Goal: Task Accomplishment & Management: Complete application form

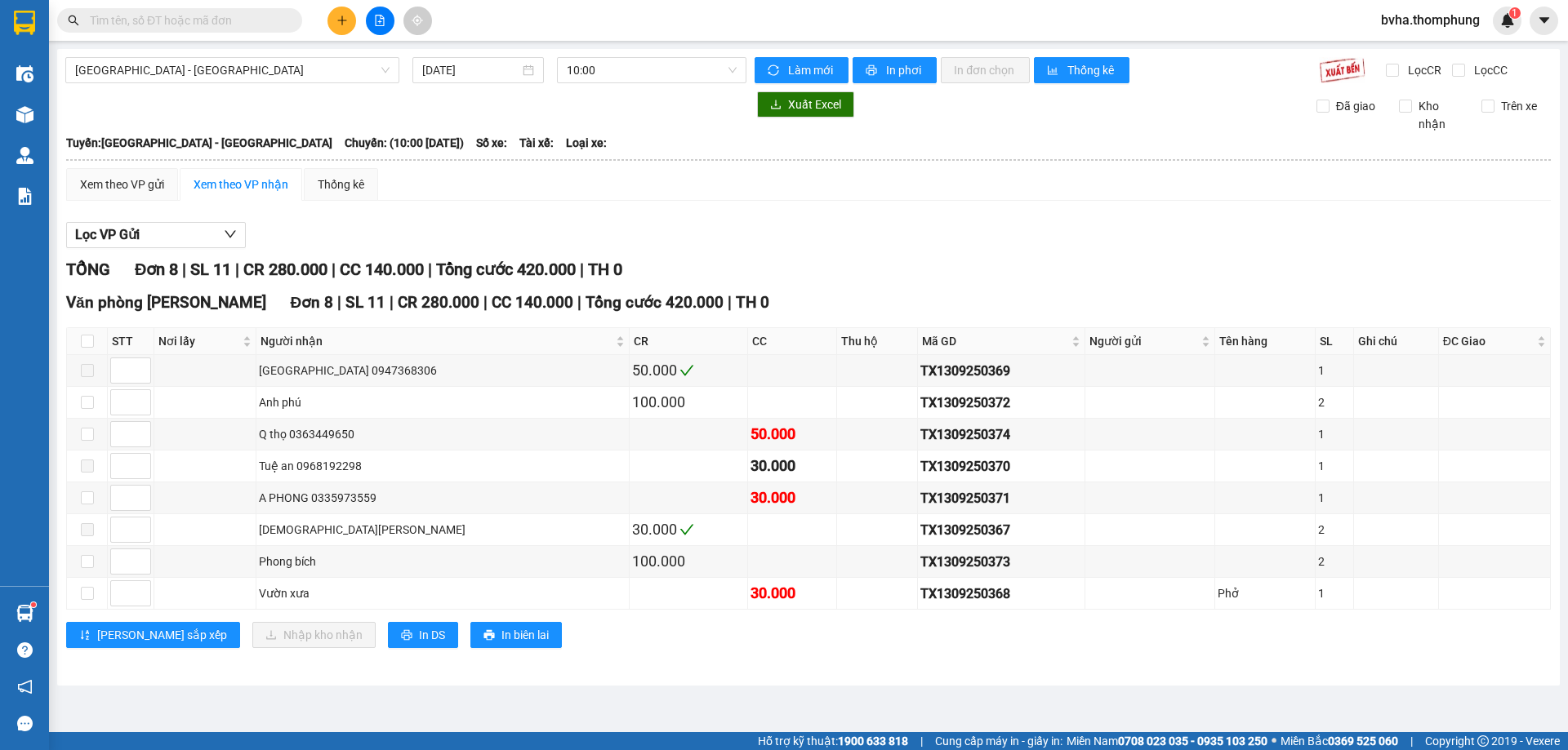
click at [676, 87] on div "[GEOGRAPHIC_DATA] - [GEOGRAPHIC_DATA] [DATE] 10:00 Làm mới In phơi In đơn chọn …" at bounding box center [808, 367] width 1502 height 636
click at [676, 73] on span "10:00" at bounding box center [651, 70] width 170 height 25
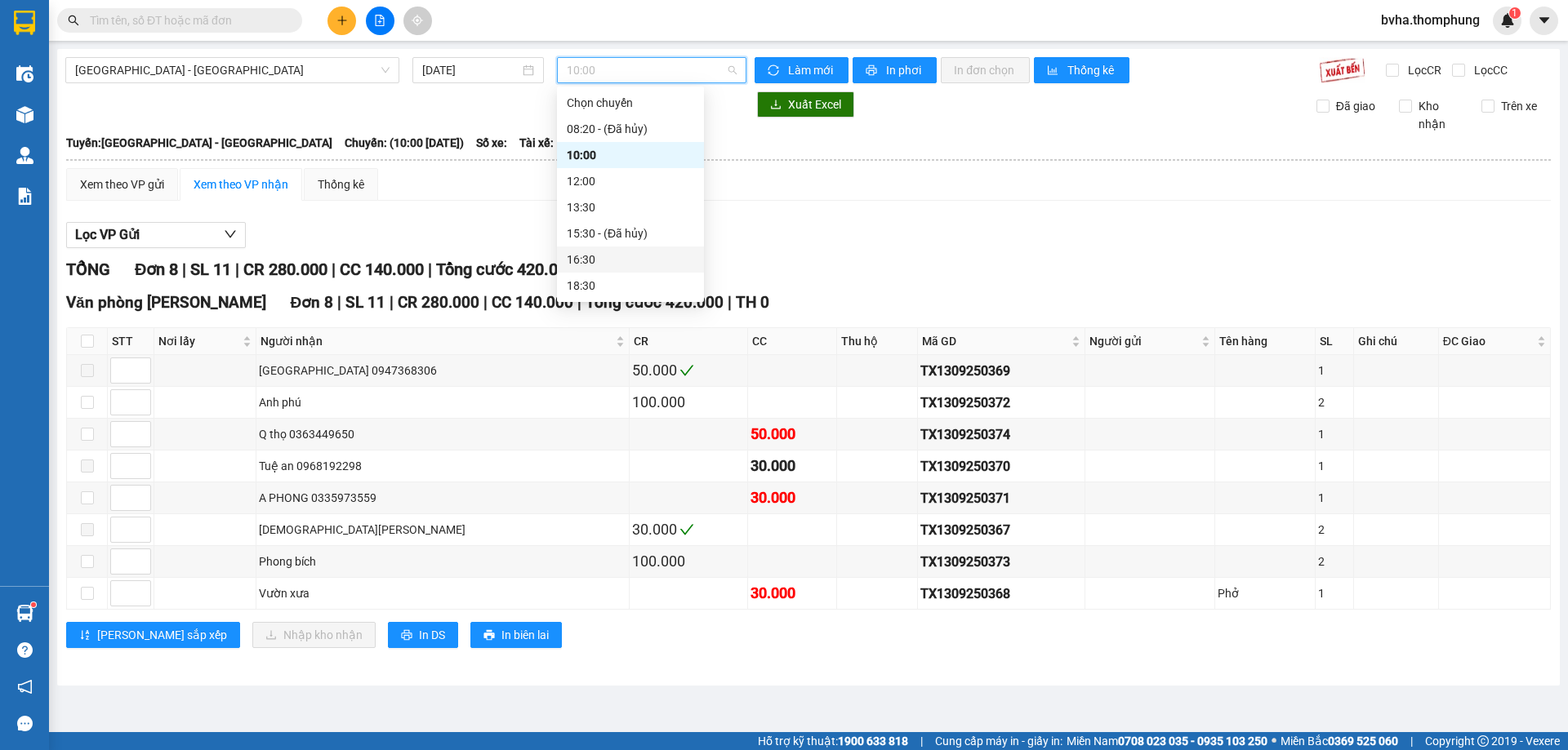
click at [596, 264] on div "16:30" at bounding box center [629, 259] width 127 height 18
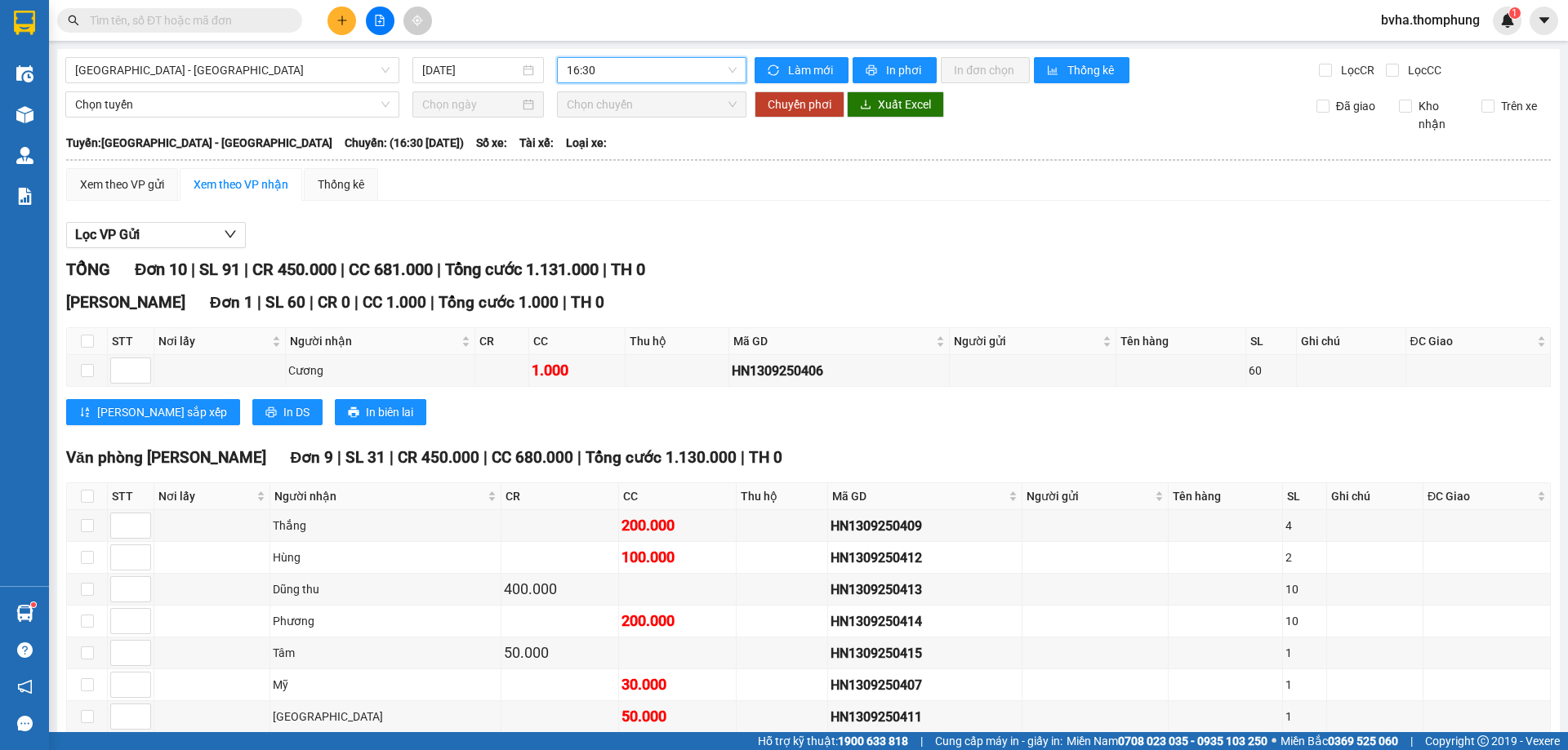
click at [643, 76] on span "16:30" at bounding box center [651, 70] width 170 height 25
click at [588, 282] on div "18:30" at bounding box center [626, 285] width 127 height 18
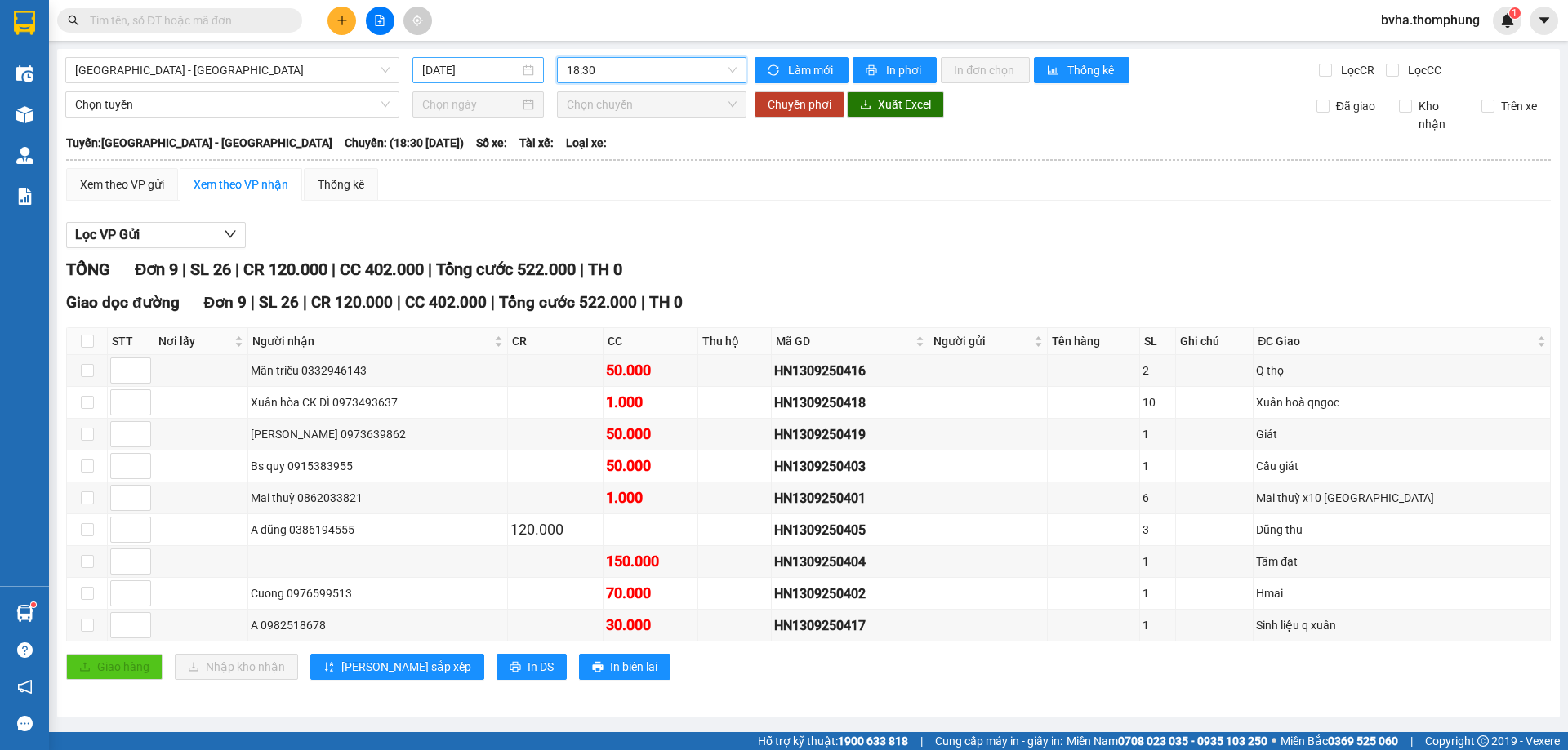
click at [492, 76] on input "[DATE]" at bounding box center [470, 70] width 97 height 18
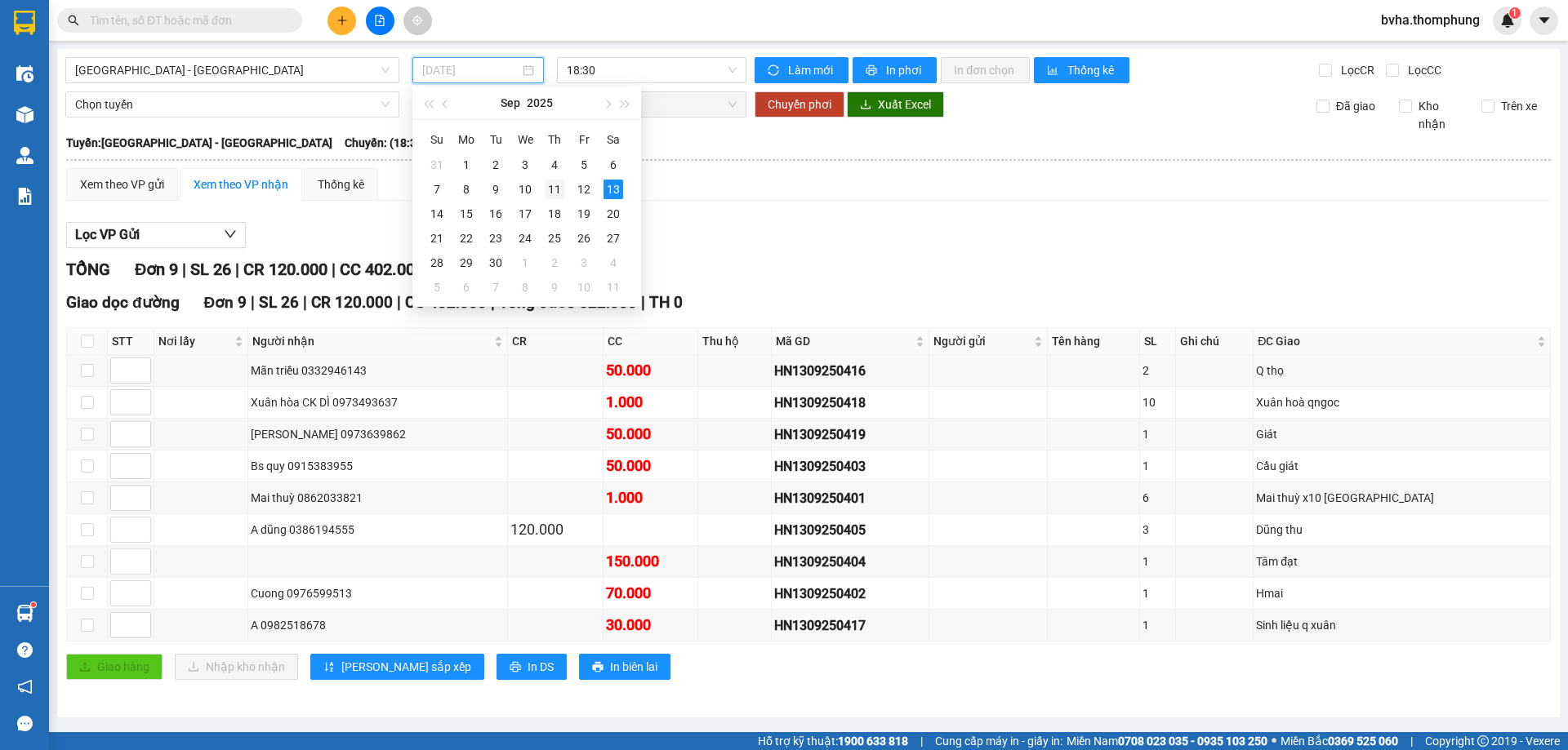
click at [559, 189] on div "11" at bounding box center [555, 189] width 20 height 20
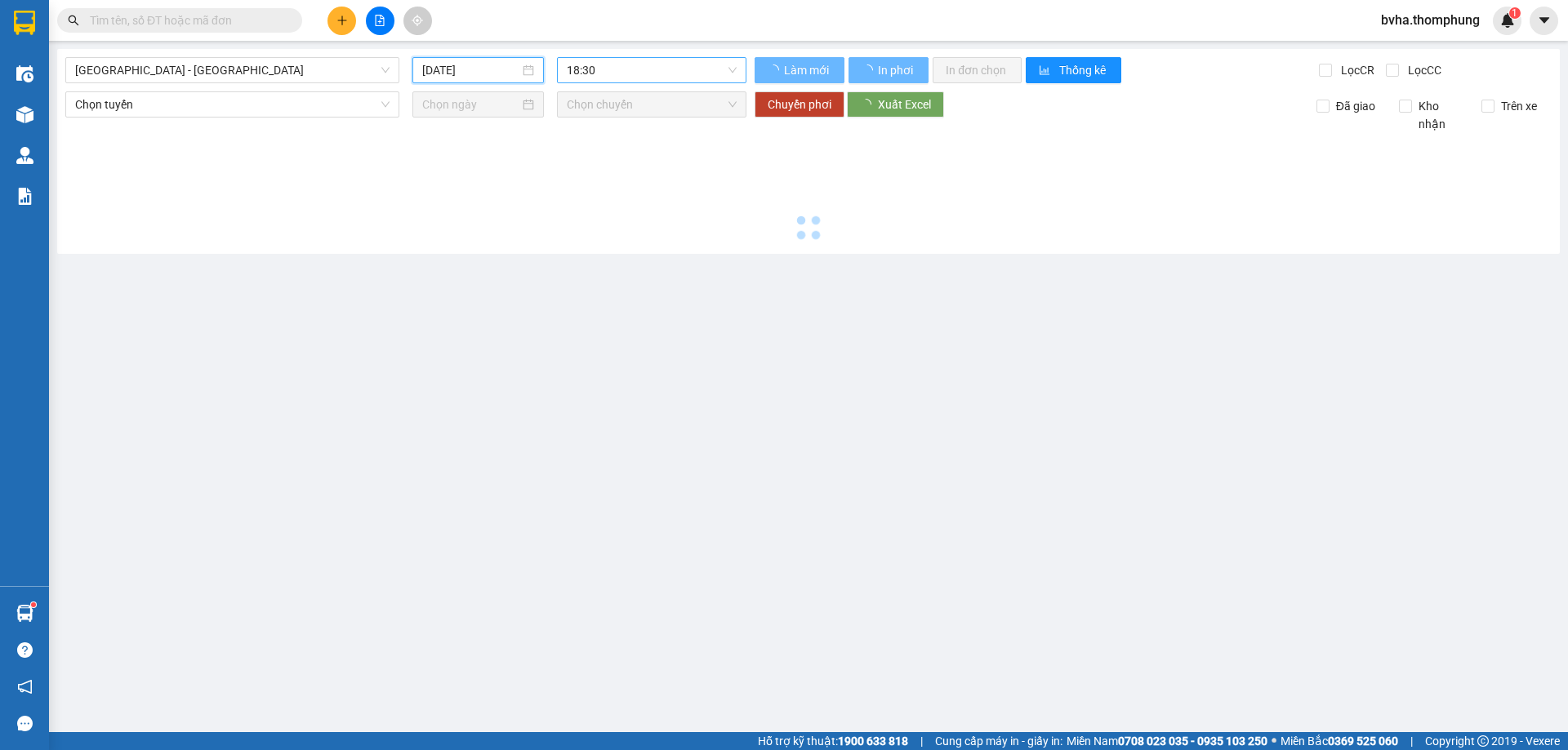
type input "[DATE]"
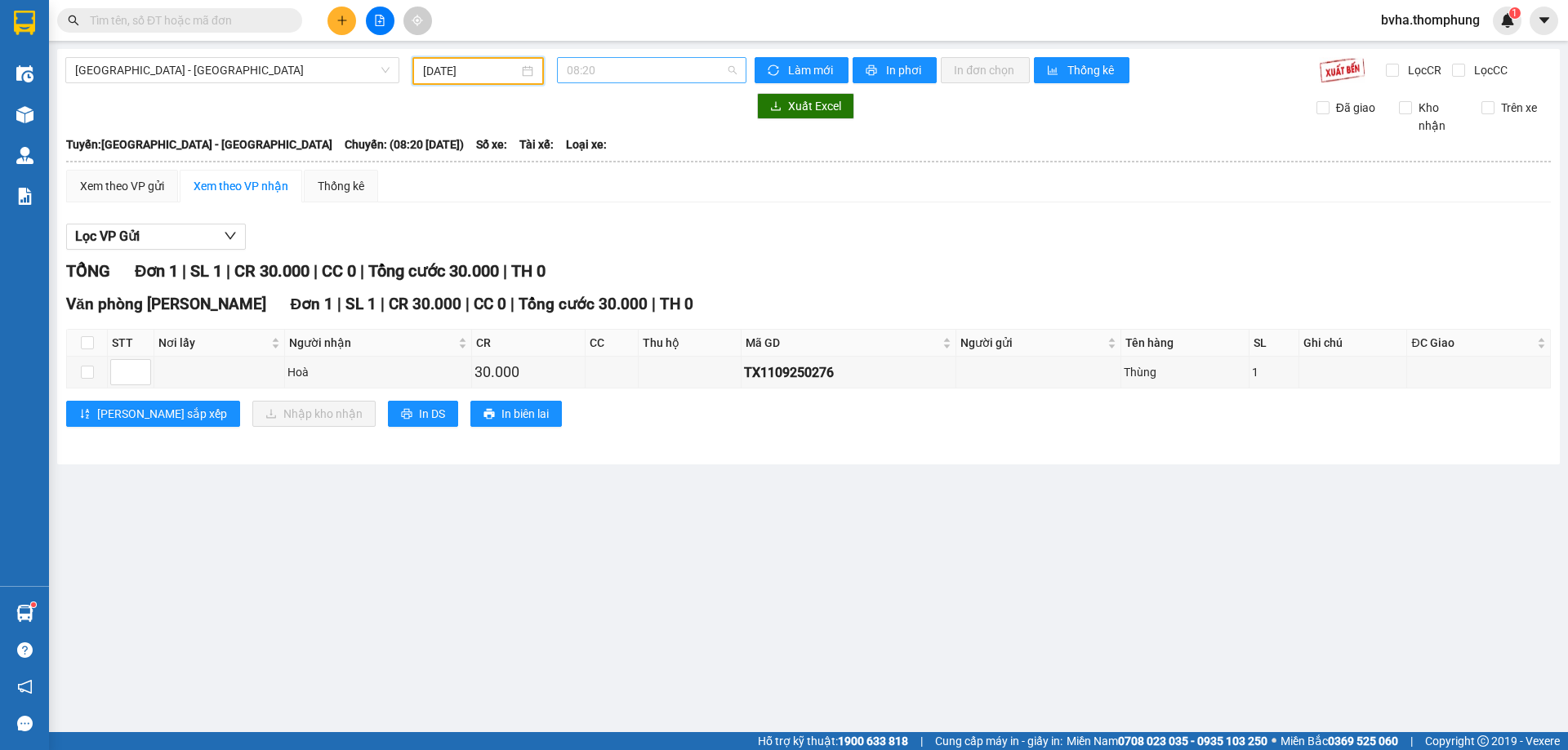
click at [710, 68] on span "08:20" at bounding box center [651, 70] width 170 height 25
click at [608, 154] on div "10:00" at bounding box center [629, 155] width 127 height 18
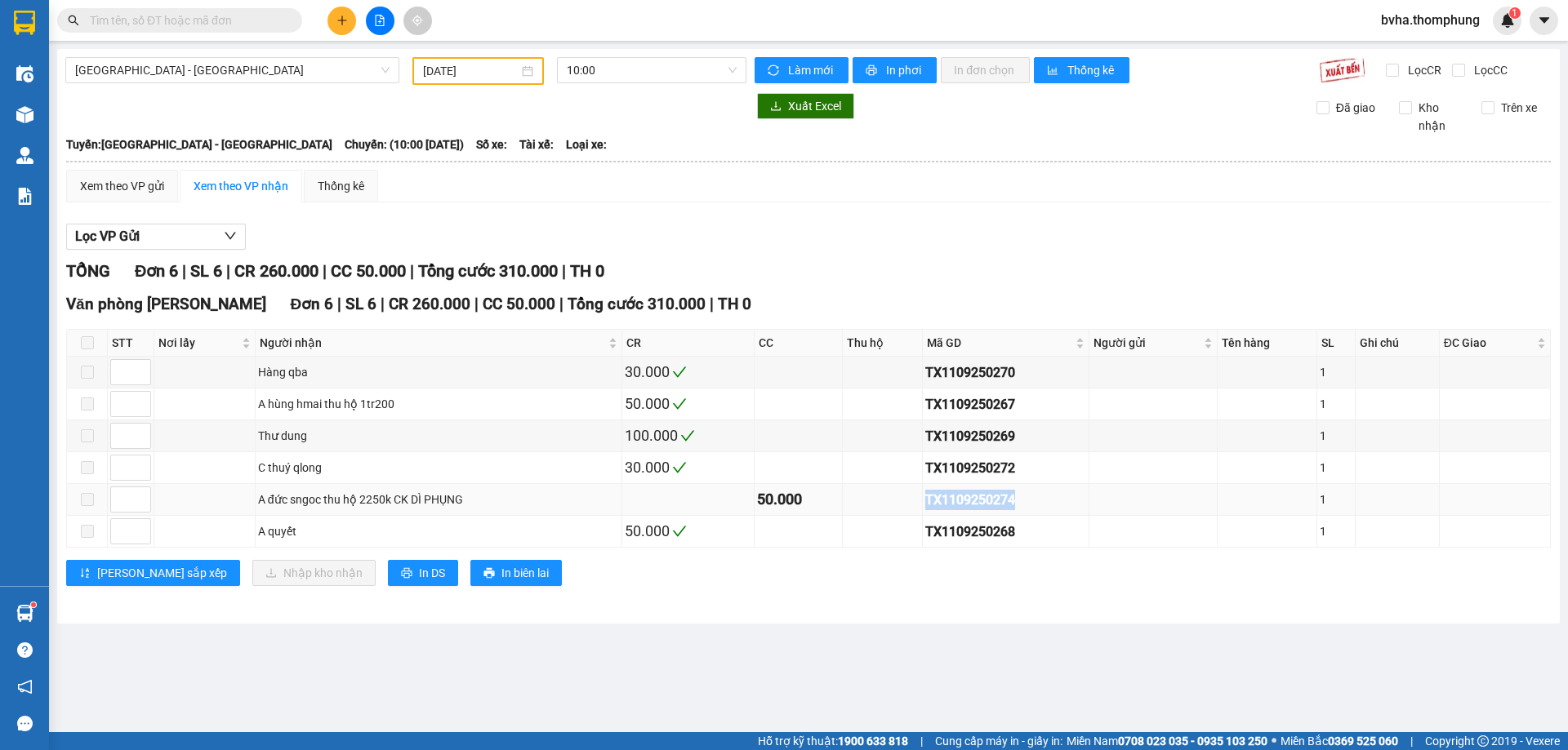
drag, startPoint x: 926, startPoint y: 500, endPoint x: 1017, endPoint y: 500, distance: 91.0
click at [1017, 500] on div "TX1109250274" at bounding box center [1005, 499] width 161 height 20
copy div "TX1109250274"
click at [156, 20] on input "text" at bounding box center [186, 20] width 193 height 18
paste input "TX1109250274"
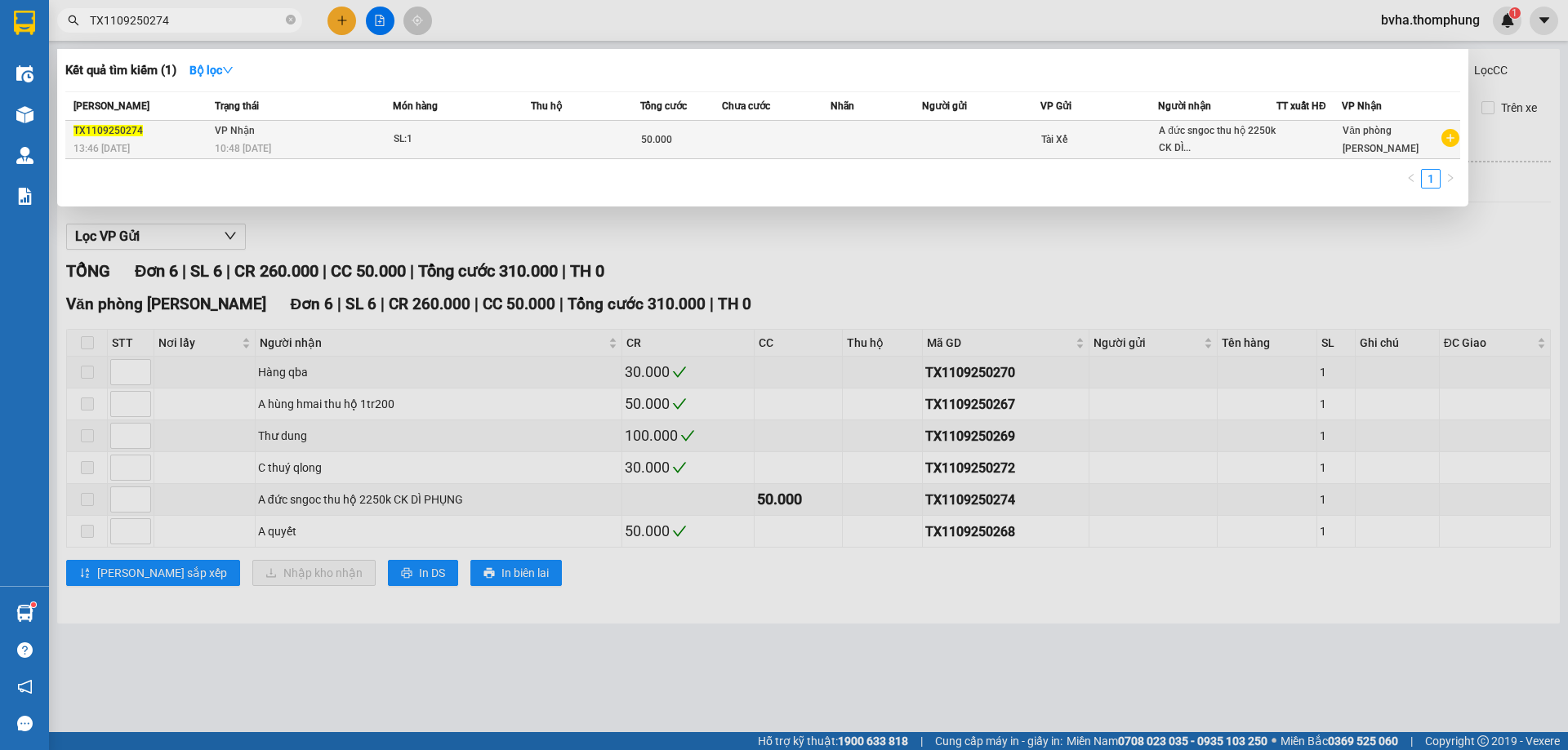
type input "TX1109250274"
click at [515, 126] on td "SL: 1" at bounding box center [461, 140] width 138 height 38
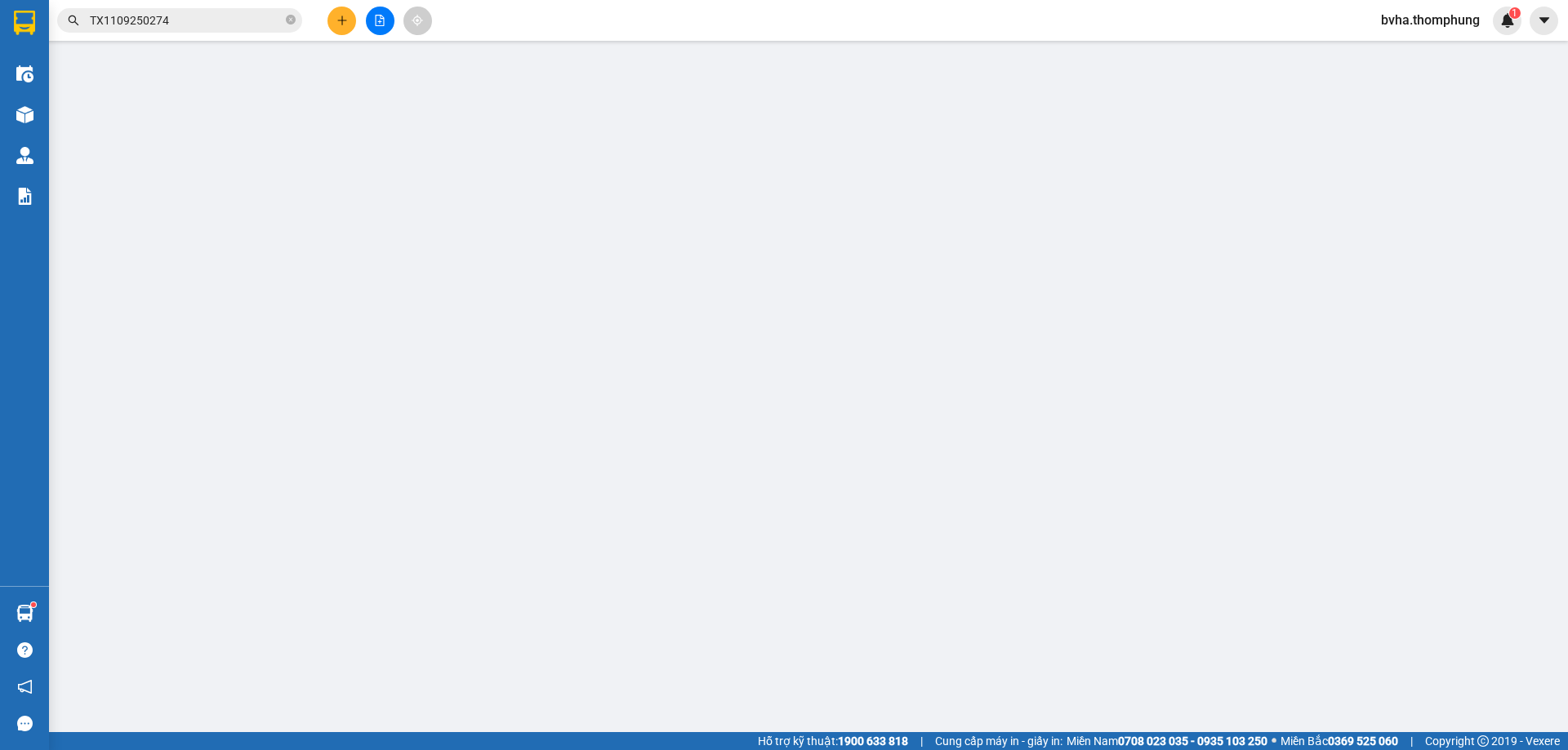
type input "A đức sngoc thu hộ 2250k CK DÌ PHỤNG"
type input "50.000"
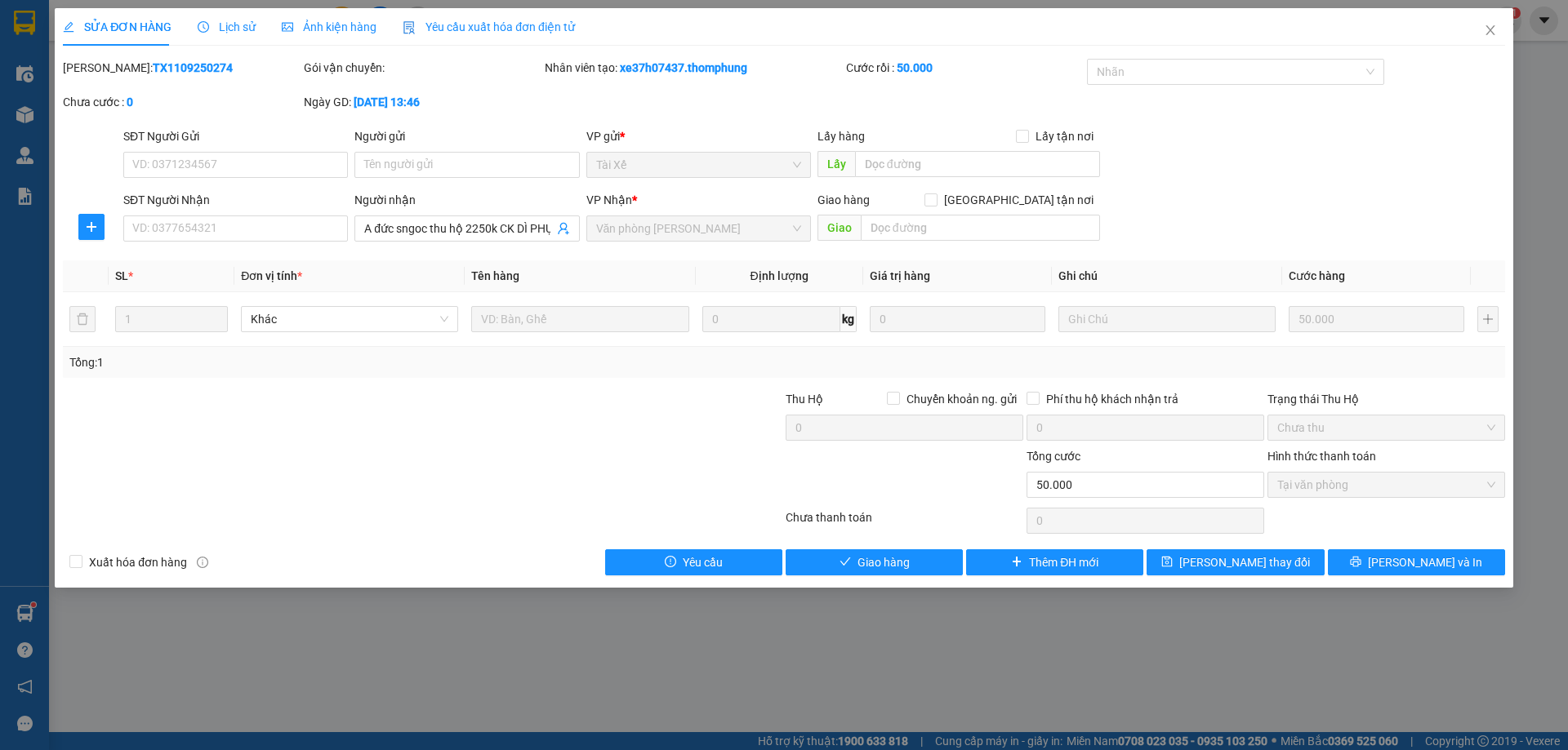
click at [222, 35] on div "Lịch sử" at bounding box center [226, 27] width 58 height 18
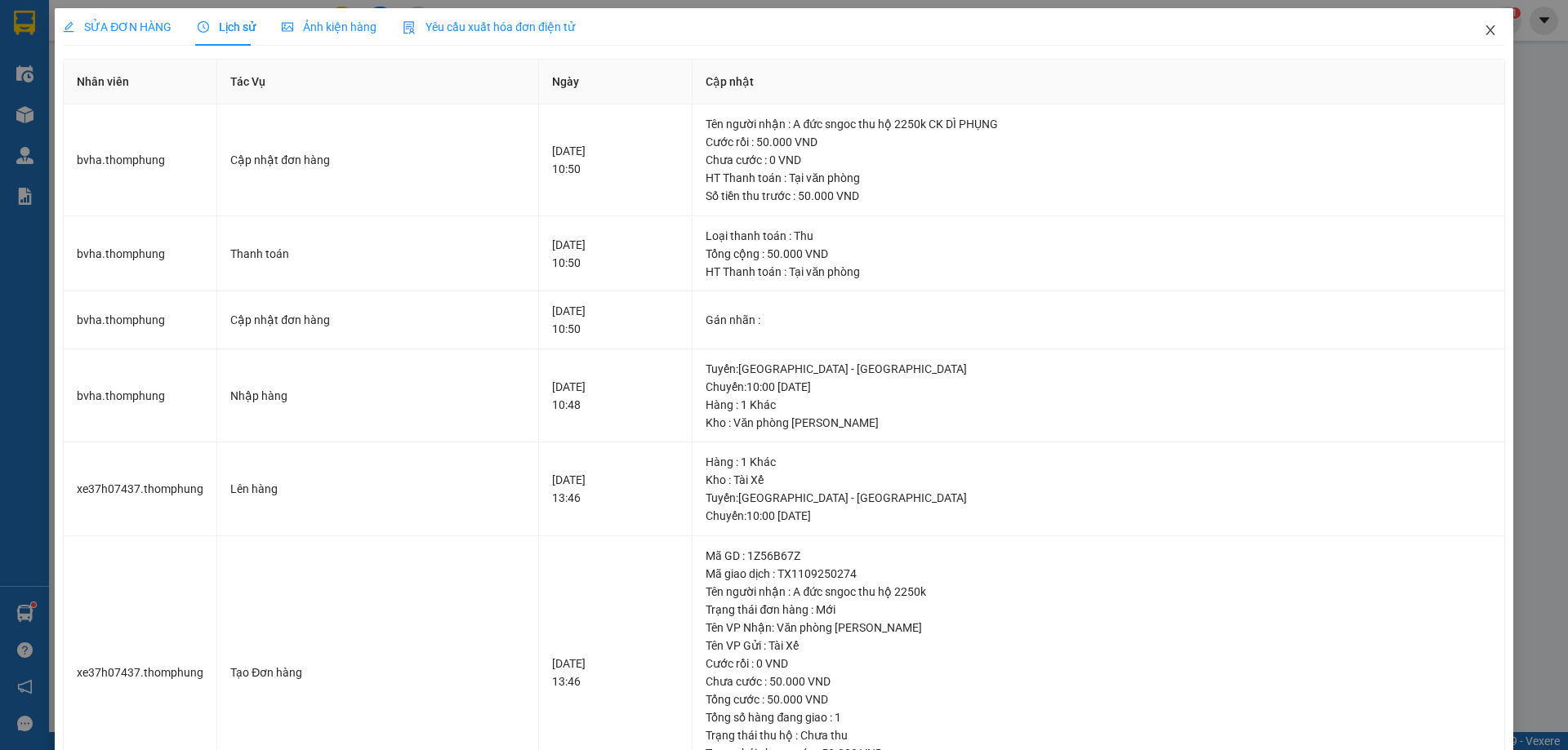
click at [1484, 26] on icon "close" at bounding box center [1490, 30] width 13 height 13
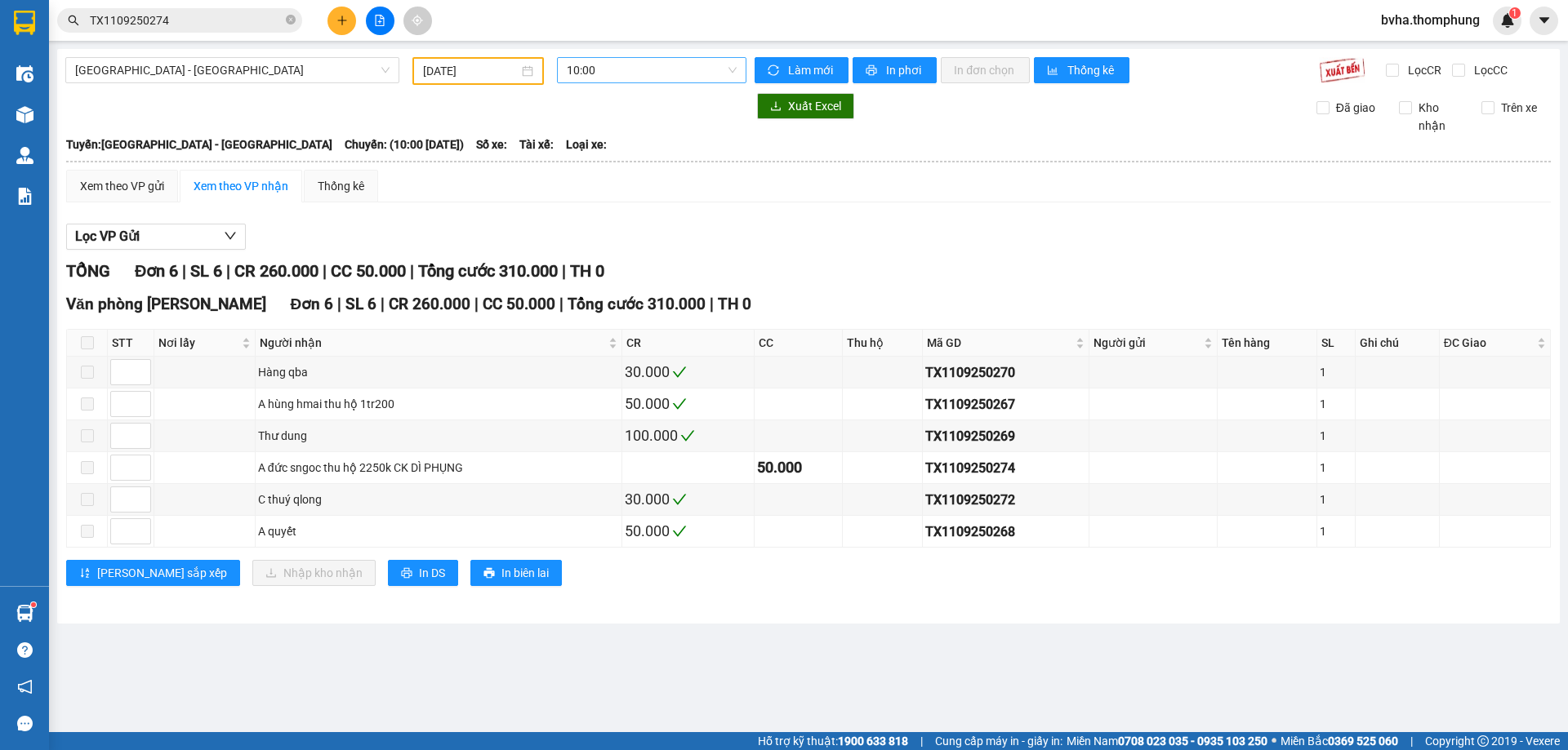
click at [660, 72] on span "10:00" at bounding box center [651, 70] width 170 height 25
click at [594, 202] on div "13:30" at bounding box center [629, 207] width 127 height 18
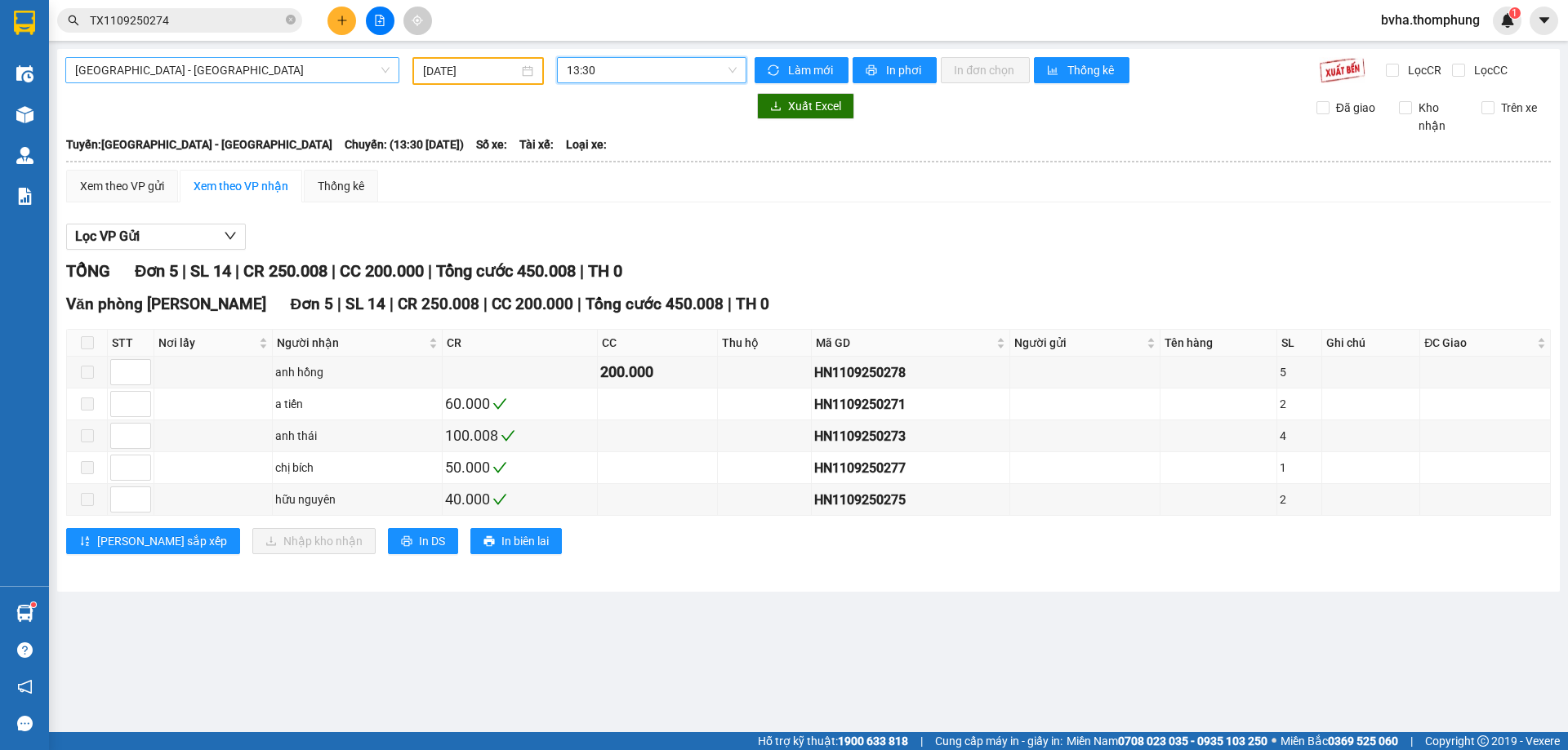
click at [206, 79] on span "[GEOGRAPHIC_DATA] - [GEOGRAPHIC_DATA]" at bounding box center [233, 70] width 315 height 25
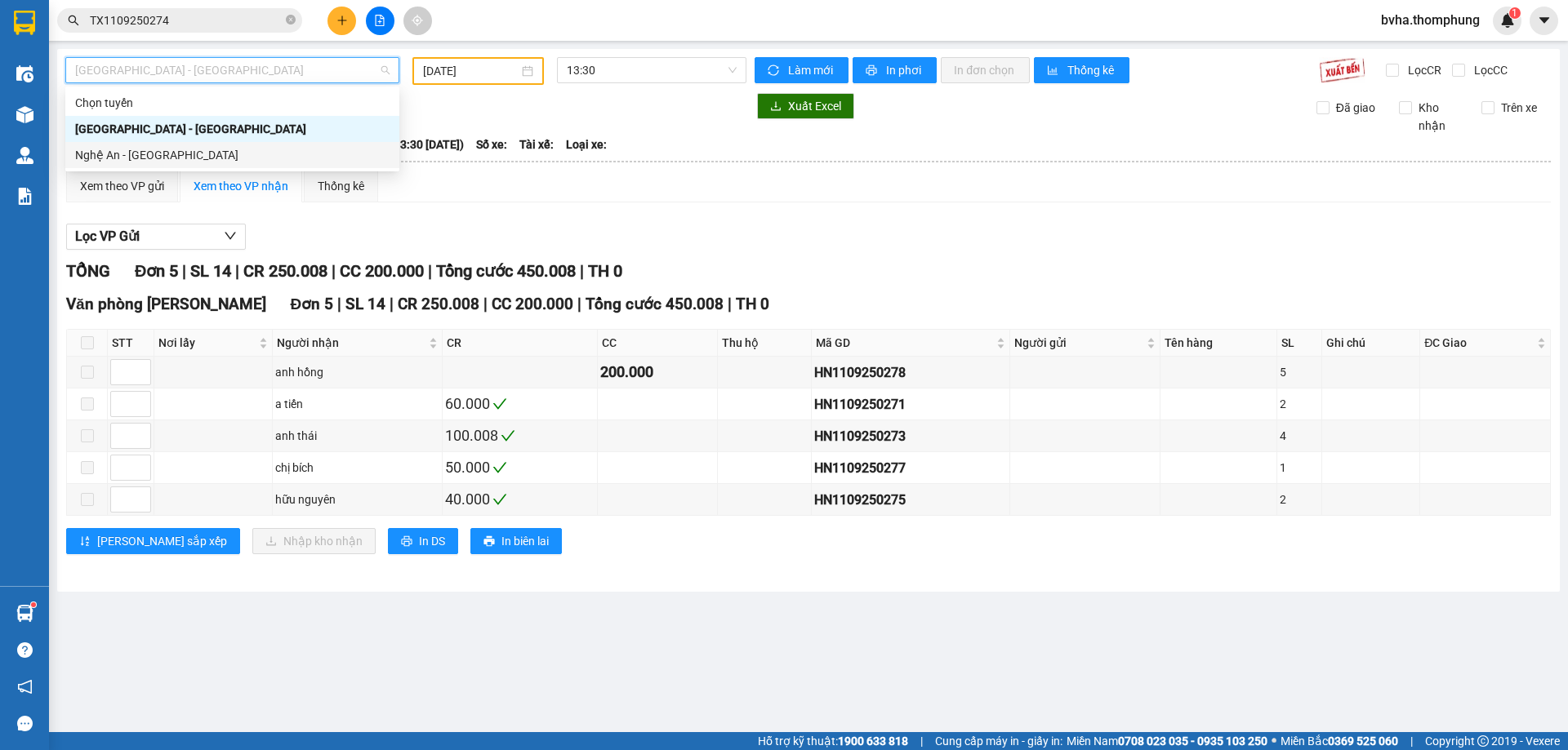
click at [173, 146] on div "Nghệ An - [GEOGRAPHIC_DATA]" at bounding box center [233, 155] width 315 height 18
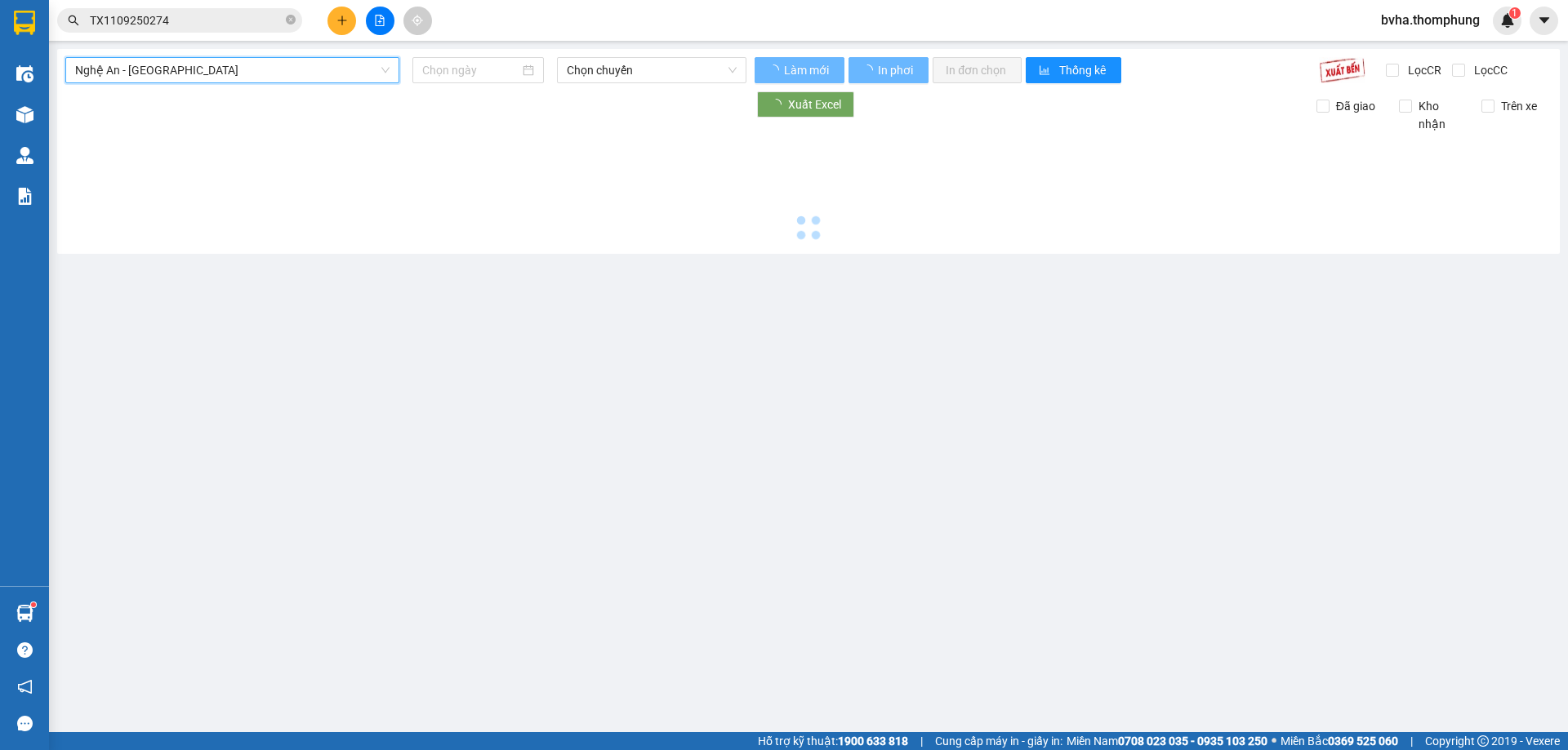
type input "[DATE]"
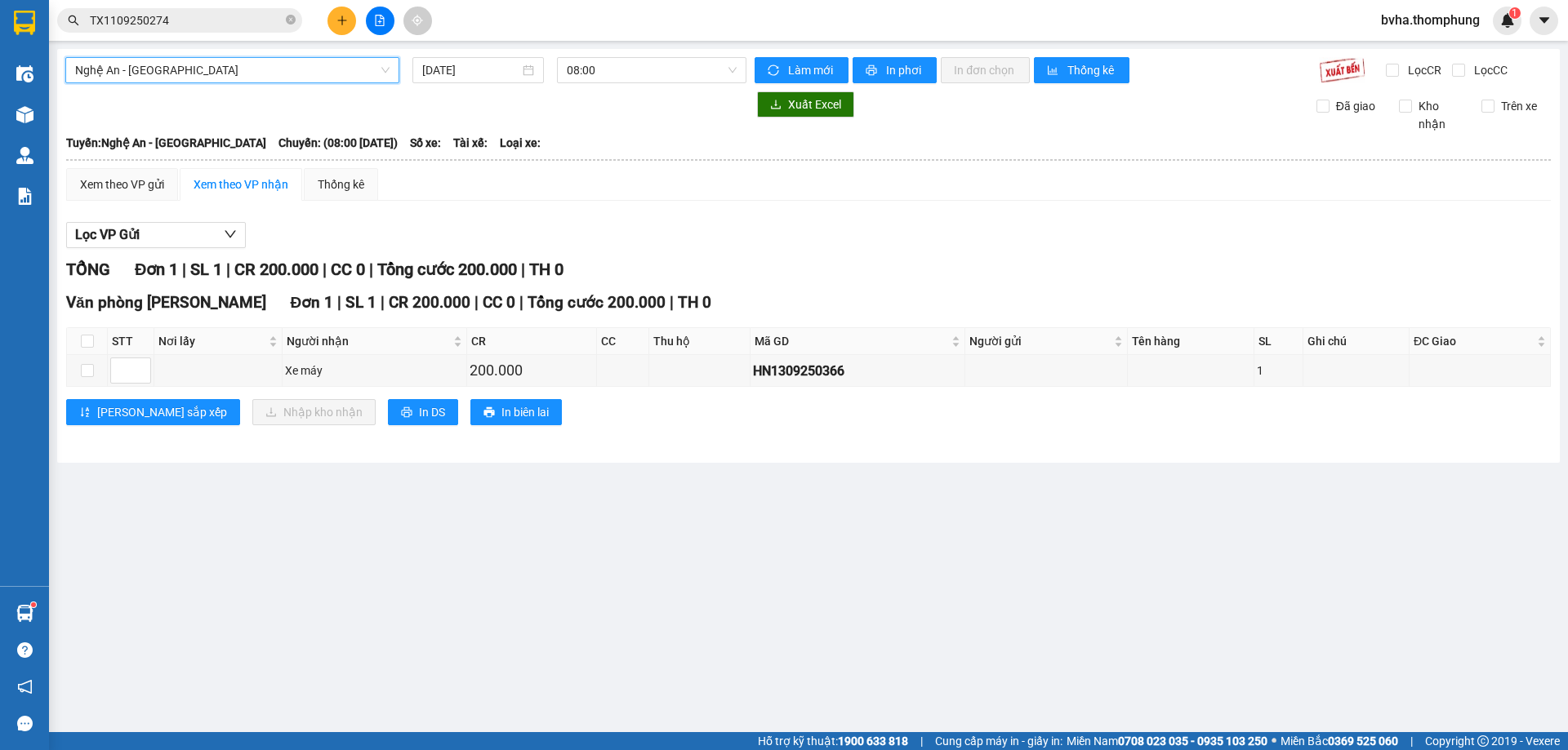
click at [284, 23] on span "TX1109250274" at bounding box center [180, 20] width 245 height 25
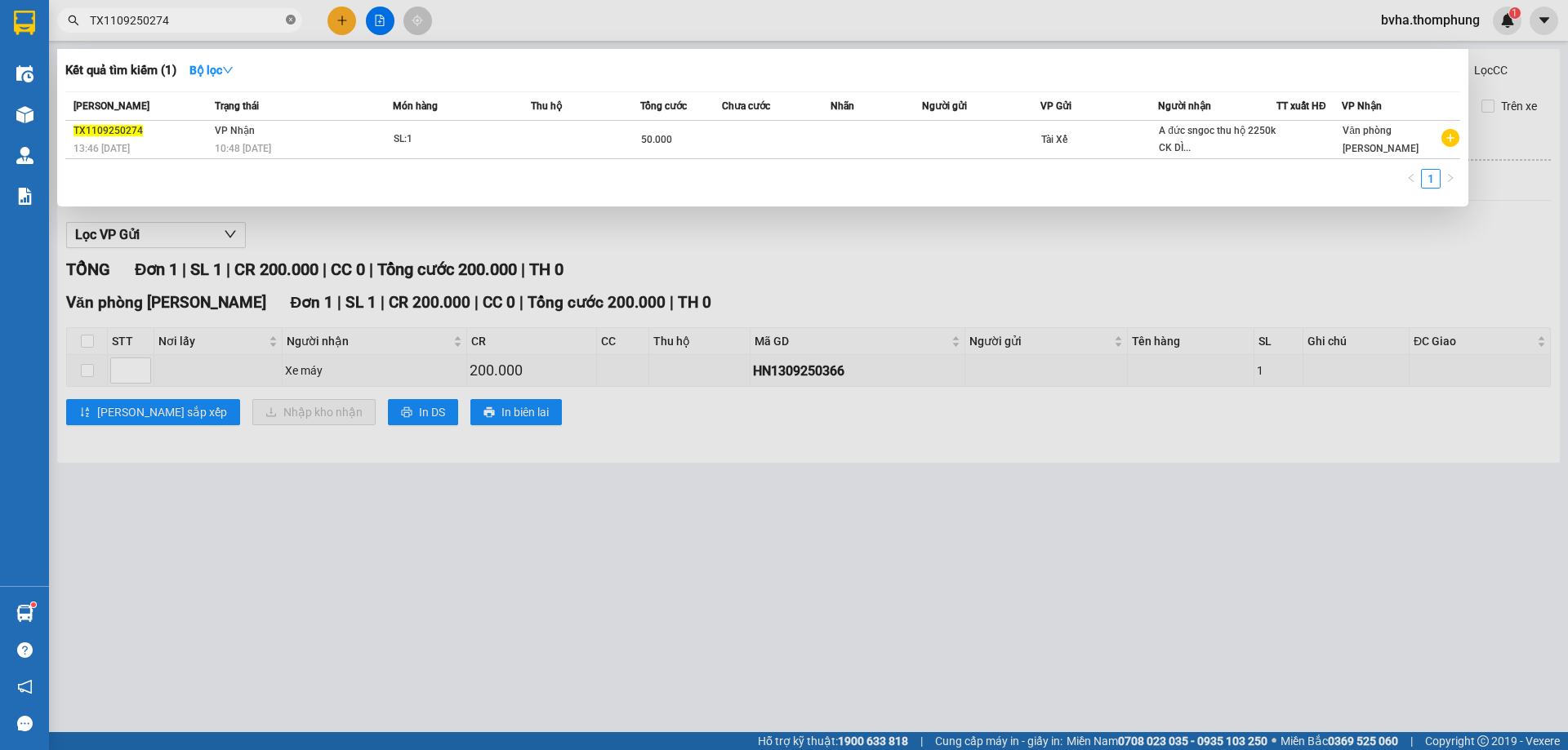
click at [294, 15] on icon "close-circle" at bounding box center [290, 20] width 10 height 10
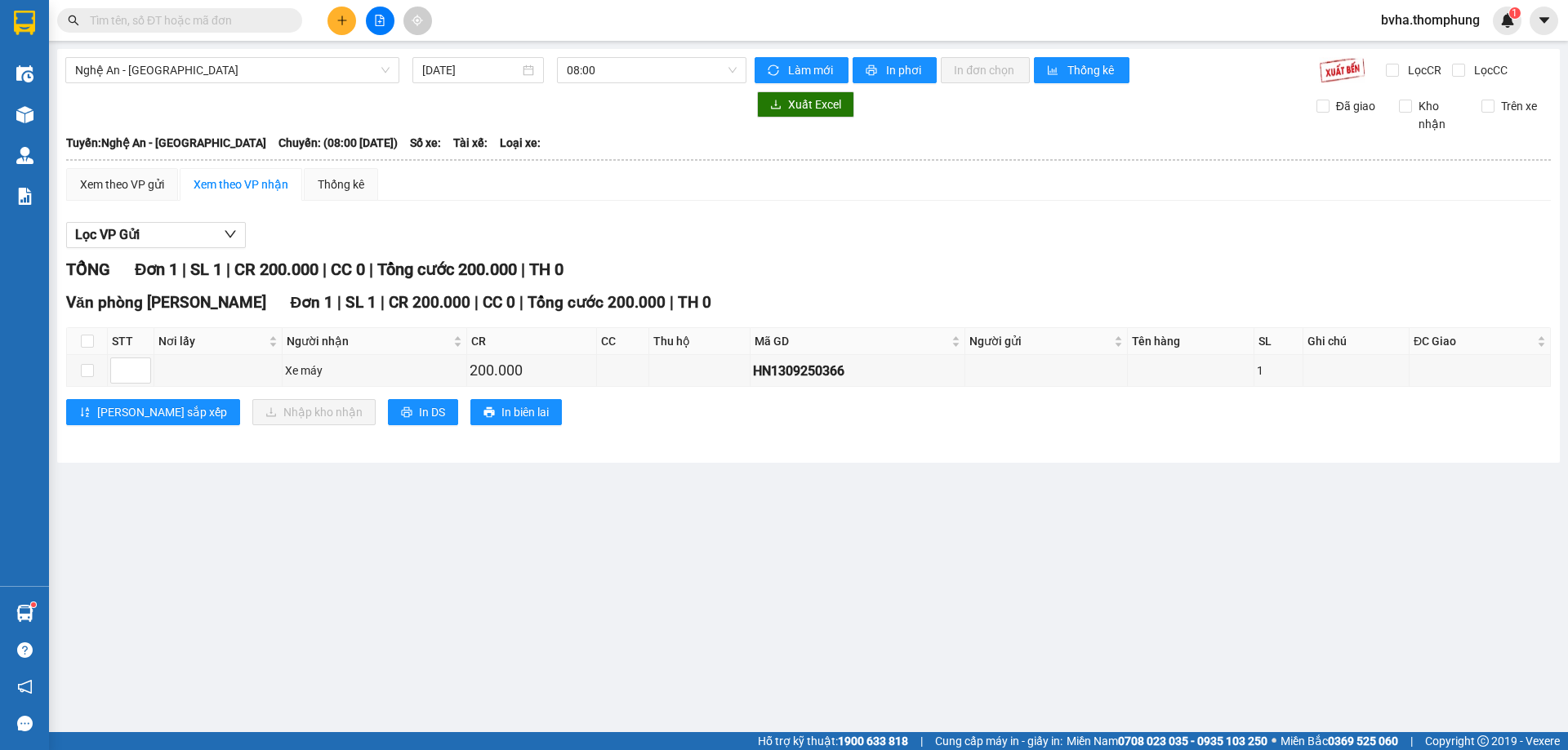
click at [567, 8] on div "Kết quả tìm kiếm ( 1 ) Bộ lọc Mã ĐH Trạng thái Món hàng Thu hộ Tổng cước Chưa c…" at bounding box center [784, 20] width 1568 height 41
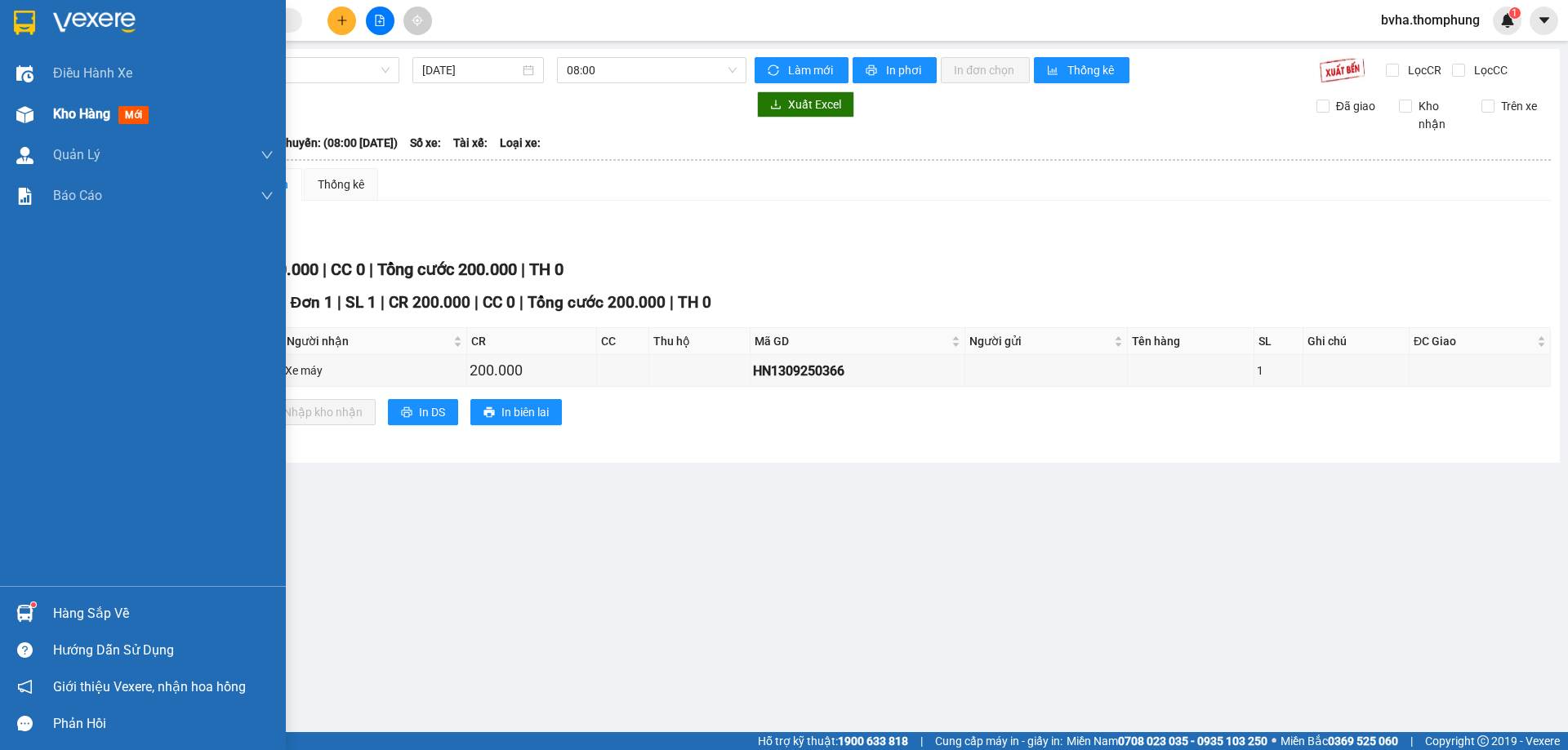
click at [21, 118] on img at bounding box center [24, 114] width 17 height 17
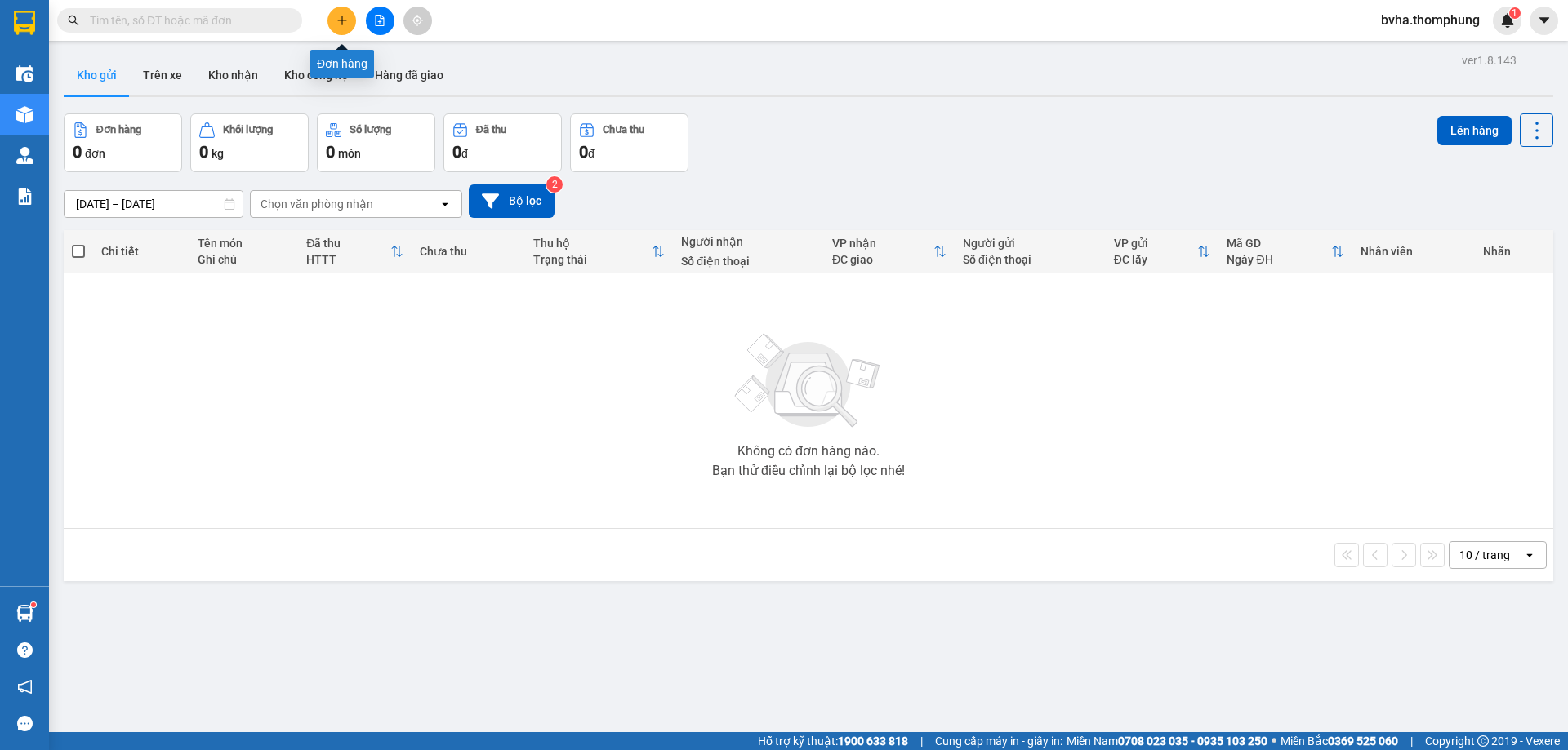
click at [340, 23] on icon "plus" at bounding box center [341, 20] width 12 height 12
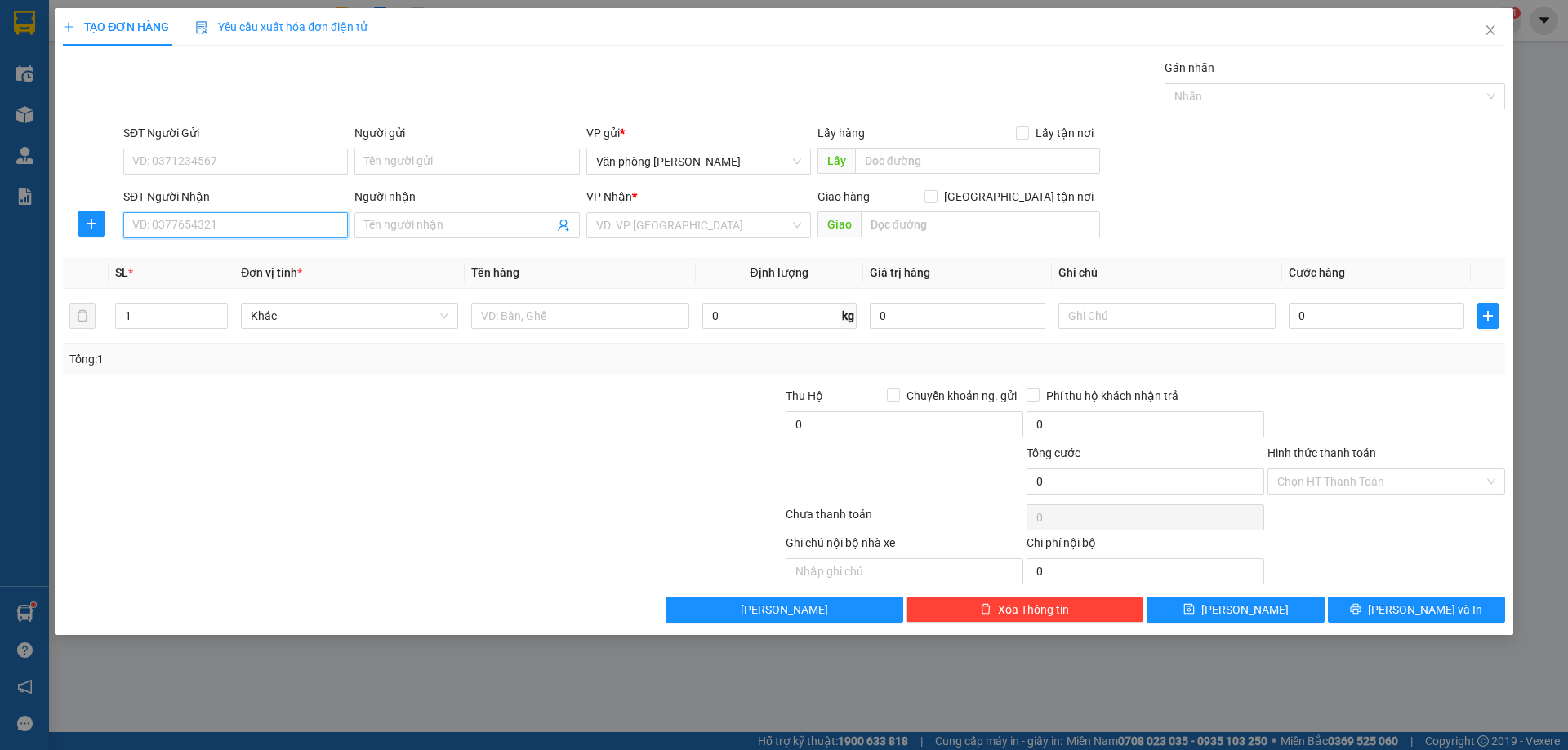
click at [192, 228] on input "SĐT Người Nhận" at bounding box center [236, 225] width 225 height 26
click at [207, 160] on input "SĐT Người Gửi" at bounding box center [236, 161] width 225 height 26
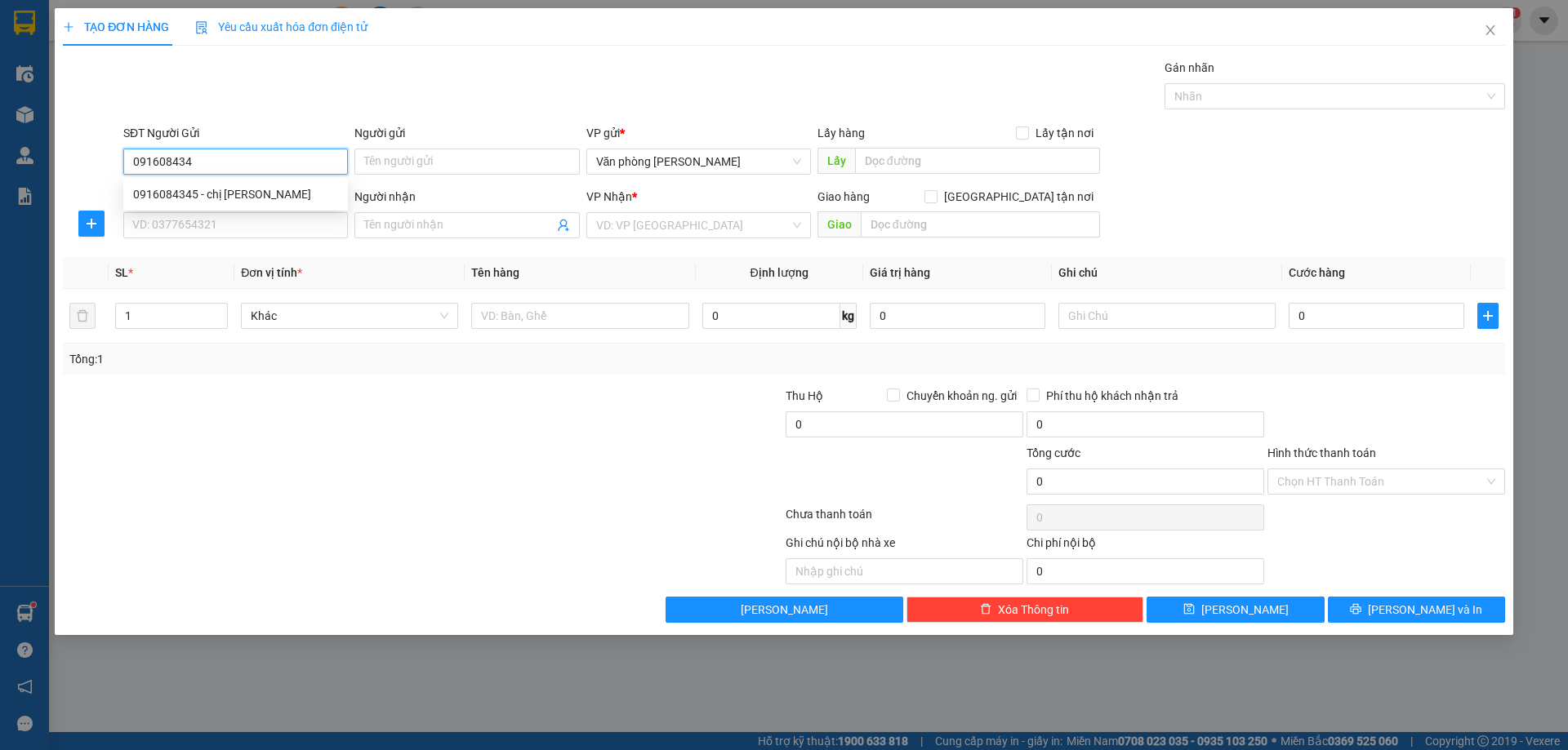
type input "0916084345"
click at [146, 194] on div "0916084345 - chị [PERSON_NAME]" at bounding box center [236, 194] width 205 height 18
type input "chị [PERSON_NAME]"
type input "0916084345"
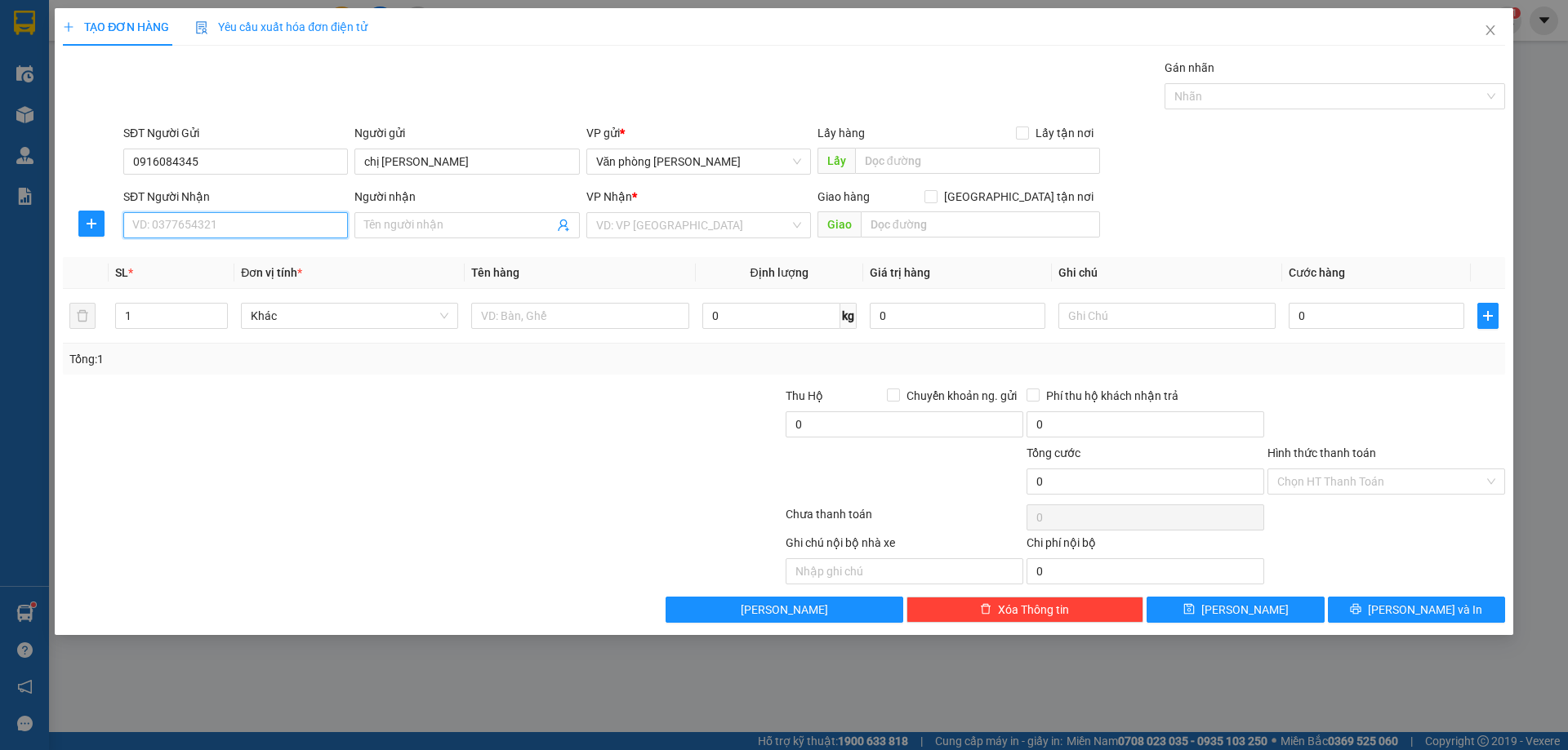
click at [171, 233] on input "SĐT Người Nhận" at bounding box center [236, 225] width 225 height 26
click at [1068, 296] on td at bounding box center [1166, 316] width 230 height 55
click at [191, 215] on input "SĐT Người Nhận" at bounding box center [236, 225] width 225 height 26
type input "0981235789"
click at [460, 219] on input "Người nhận" at bounding box center [459, 225] width 188 height 18
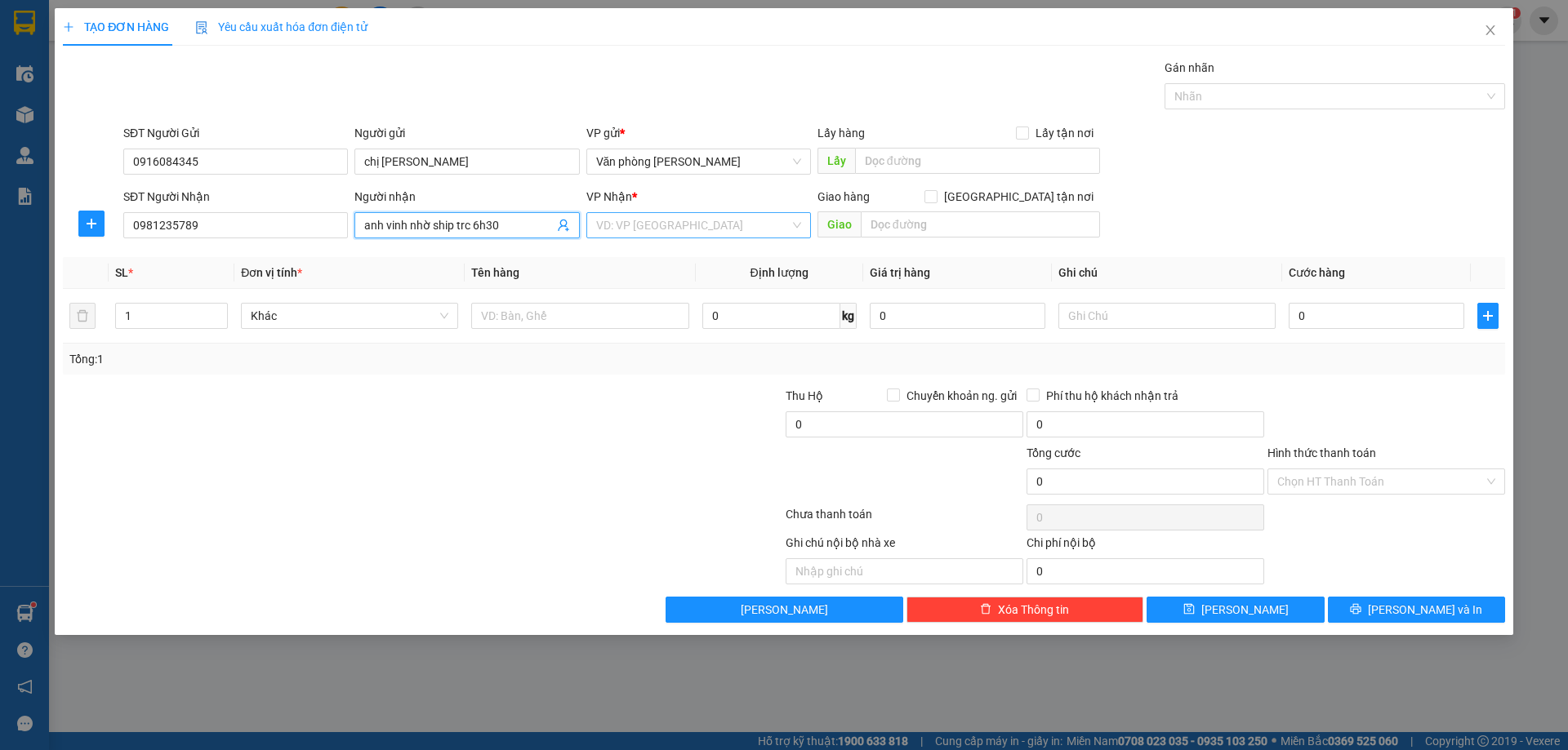
type input "anh vinh nhờ ship trc 6h30"
click at [637, 219] on input "search" at bounding box center [693, 226] width 194 height 25
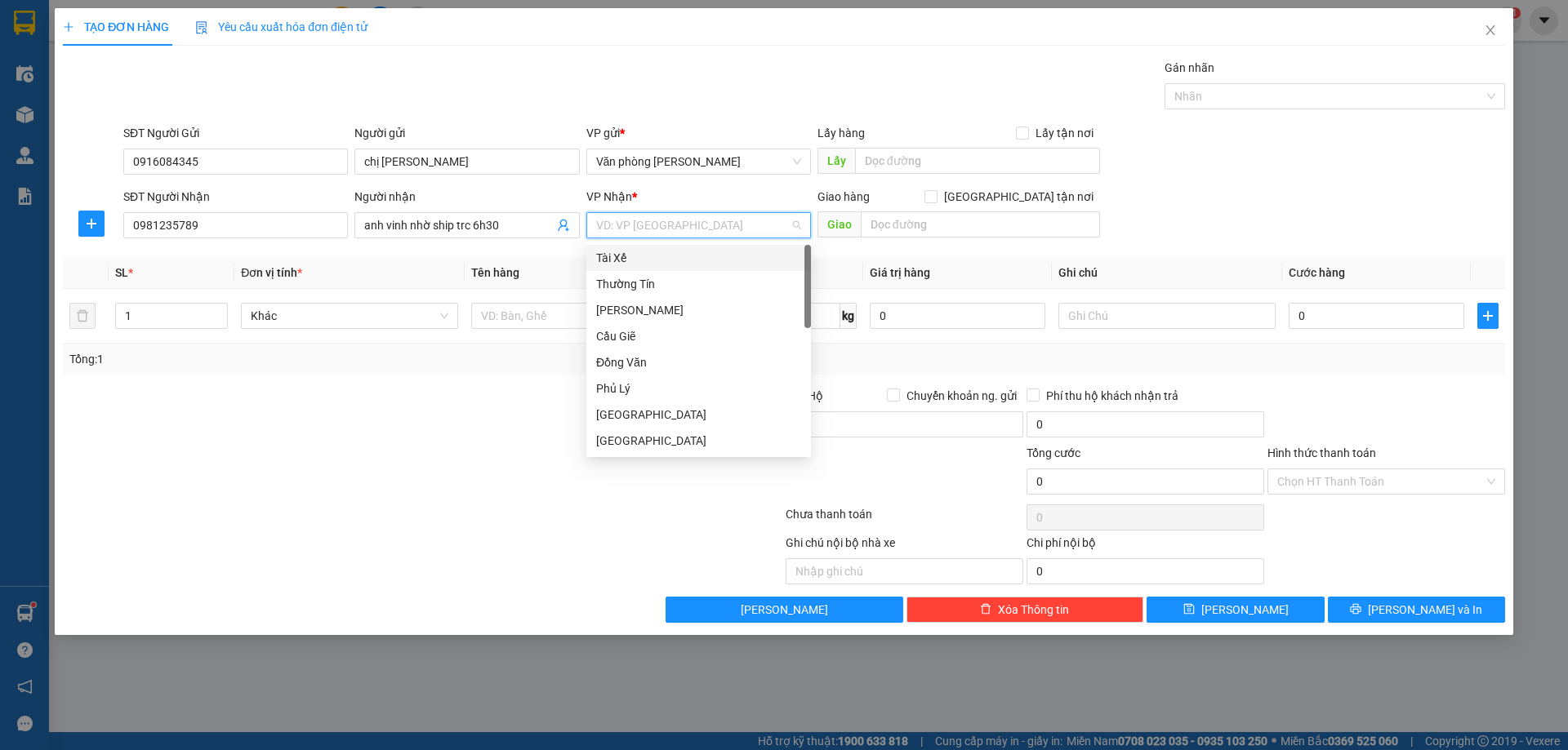
type input "b"
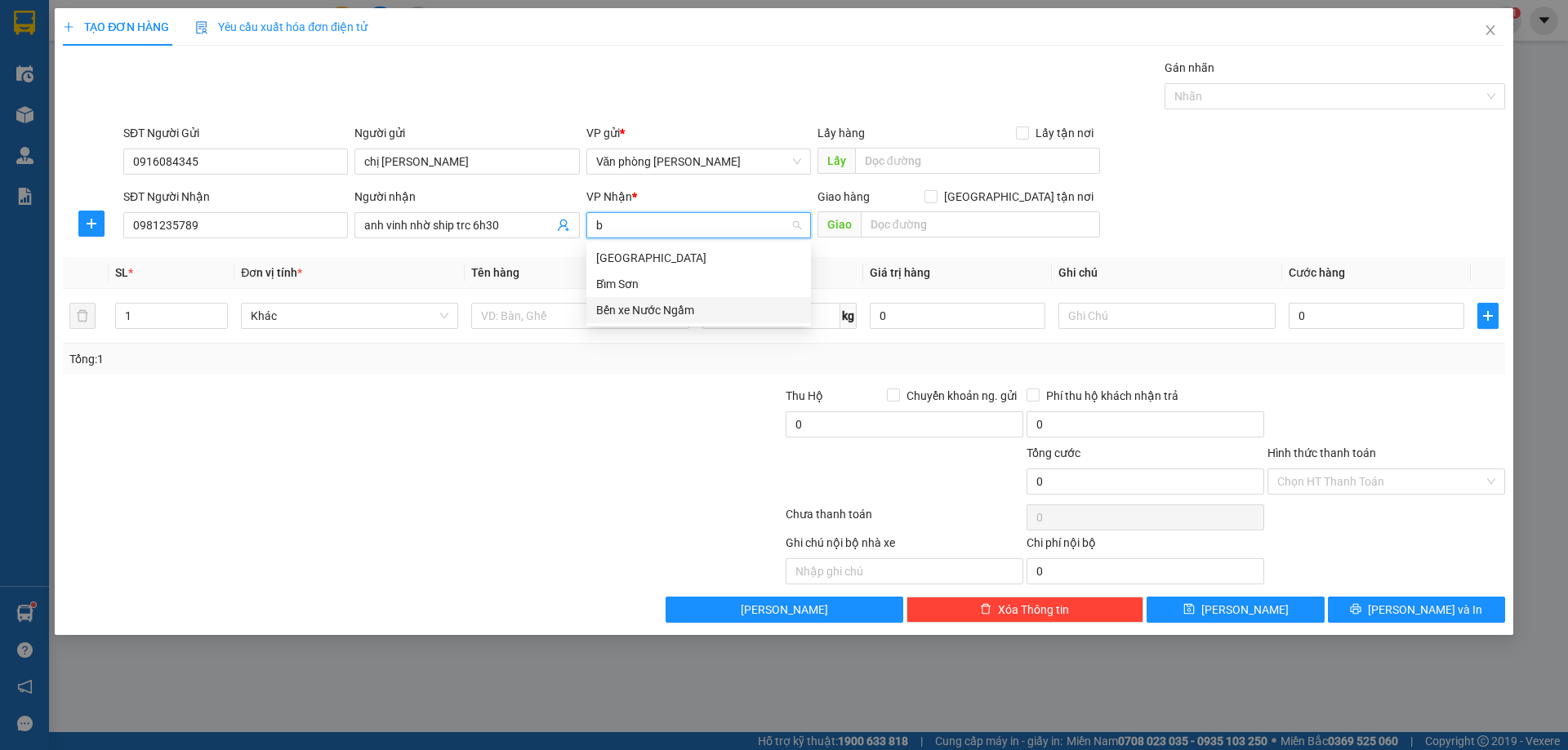
click at [644, 315] on div "Bến xe Nước Ngầm" at bounding box center [699, 310] width 205 height 18
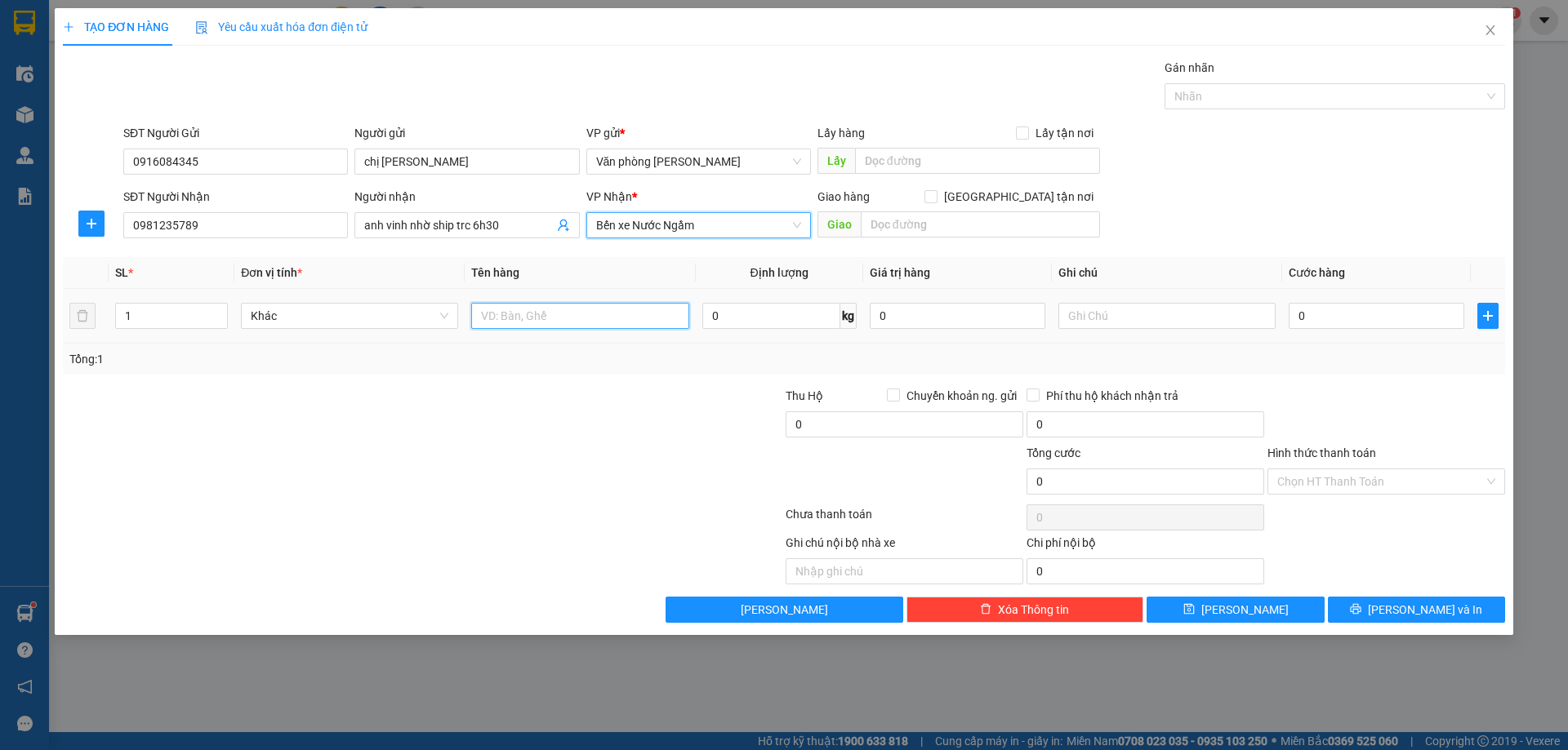
click at [546, 307] on input "text" at bounding box center [580, 315] width 217 height 26
type input "xốp"
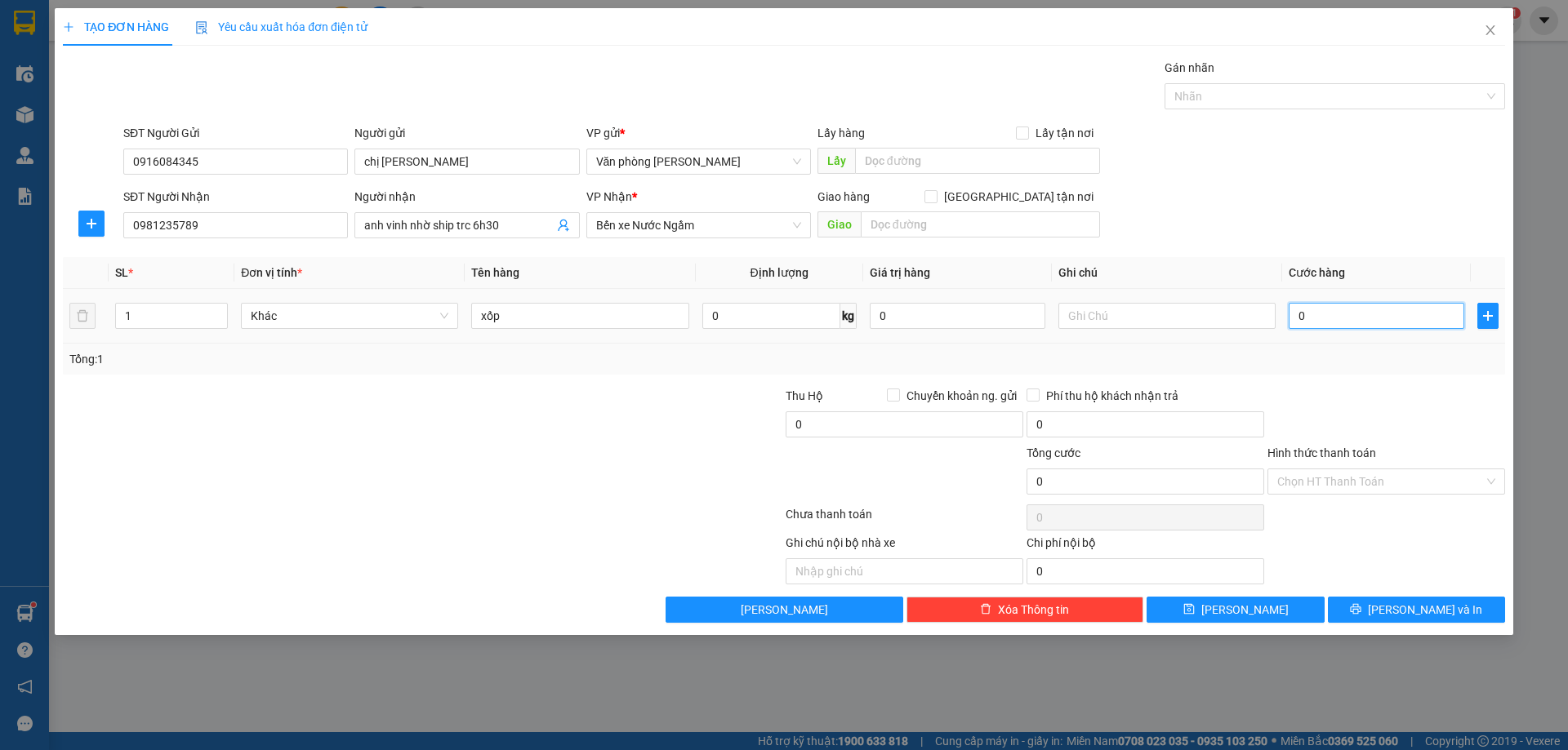
click at [1327, 323] on input "0" at bounding box center [1375, 315] width 175 height 26
type input "4"
type input "40"
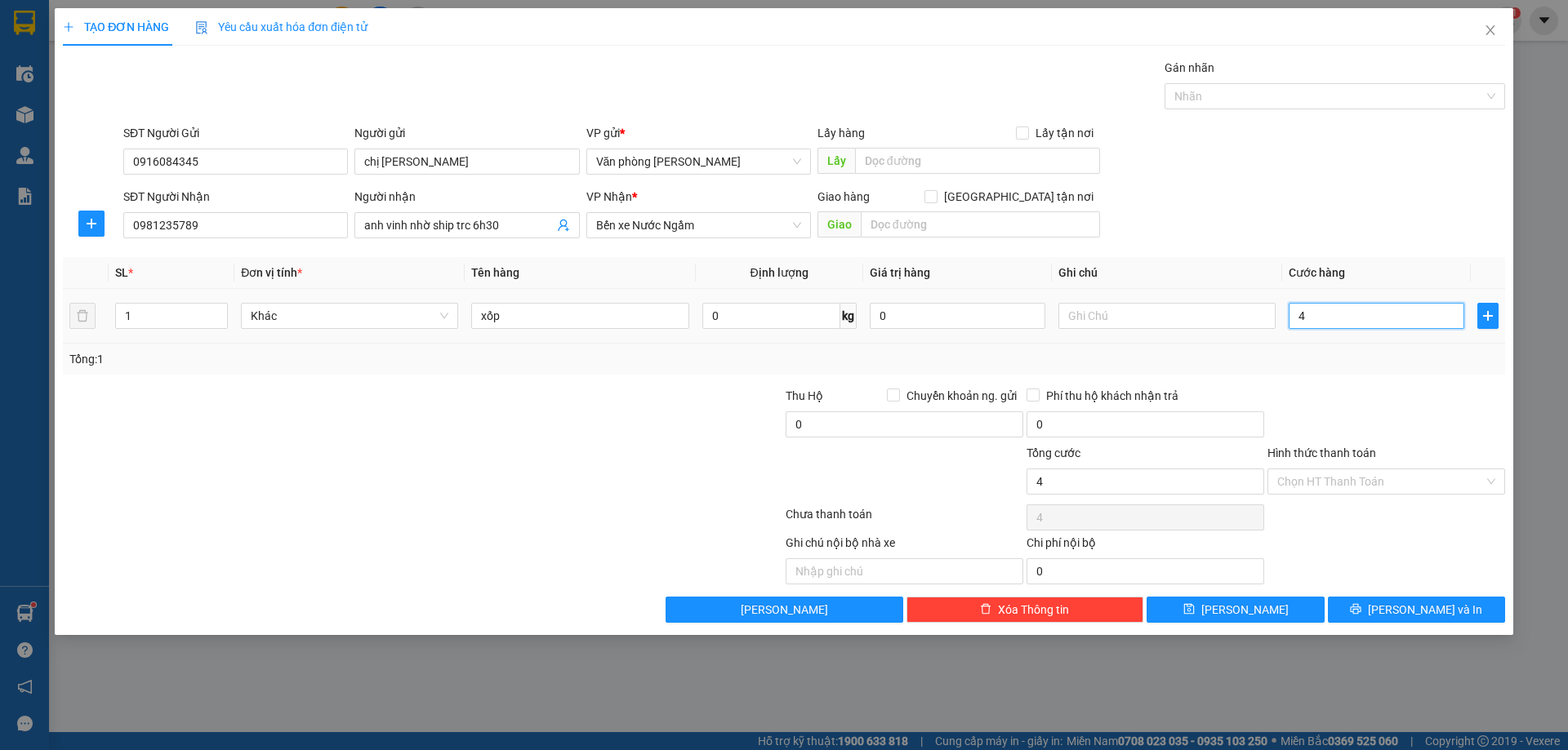
type input "40"
type input "40.000"
click at [1378, 482] on input "Hình thức thanh toán" at bounding box center [1380, 482] width 206 height 25
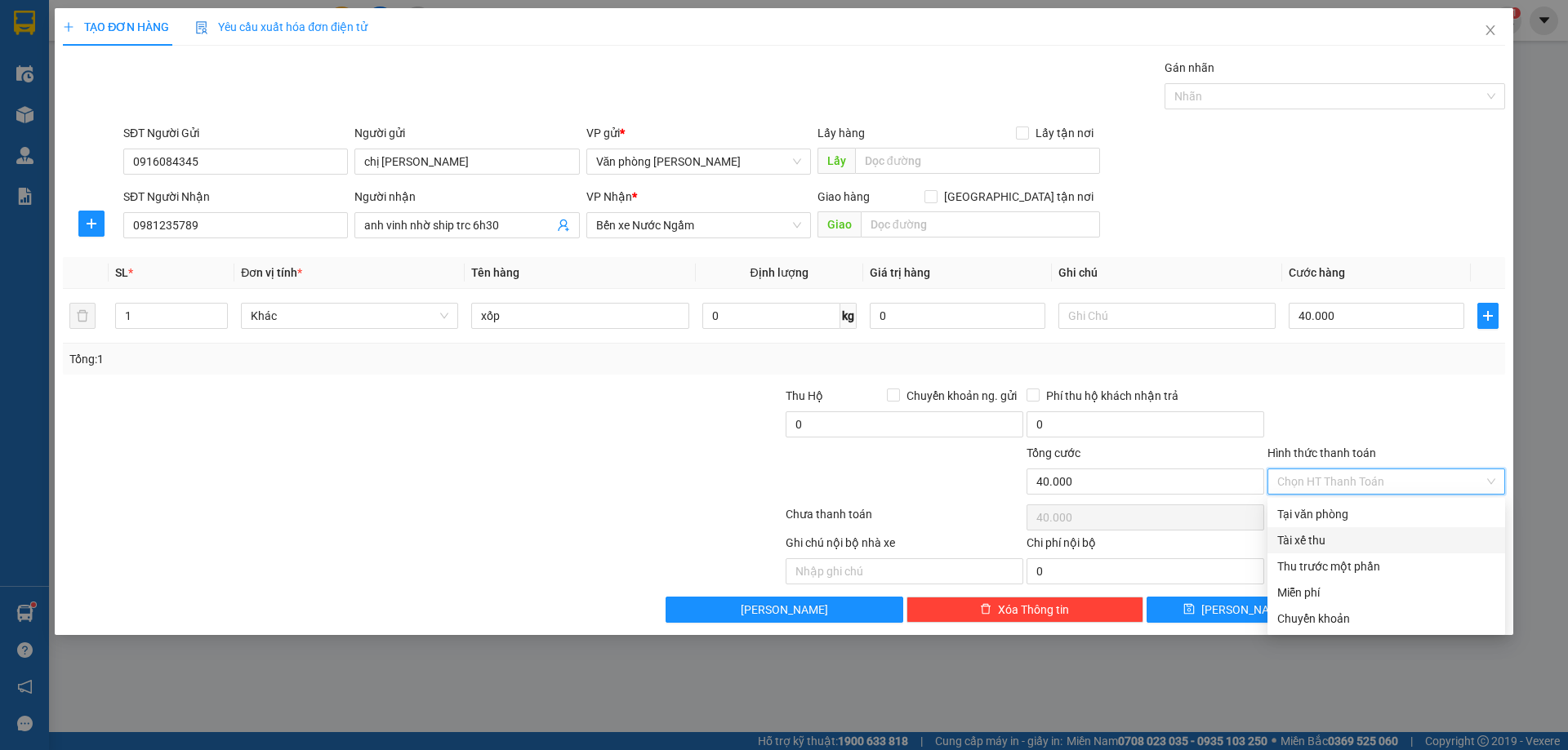
click at [1350, 536] on div "Tài xế thu" at bounding box center [1386, 540] width 218 height 18
type input "0"
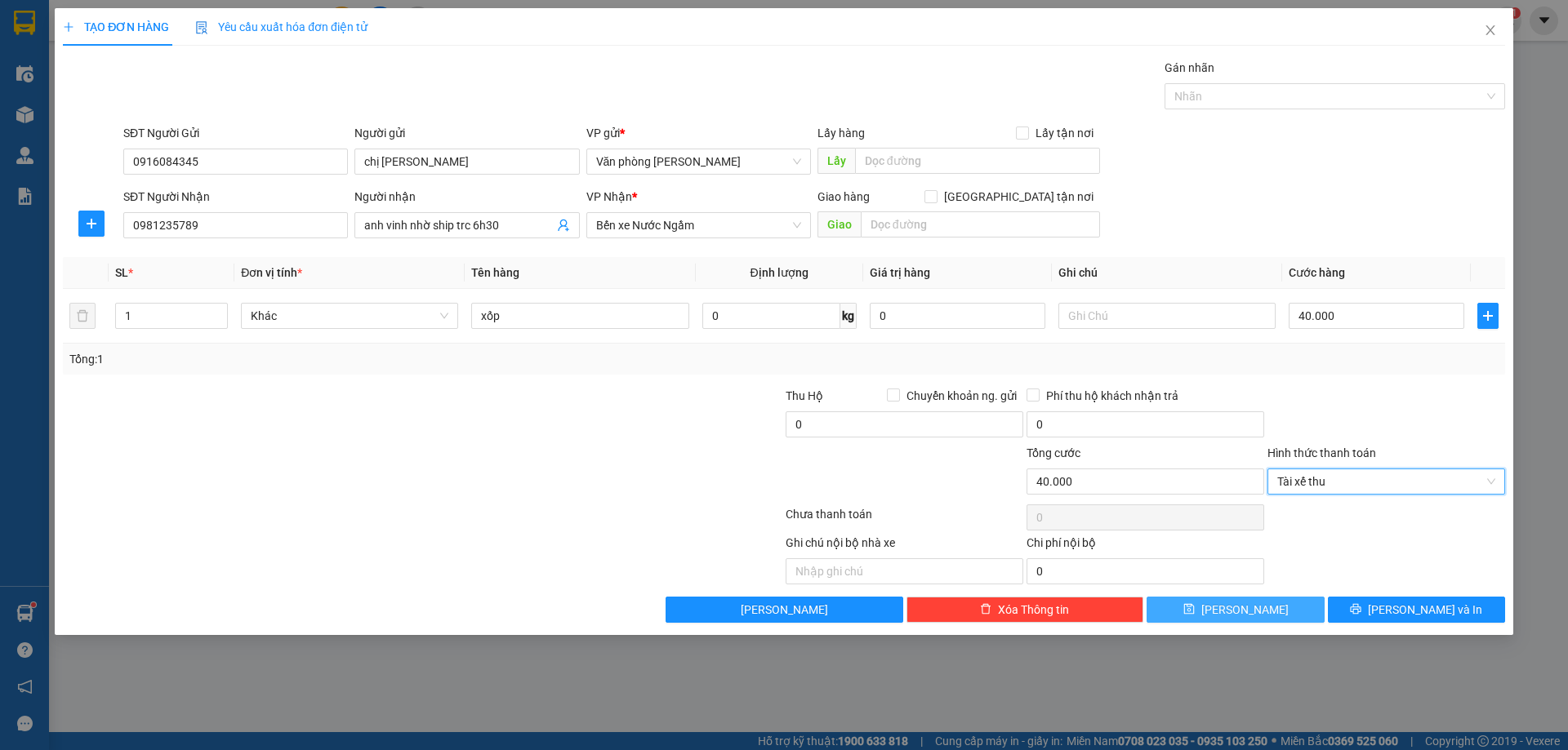
click at [1244, 618] on span "[PERSON_NAME]" at bounding box center [1244, 610] width 87 height 18
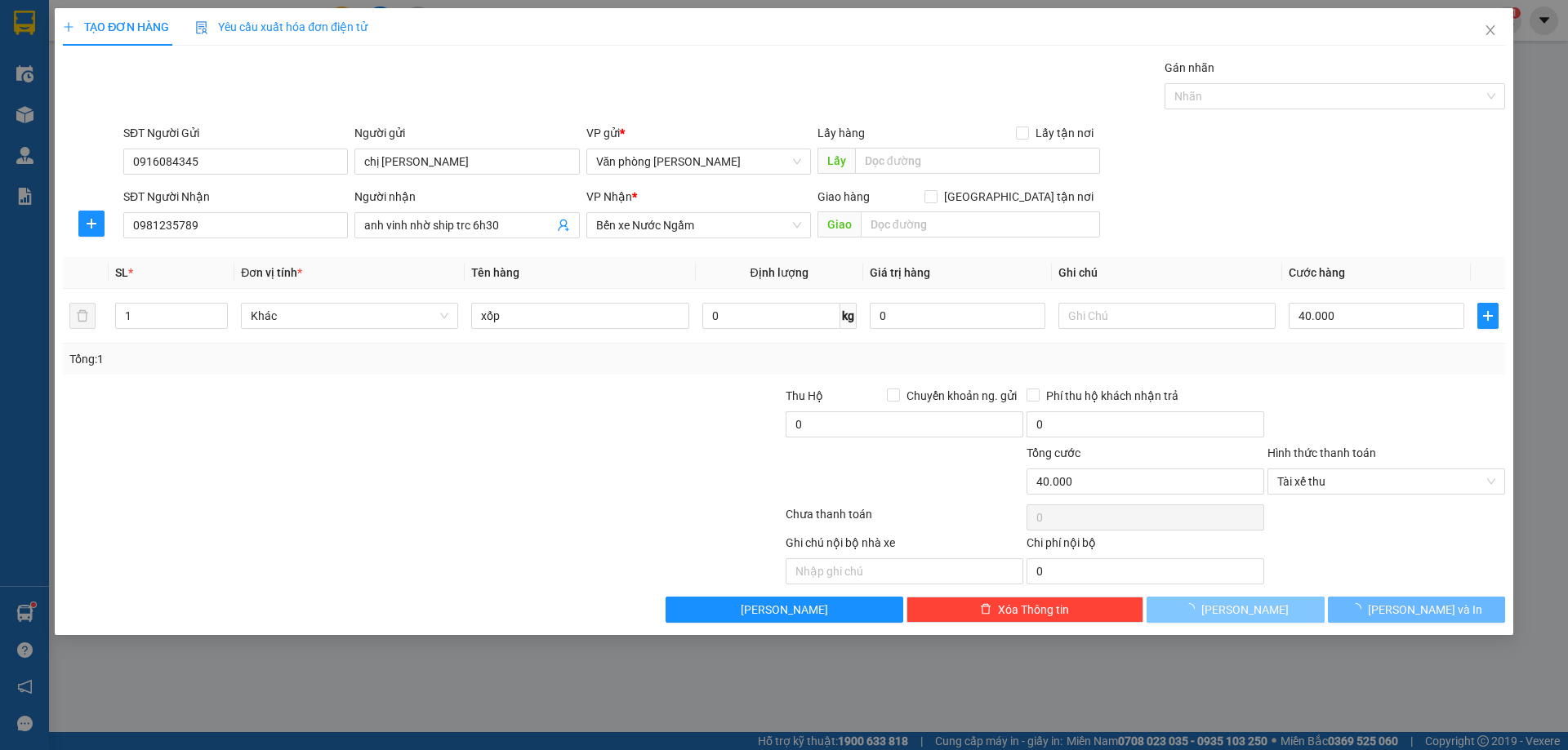
type input "0"
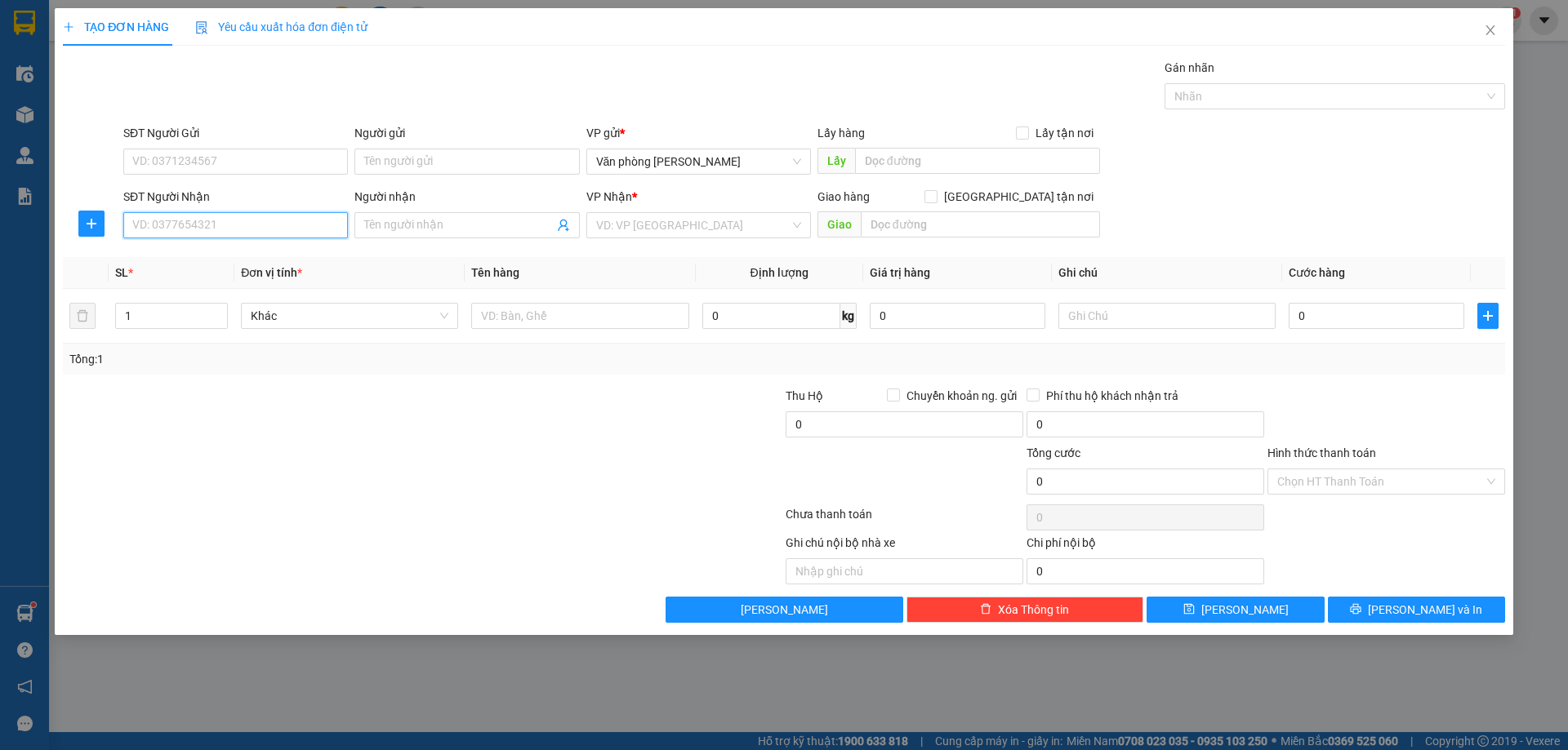
click at [228, 227] on input "SĐT Người Nhận" at bounding box center [236, 225] width 225 height 26
drag, startPoint x: 211, startPoint y: 258, endPoint x: 292, endPoint y: 272, distance: 82.2
click at [215, 263] on div "0973007798 - A ĐỨC" at bounding box center [236, 258] width 205 height 18
type input "0973007798"
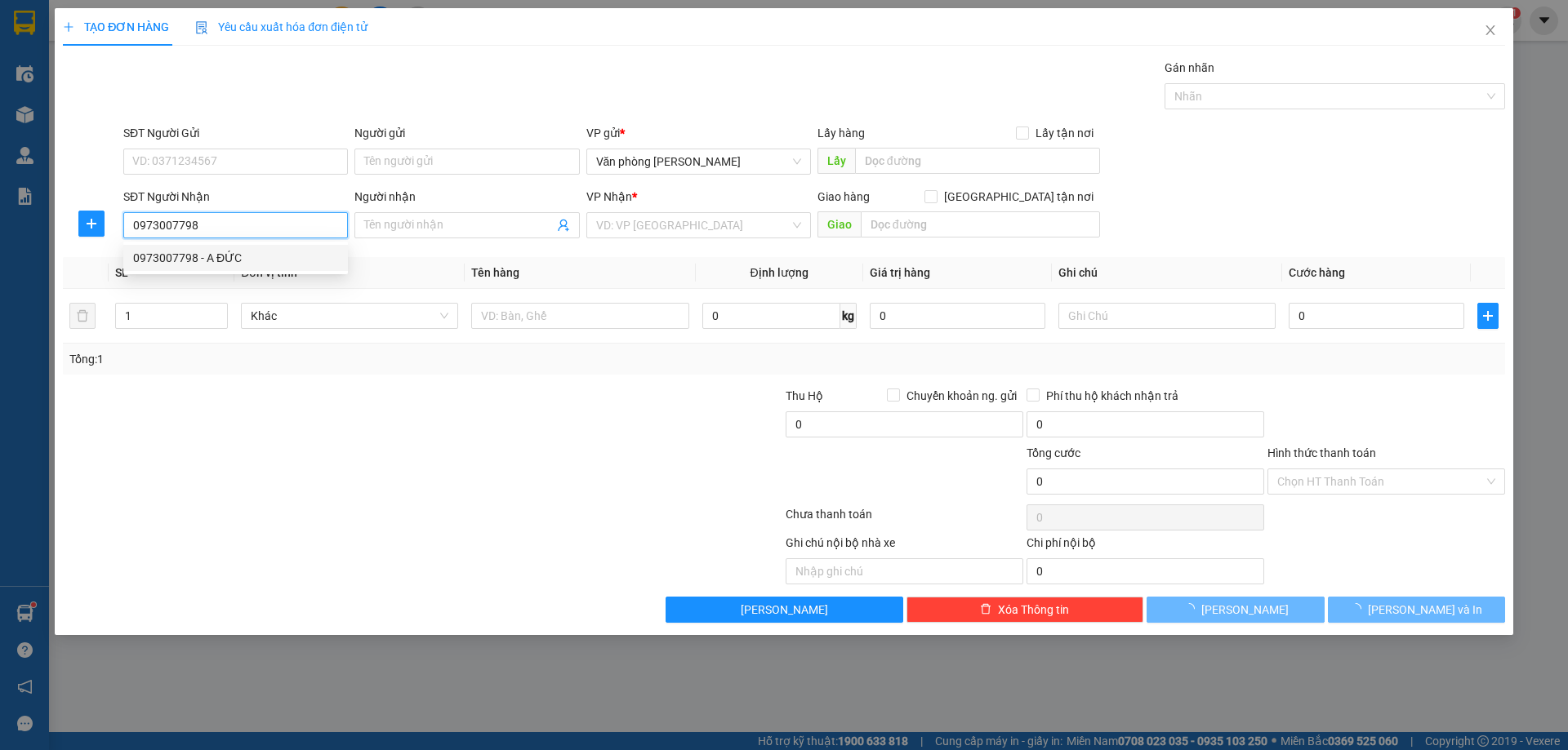
type input "A ĐỨC"
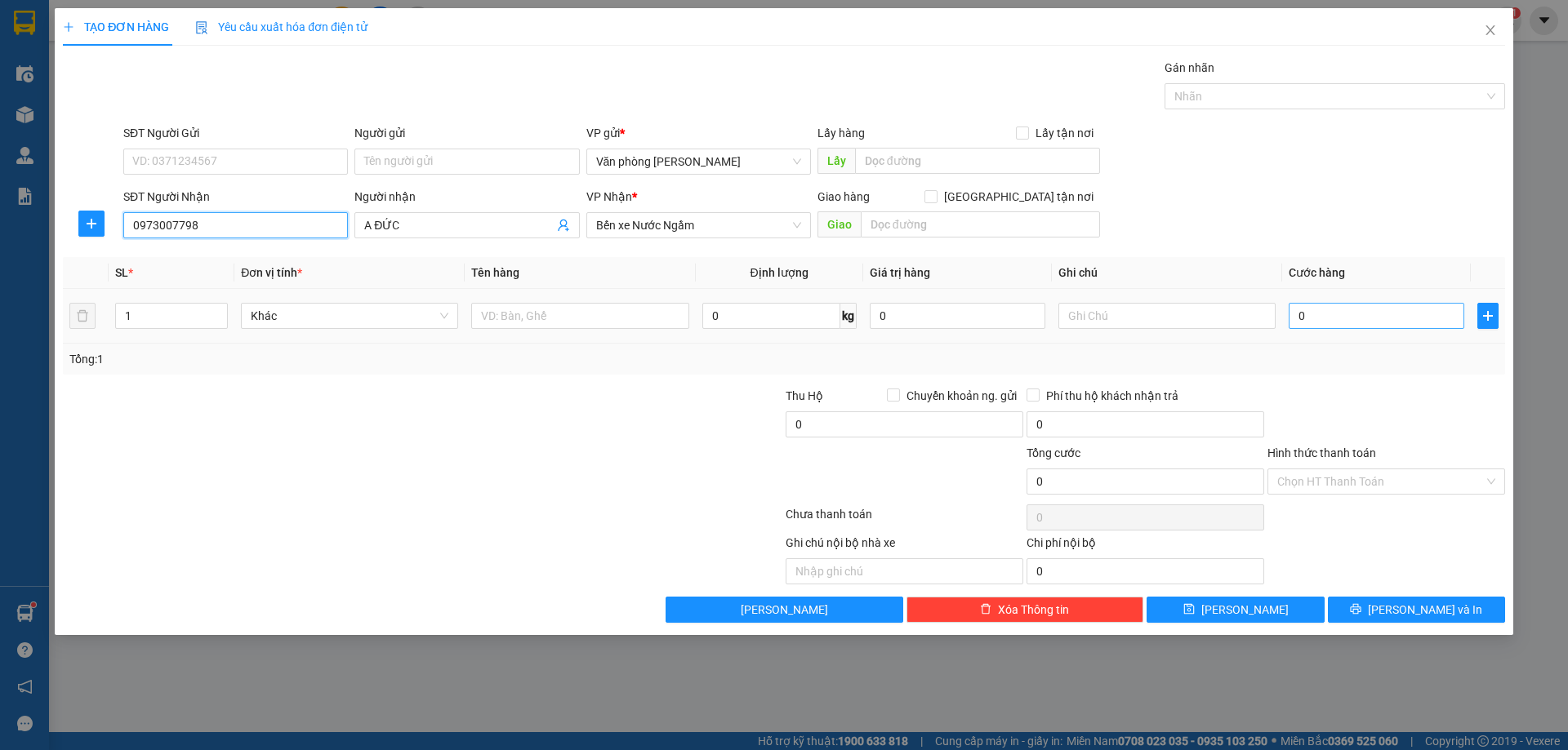
type input "0973007798"
click at [1381, 321] on input "0" at bounding box center [1375, 315] width 175 height 26
type input "3"
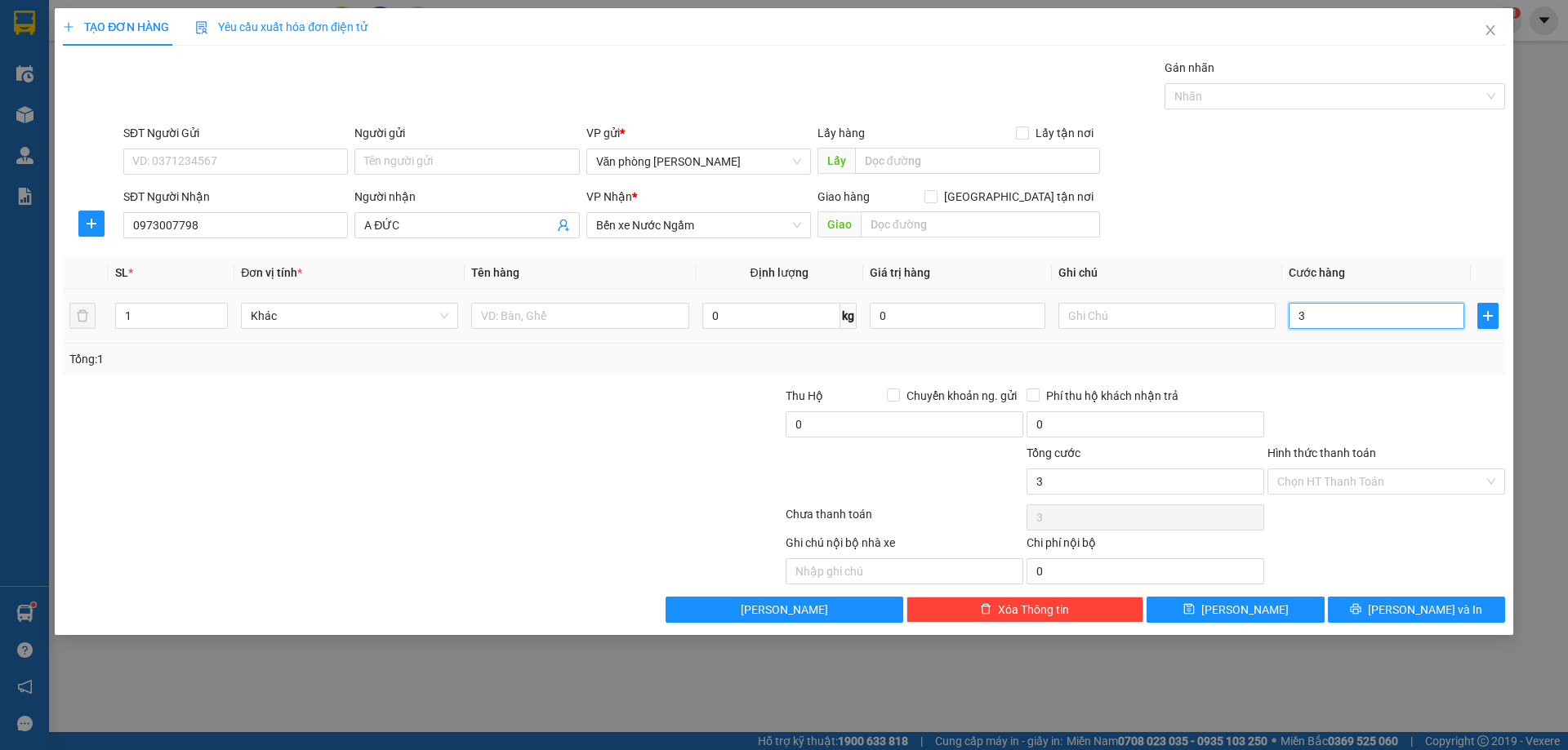
type input "30"
type input "30.000"
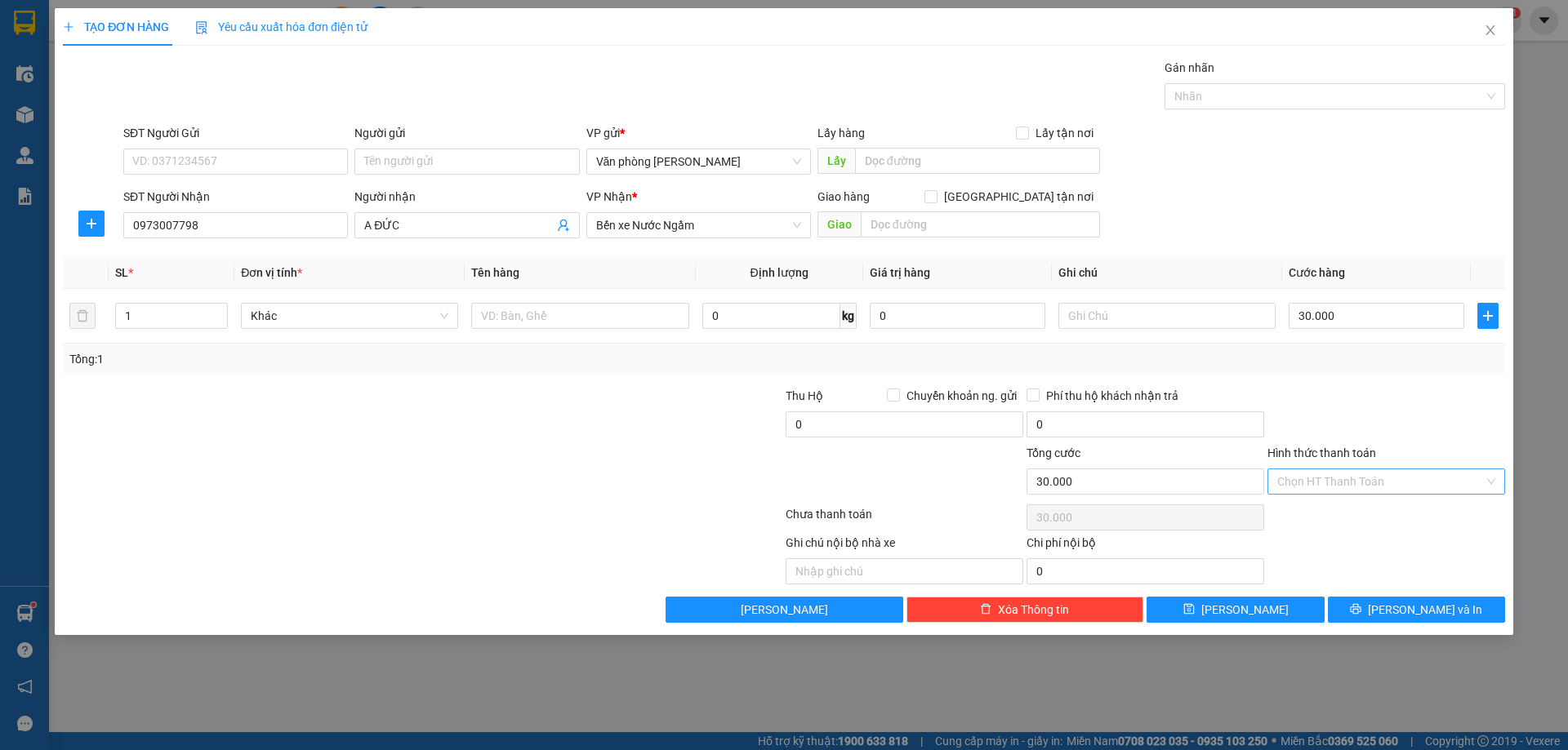
click at [1419, 487] on input "Hình thức thanh toán" at bounding box center [1380, 482] width 206 height 25
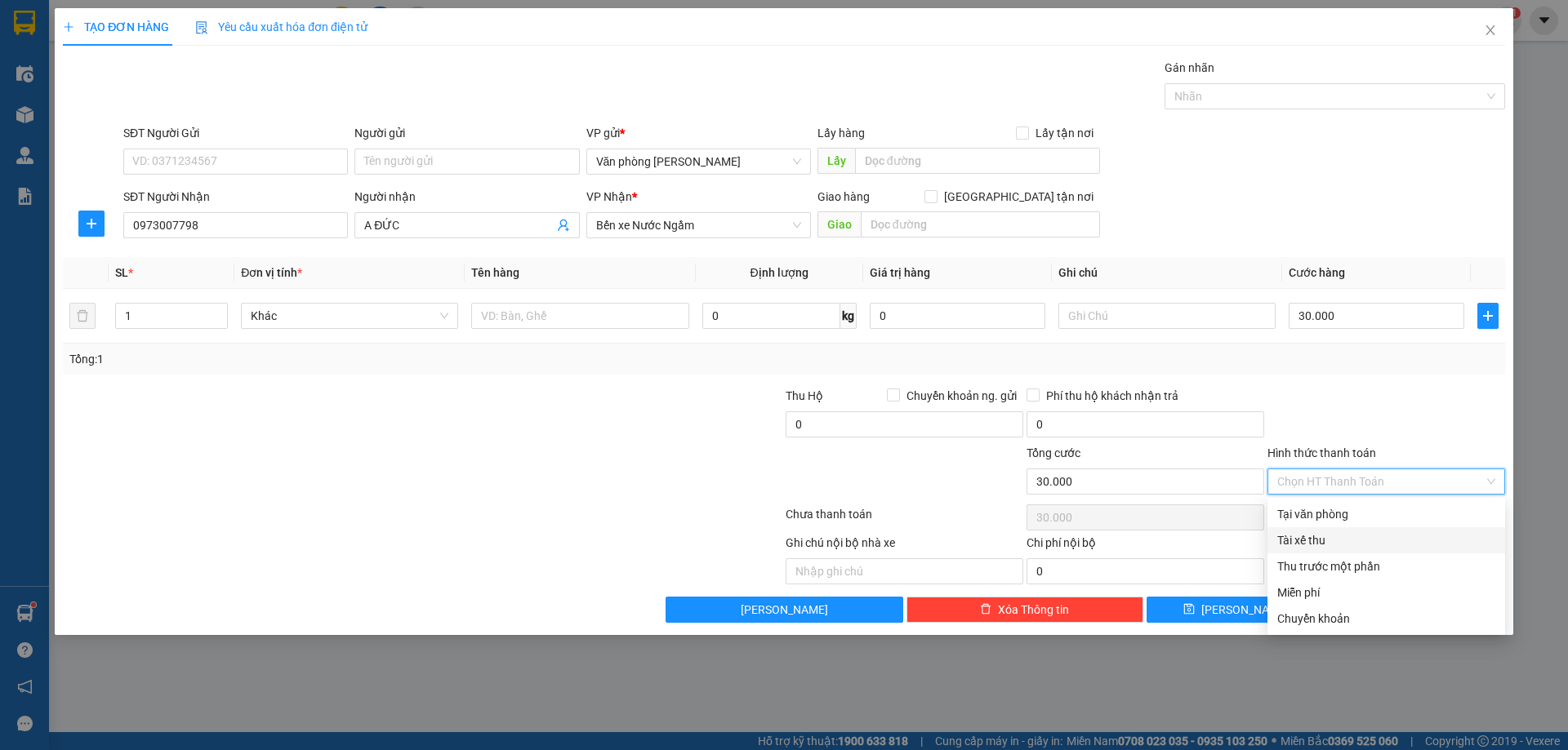
click at [1361, 539] on div "Tài xế thu" at bounding box center [1386, 540] width 218 height 18
type input "0"
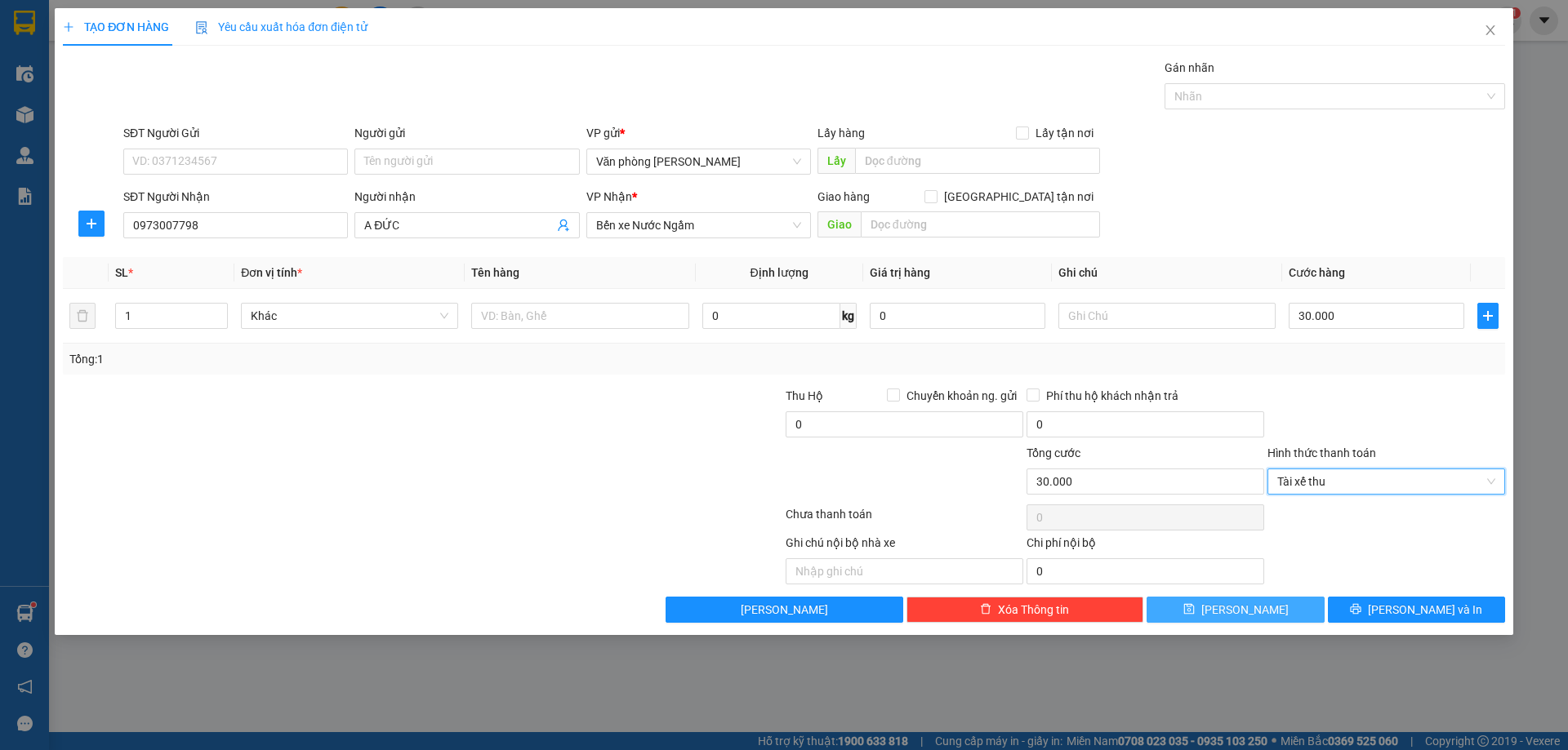
click at [1251, 618] on span "[PERSON_NAME]" at bounding box center [1244, 610] width 87 height 18
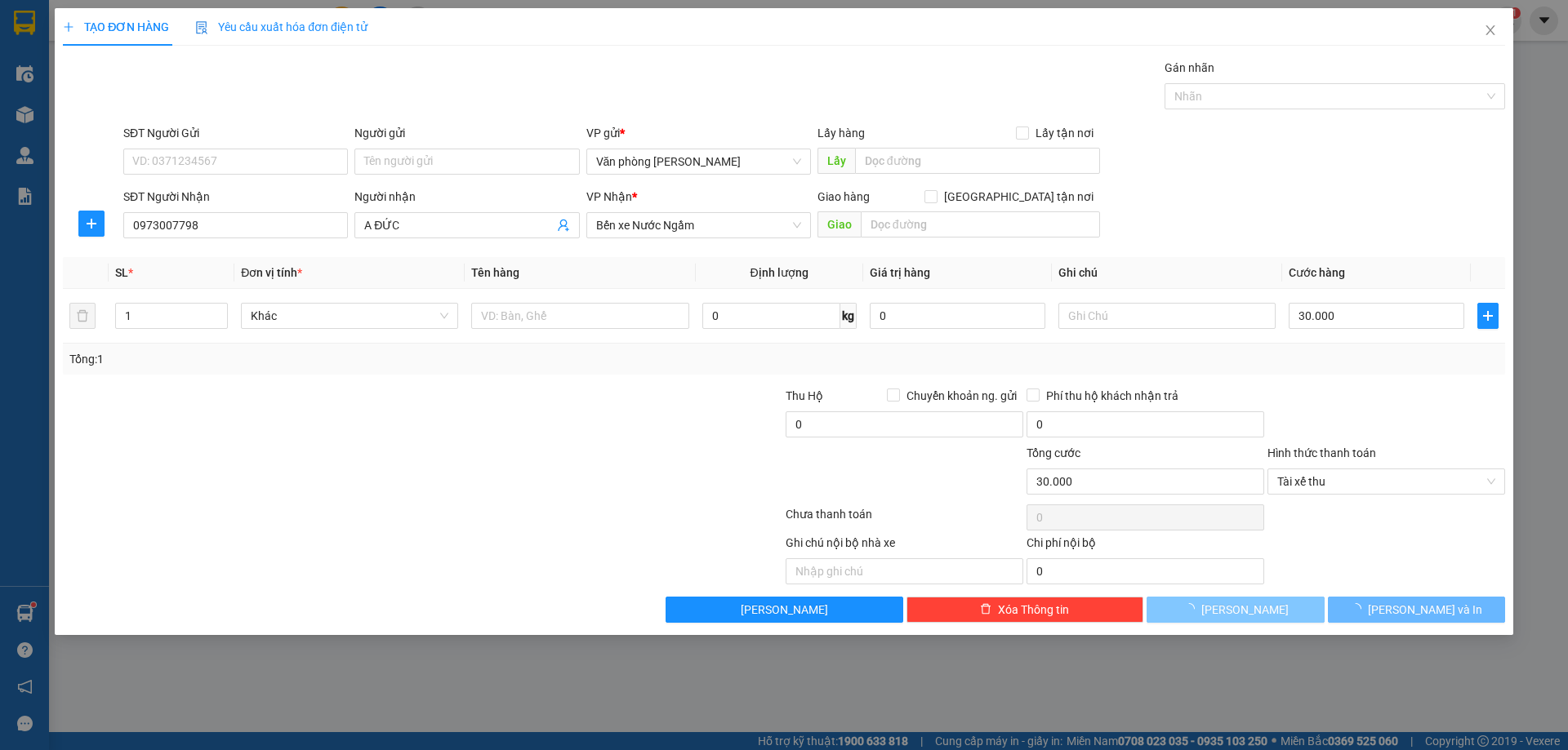
type input "0"
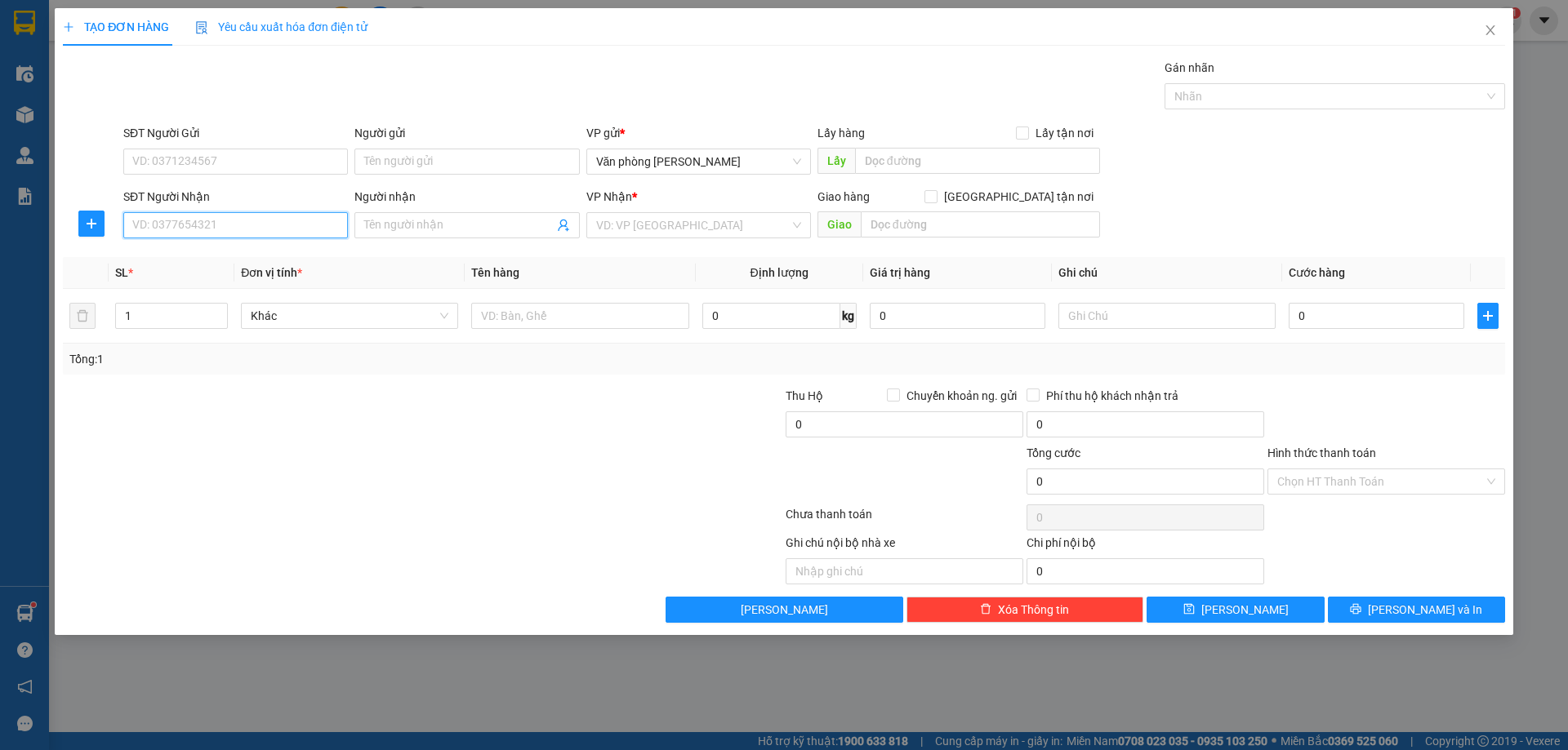
click at [174, 226] on input "SĐT Người Nhận" at bounding box center [236, 225] width 225 height 26
click at [220, 230] on input "SĐT Người Nhận" at bounding box center [236, 225] width 225 height 26
type input "0333141696"
click at [196, 255] on div "0333141696 - NAM SHIPER" at bounding box center [236, 258] width 205 height 18
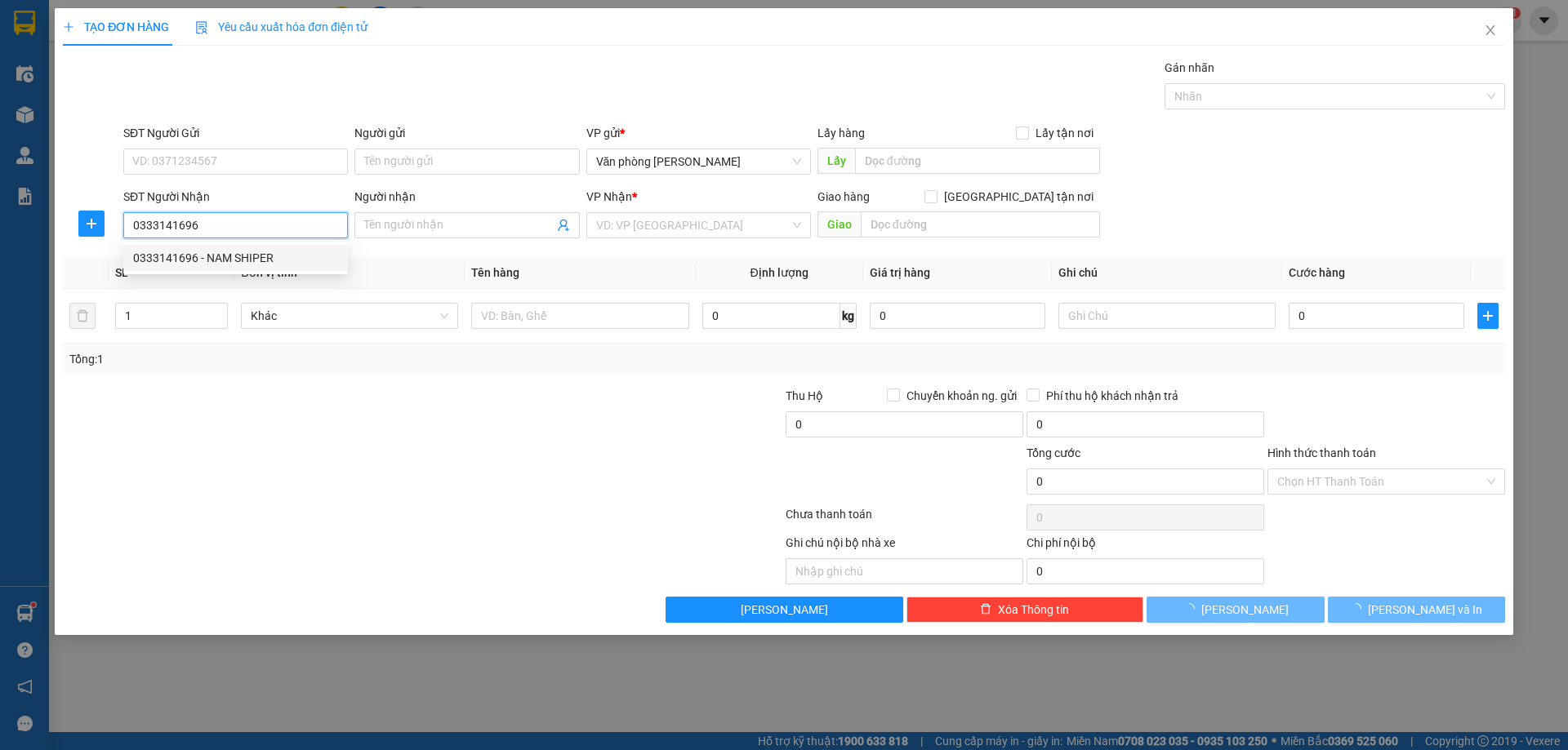
type input "NAM SHIPER"
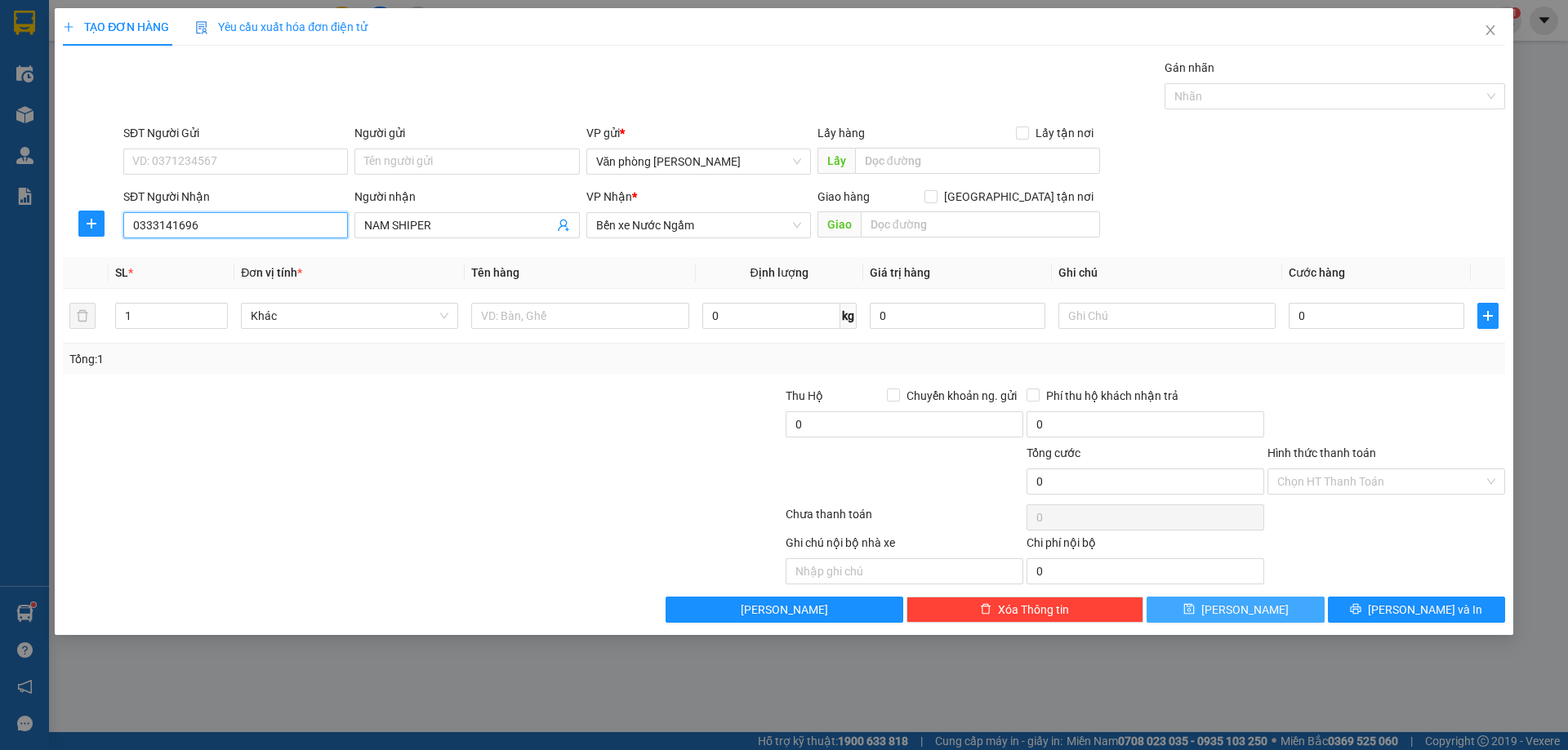
type input "0333141696"
click at [1249, 605] on span "[PERSON_NAME]" at bounding box center [1244, 610] width 87 height 18
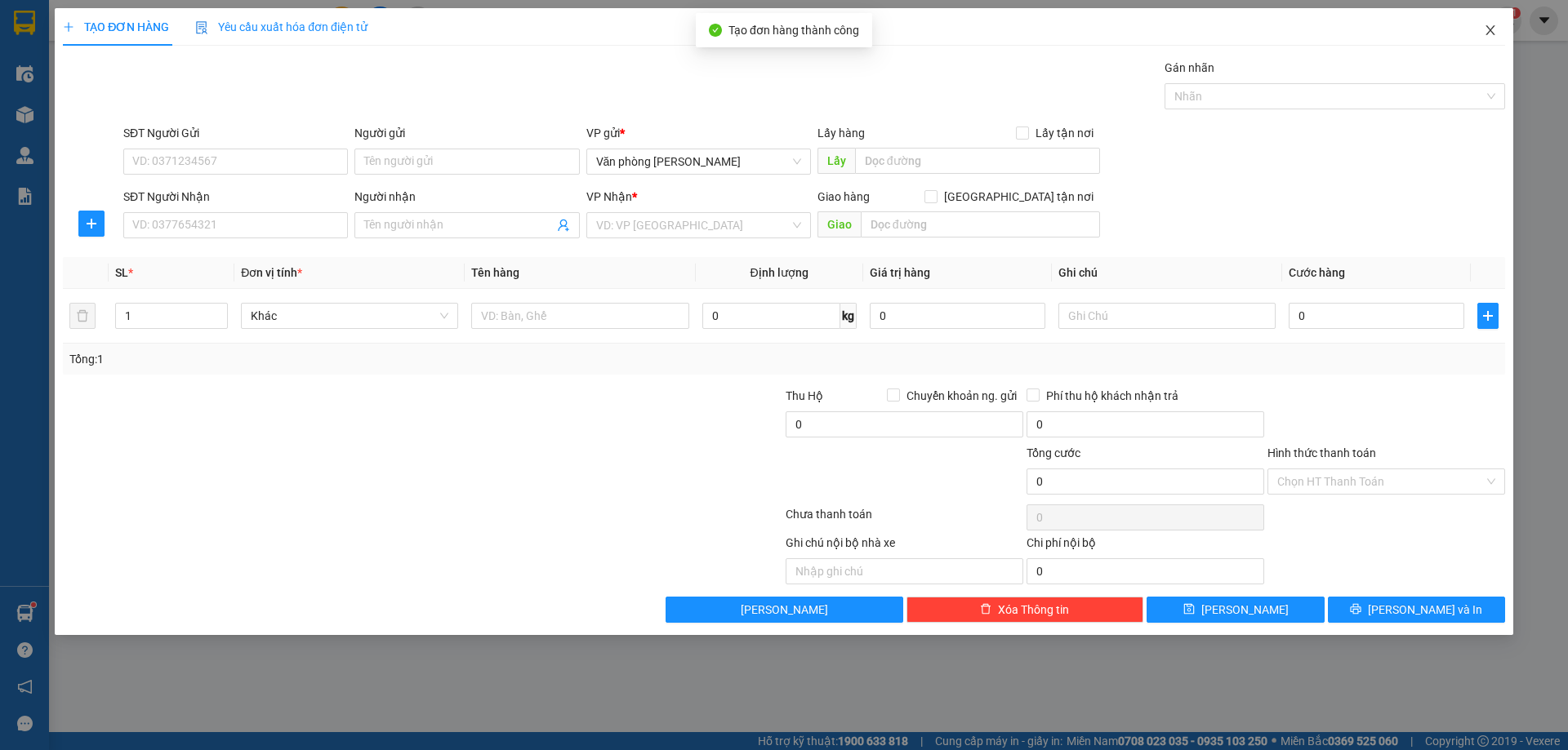
click at [1488, 34] on icon "close" at bounding box center [1490, 29] width 9 height 10
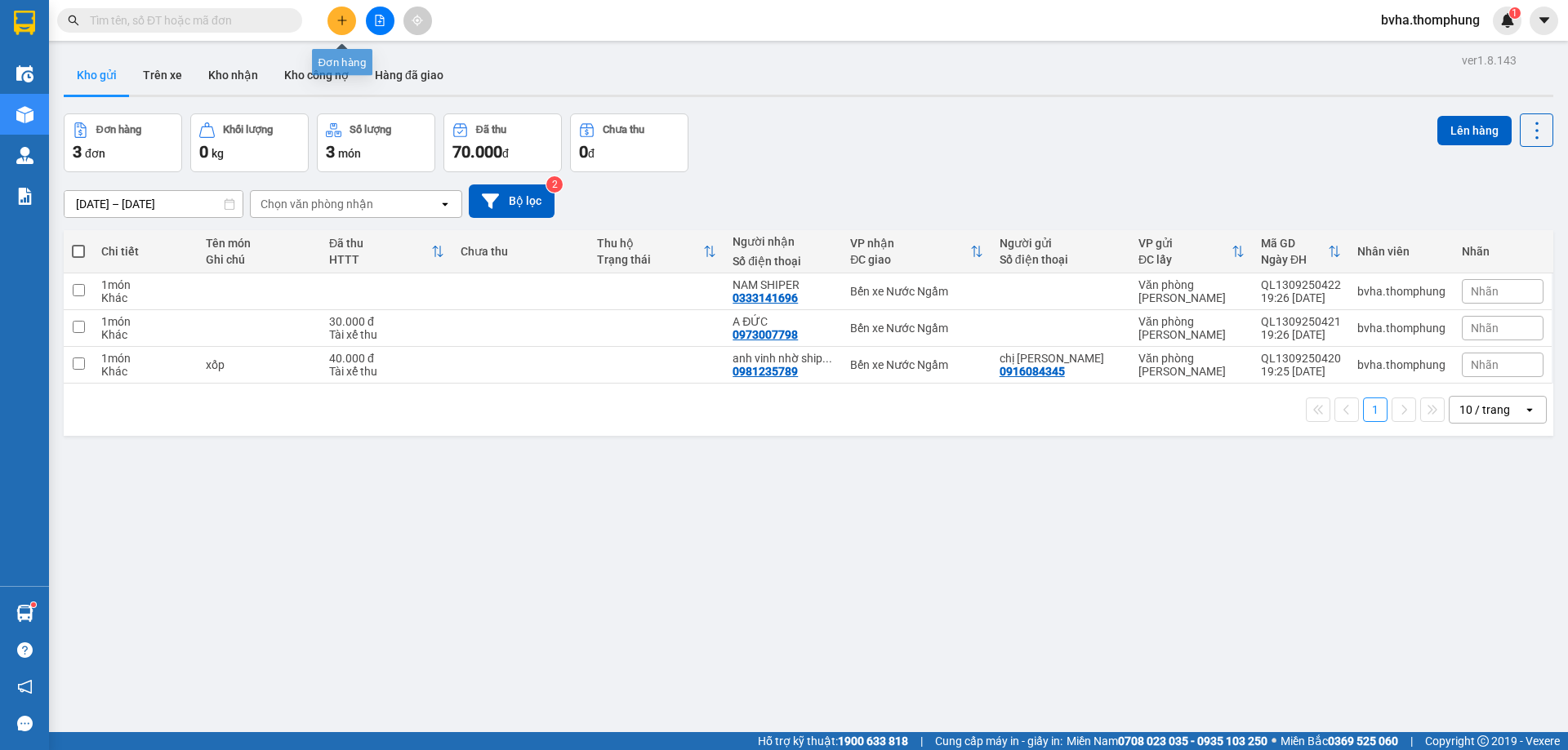
click at [330, 20] on button at bounding box center [341, 20] width 28 height 28
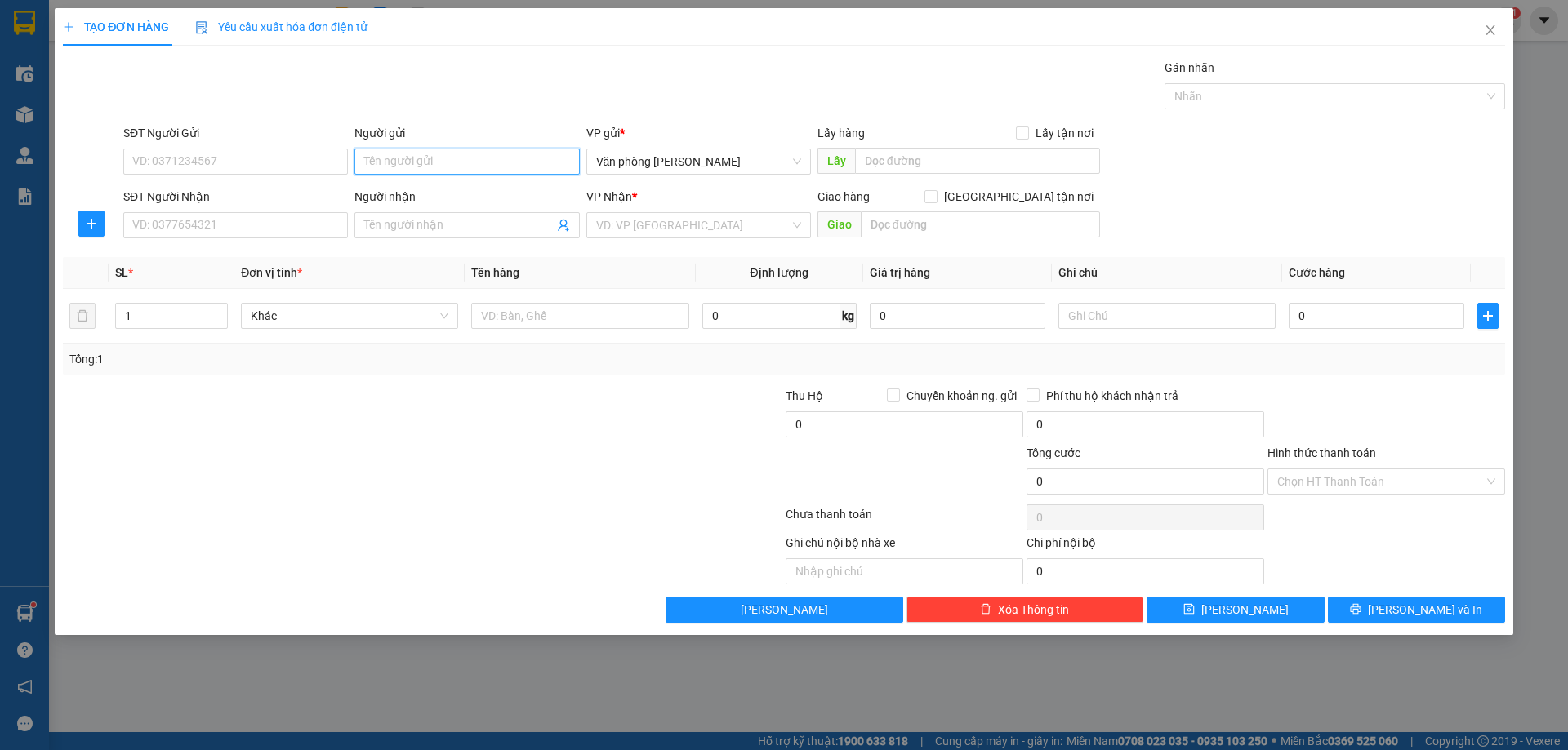
click at [445, 164] on input "Người gửi" at bounding box center [467, 161] width 225 height 26
type input "[PERSON_NAME]"
click at [427, 192] on div "TUYẾT KEM - 0961096671" at bounding box center [467, 194] width 205 height 18
type input "0961096671"
type input "TUYẾT KEM"
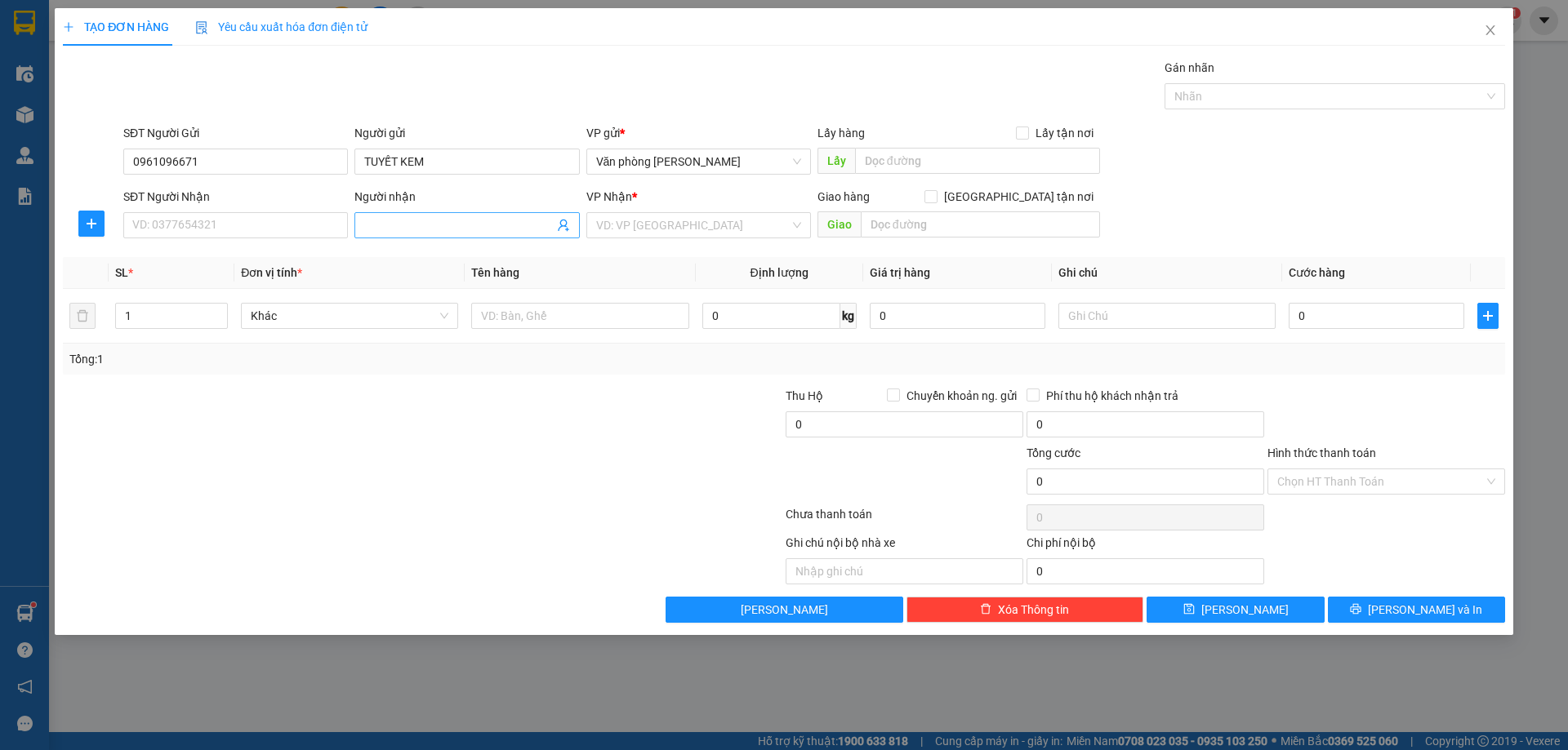
click at [418, 223] on input "Người nhận" at bounding box center [459, 225] width 188 height 18
type input "[PERSON_NAME]"
click at [682, 226] on input "search" at bounding box center [693, 226] width 194 height 25
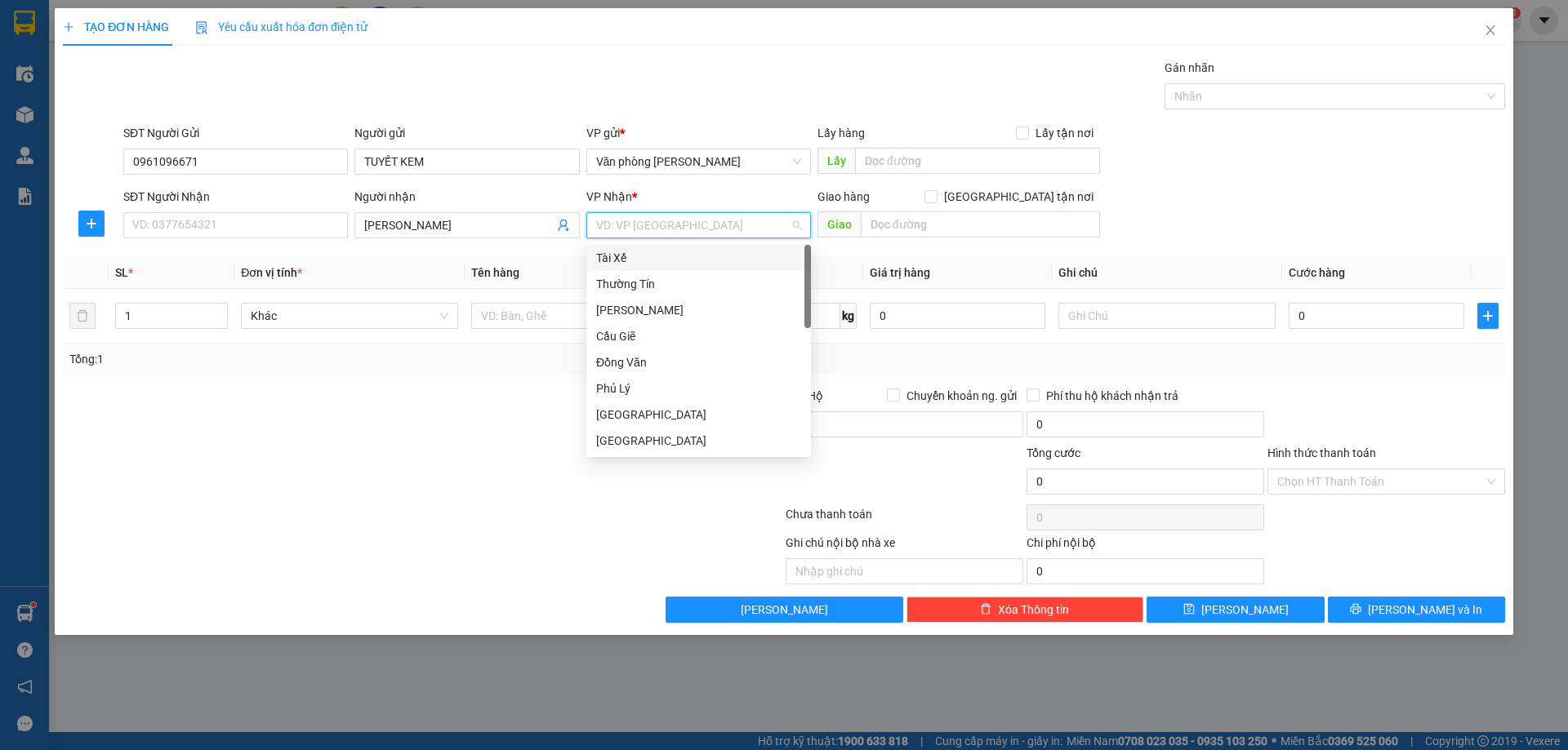
type input "b"
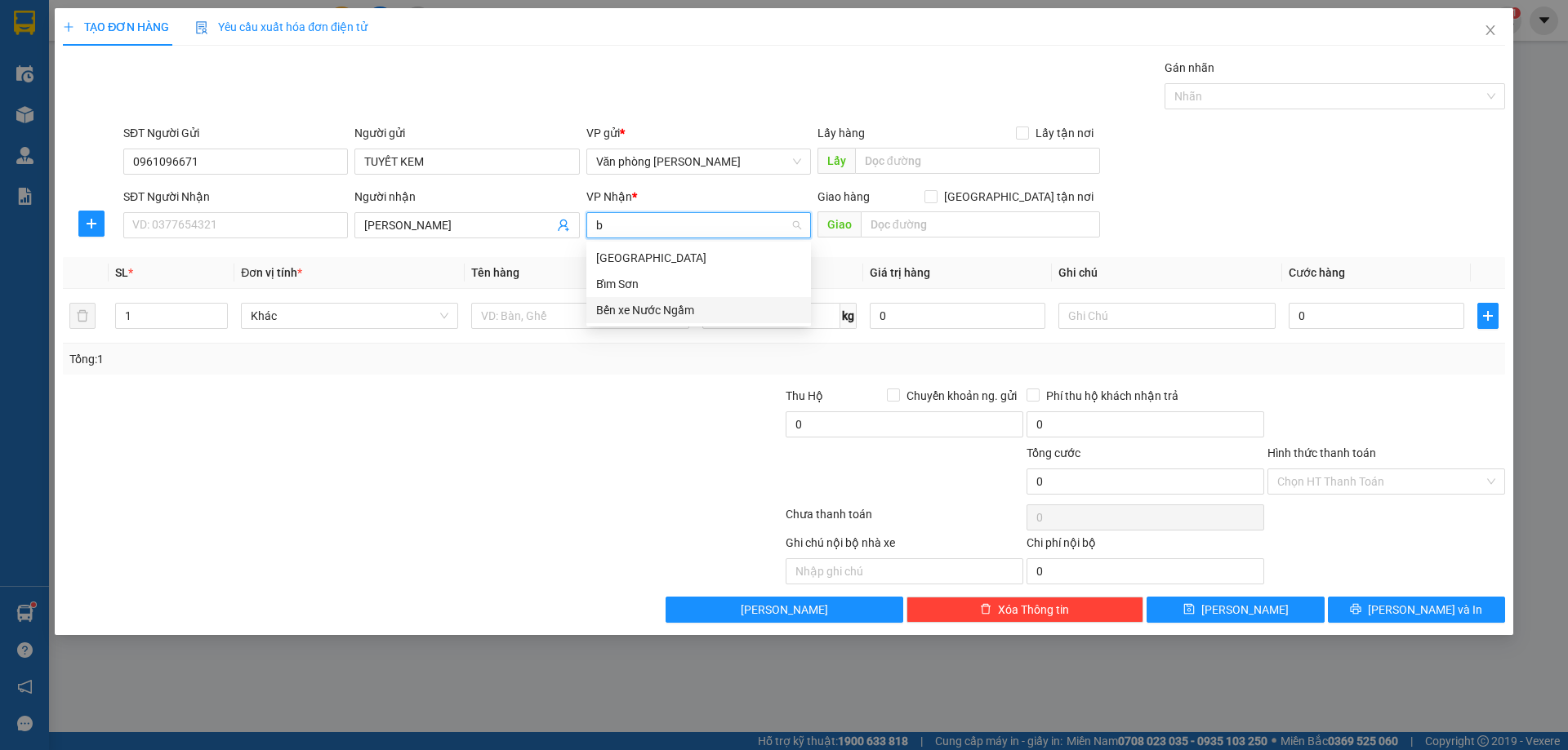
click at [614, 298] on div "Bến xe Nước Ngầm" at bounding box center [698, 309] width 225 height 26
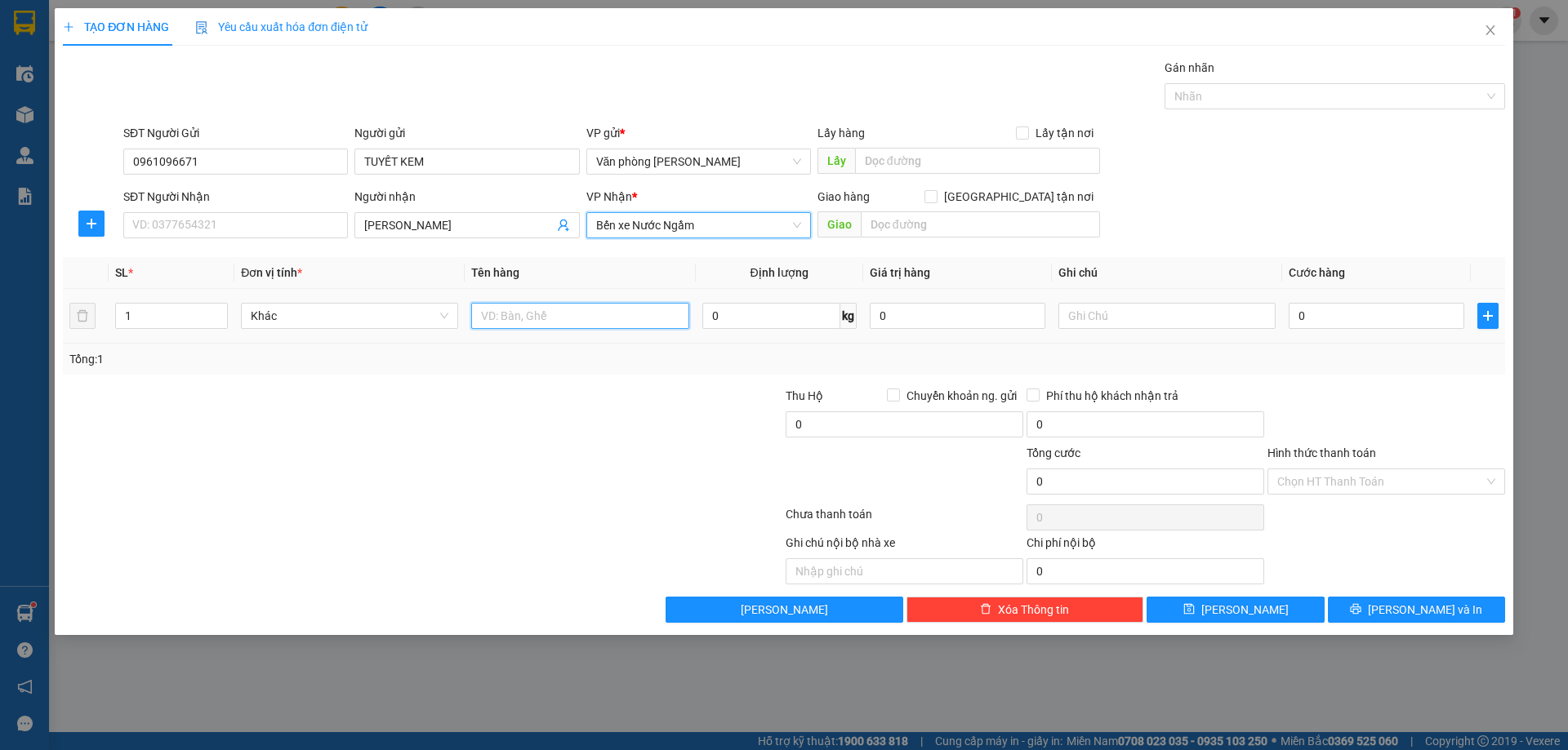
click at [586, 320] on input "text" at bounding box center [580, 315] width 217 height 26
type input "xốp"
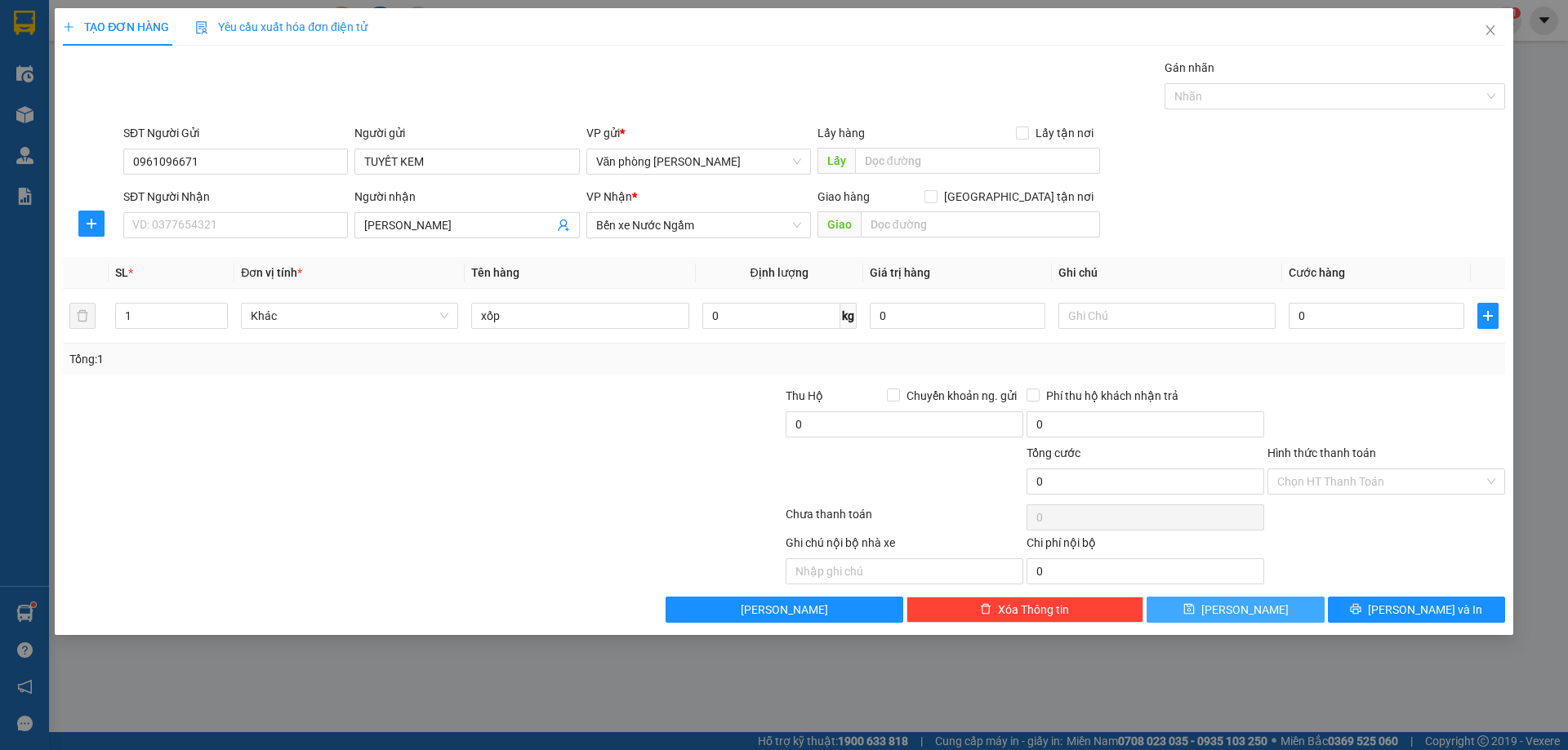
click at [1253, 601] on span "[PERSON_NAME]" at bounding box center [1244, 610] width 87 height 18
drag, startPoint x: 1492, startPoint y: 35, endPoint x: 1346, endPoint y: 12, distance: 147.8
click at [1492, 35] on icon "close" at bounding box center [1490, 30] width 13 height 13
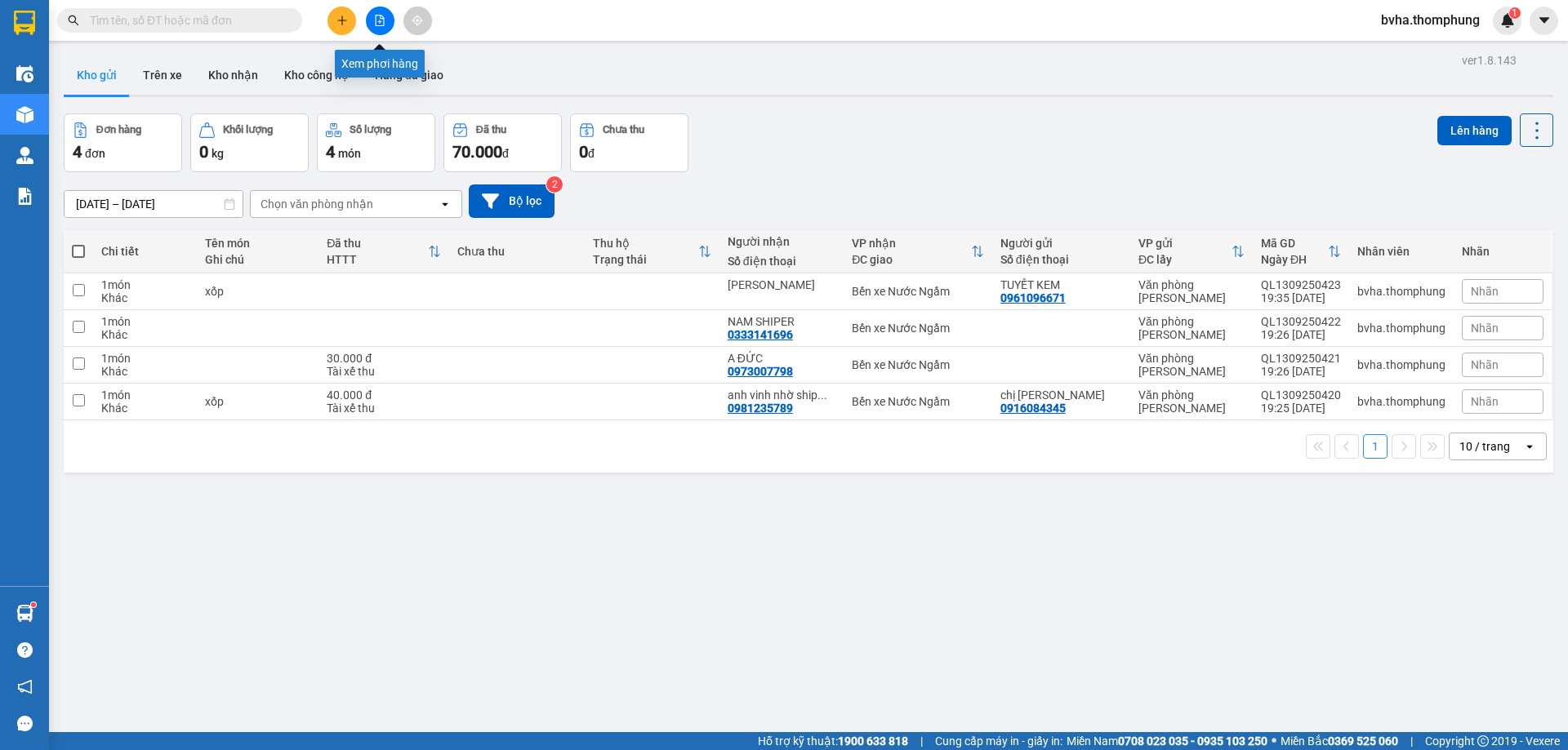
click at [376, 16] on icon "file-add" at bounding box center [380, 20] width 12 height 12
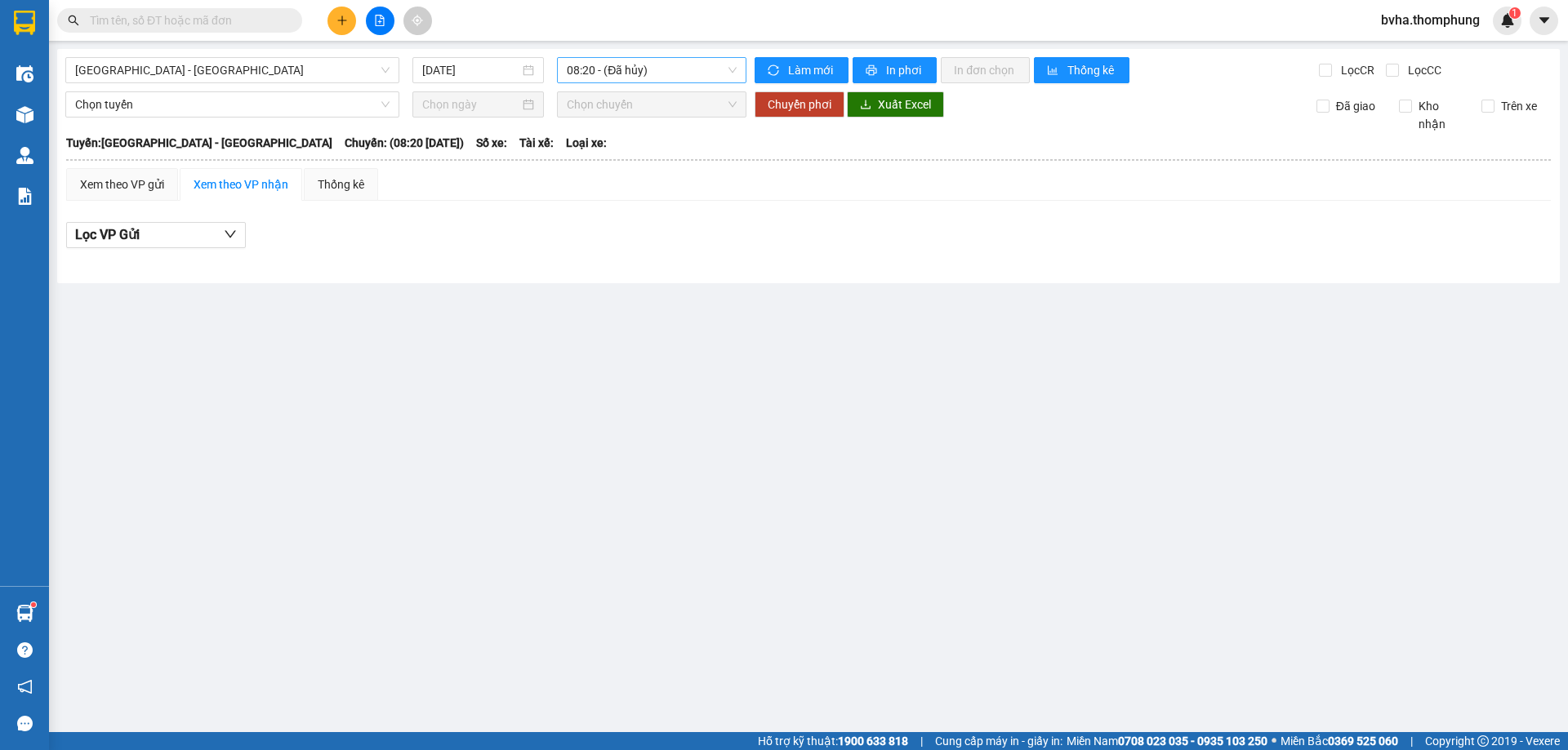
click at [644, 70] on span "08:20 - (Đã hủy)" at bounding box center [651, 70] width 170 height 25
click at [622, 148] on div "10:00" at bounding box center [629, 155] width 127 height 18
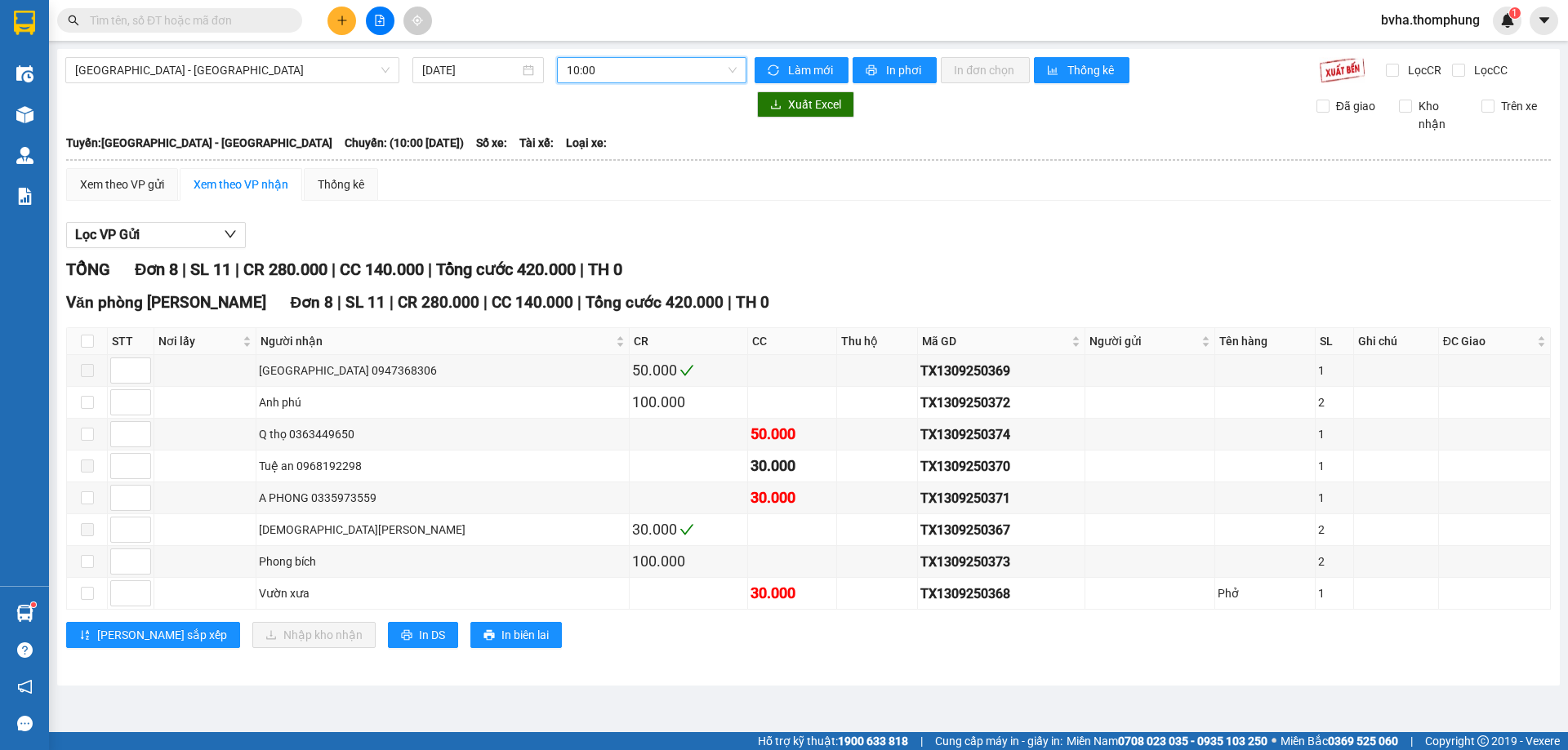
click at [626, 65] on span "10:00" at bounding box center [651, 70] width 170 height 25
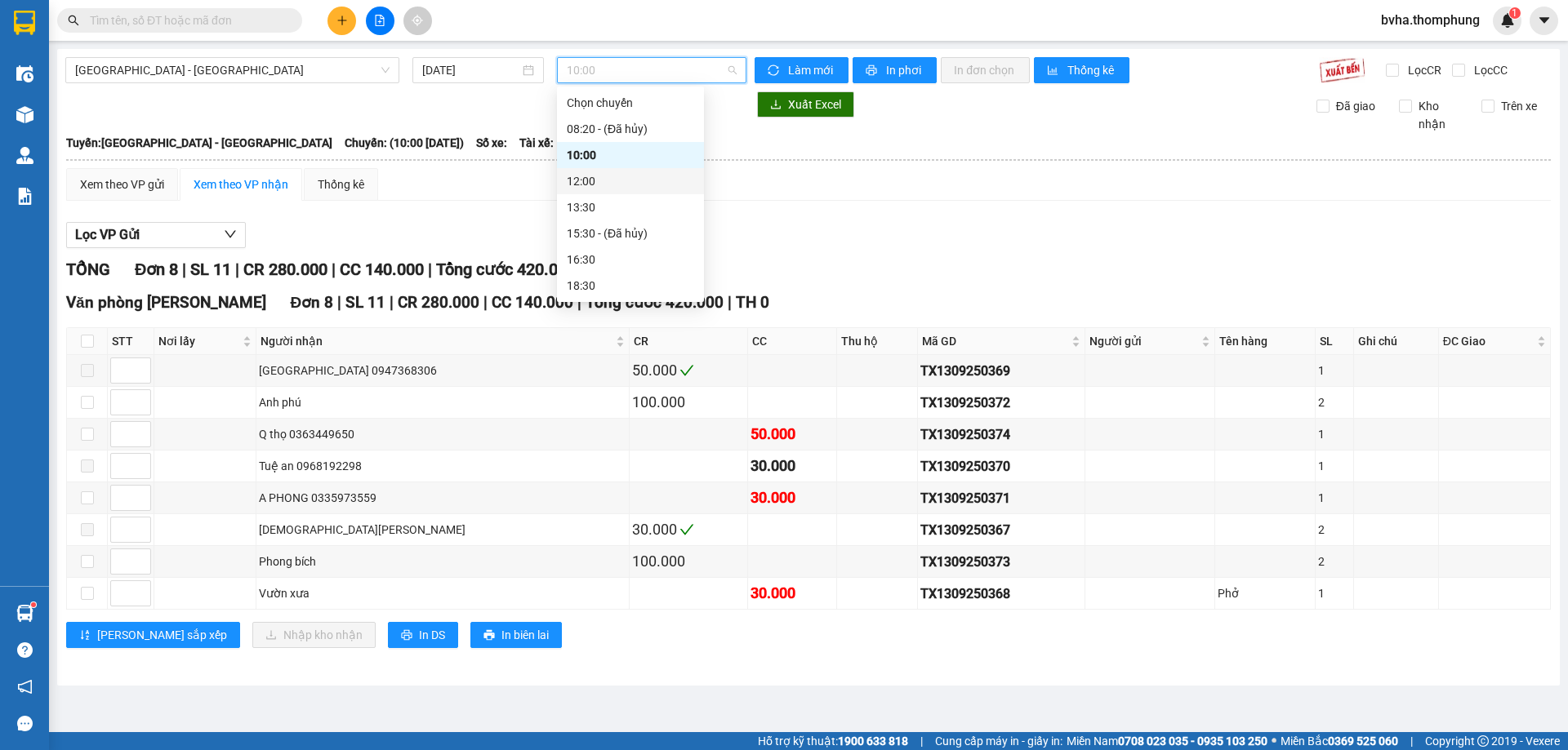
click at [627, 180] on div "12:00" at bounding box center [629, 181] width 127 height 18
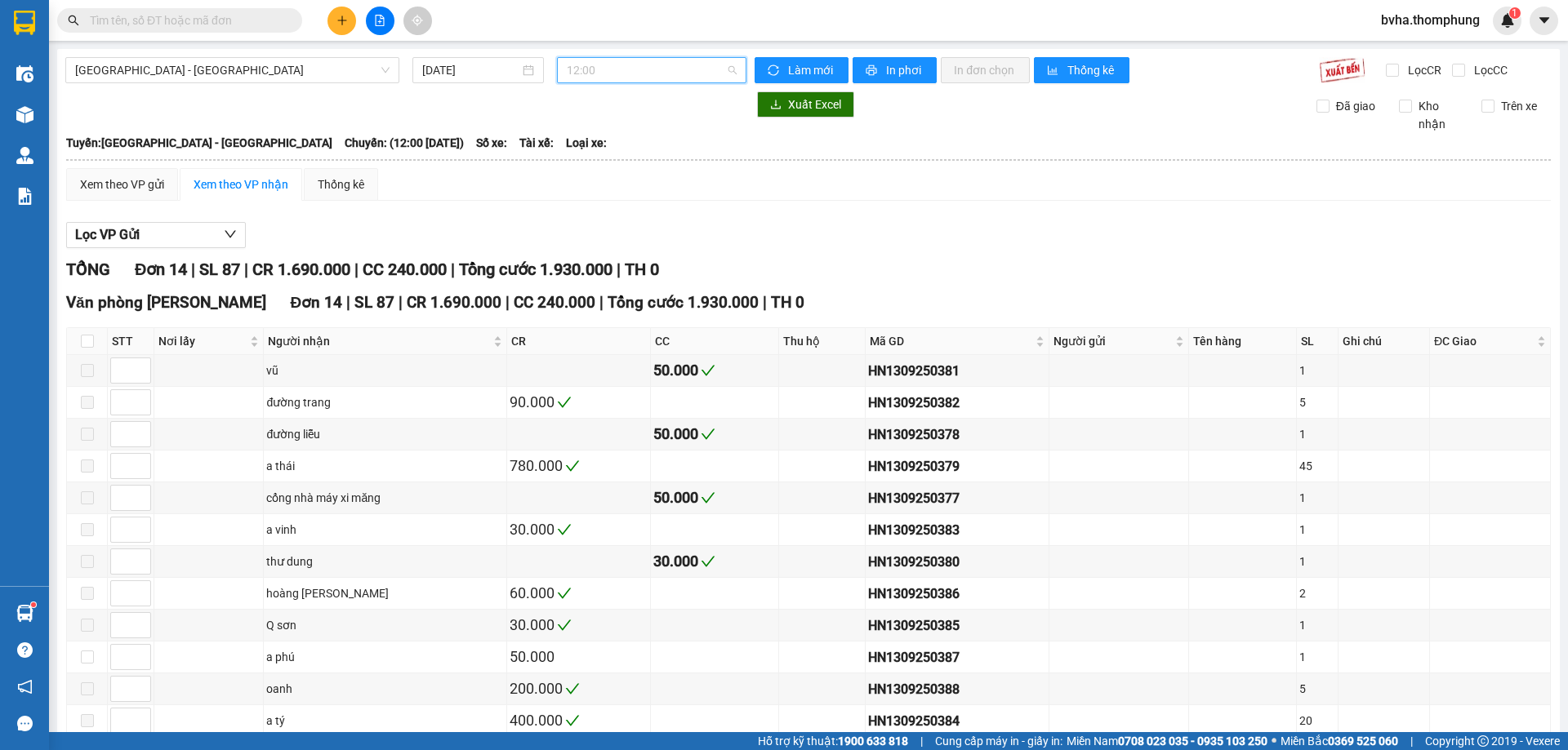
click at [654, 76] on span "12:00" at bounding box center [651, 70] width 170 height 25
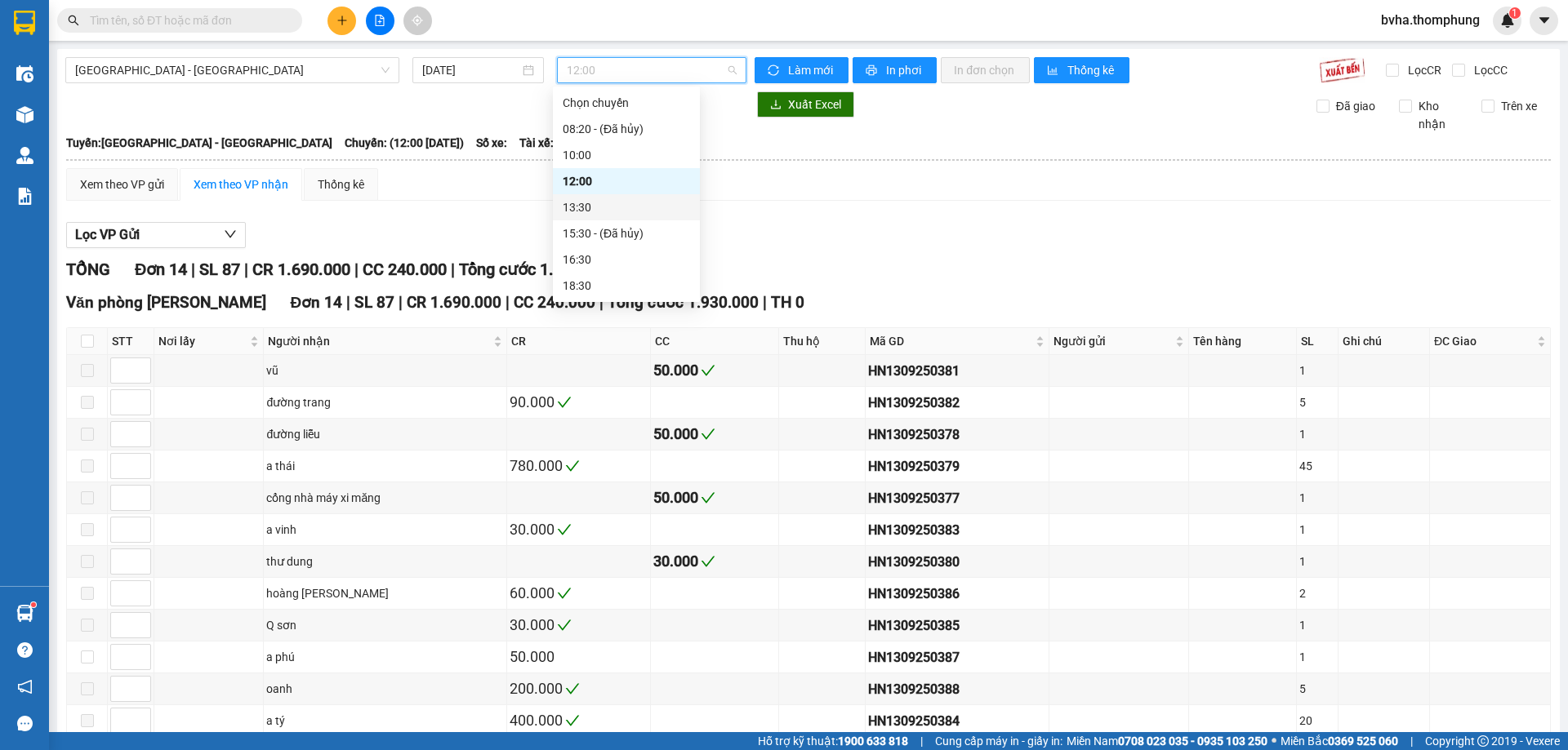
click at [581, 211] on div "13:30" at bounding box center [626, 207] width 127 height 18
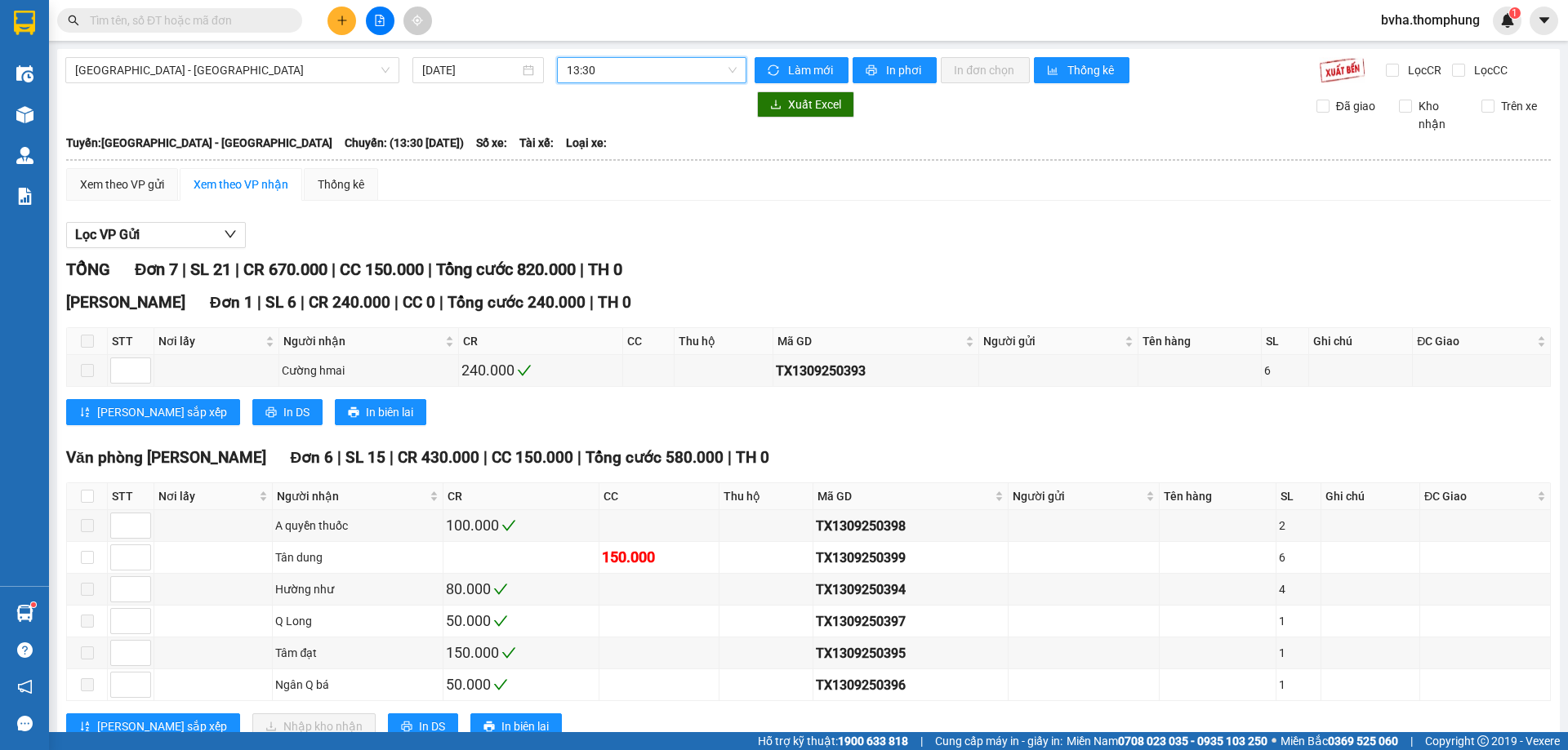
click at [654, 64] on span "13:30" at bounding box center [651, 70] width 170 height 25
click at [586, 259] on div "16:30" at bounding box center [626, 259] width 127 height 18
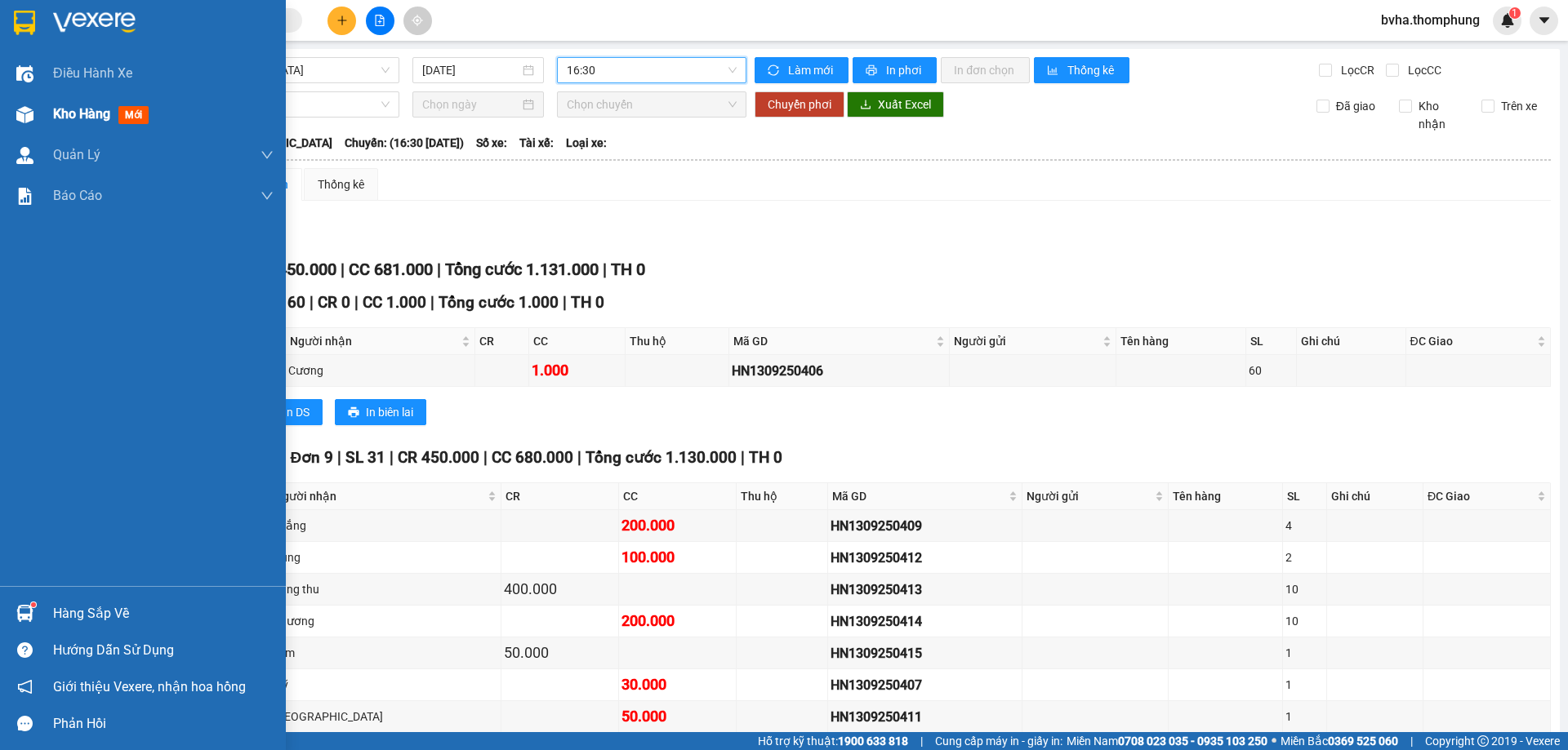
click at [16, 119] on img at bounding box center [24, 114] width 17 height 17
